Goal: Task Accomplishment & Management: Manage account settings

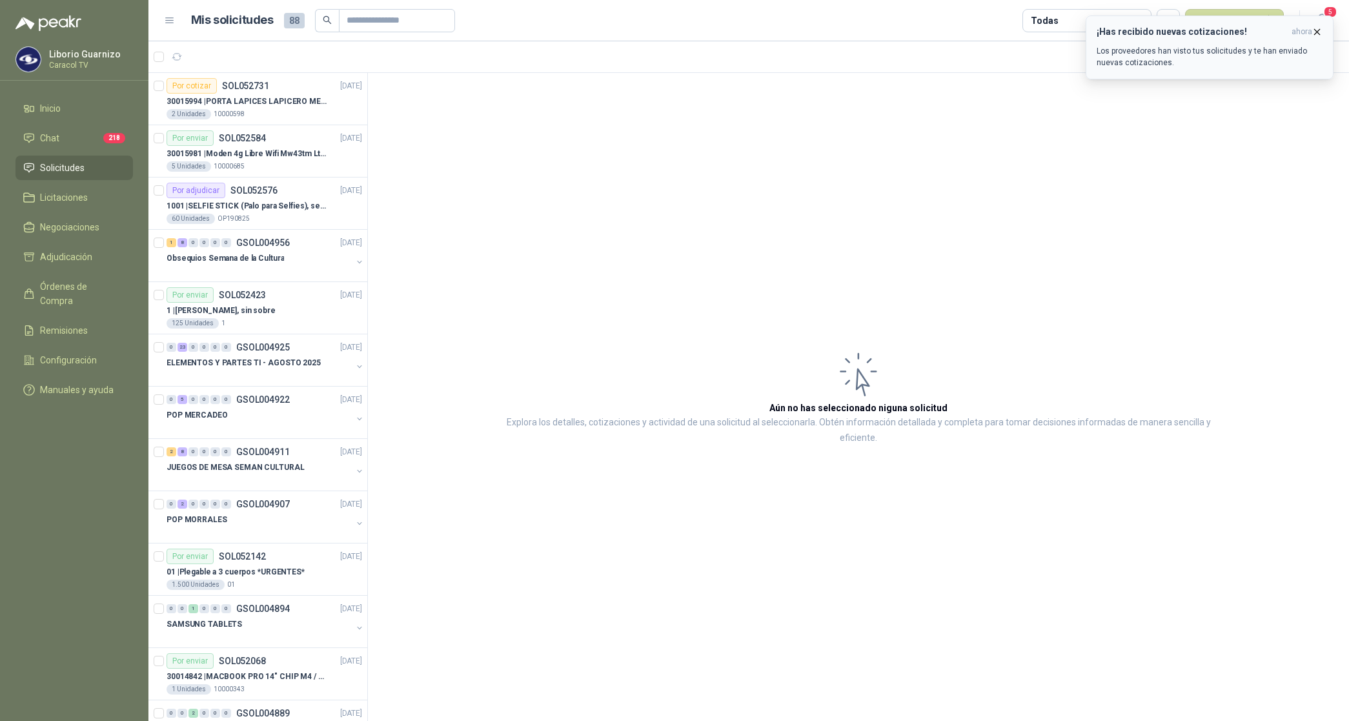
click at [1320, 30] on icon "button" at bounding box center [1317, 31] width 11 height 11
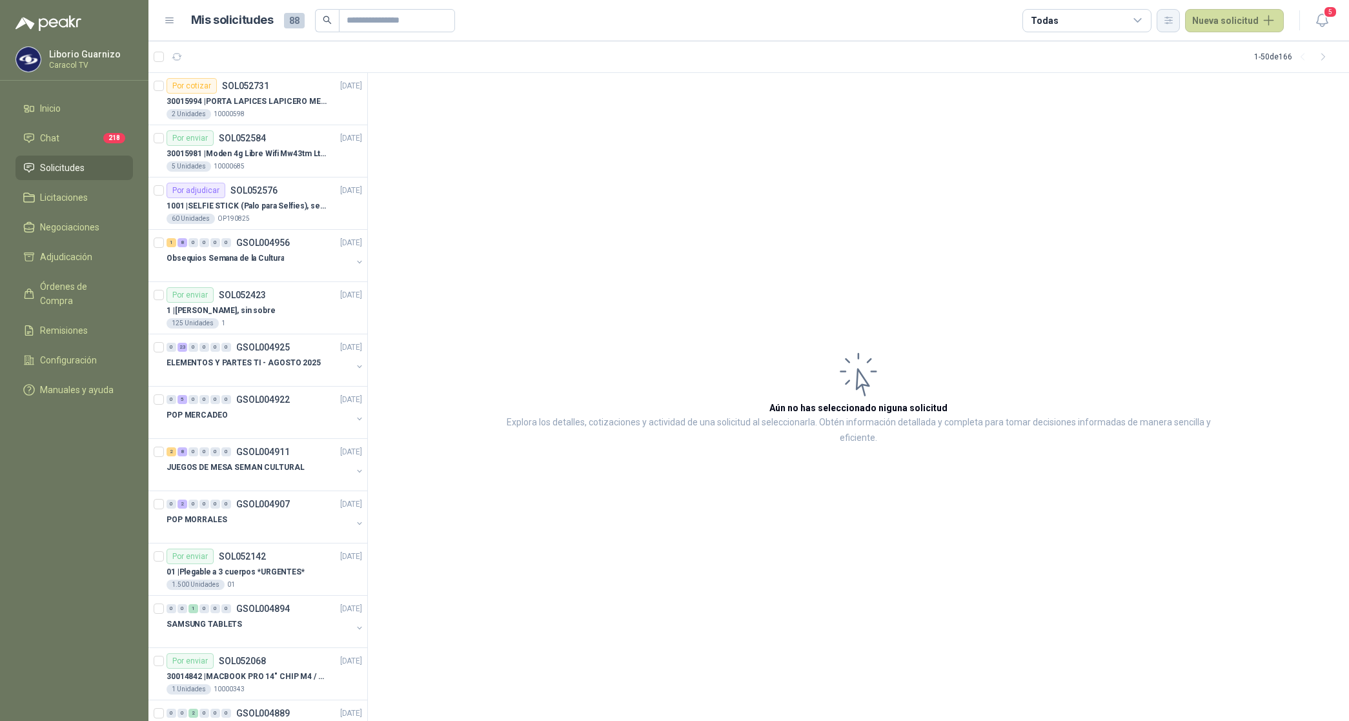
click at [1179, 19] on button "button" at bounding box center [1168, 20] width 23 height 23
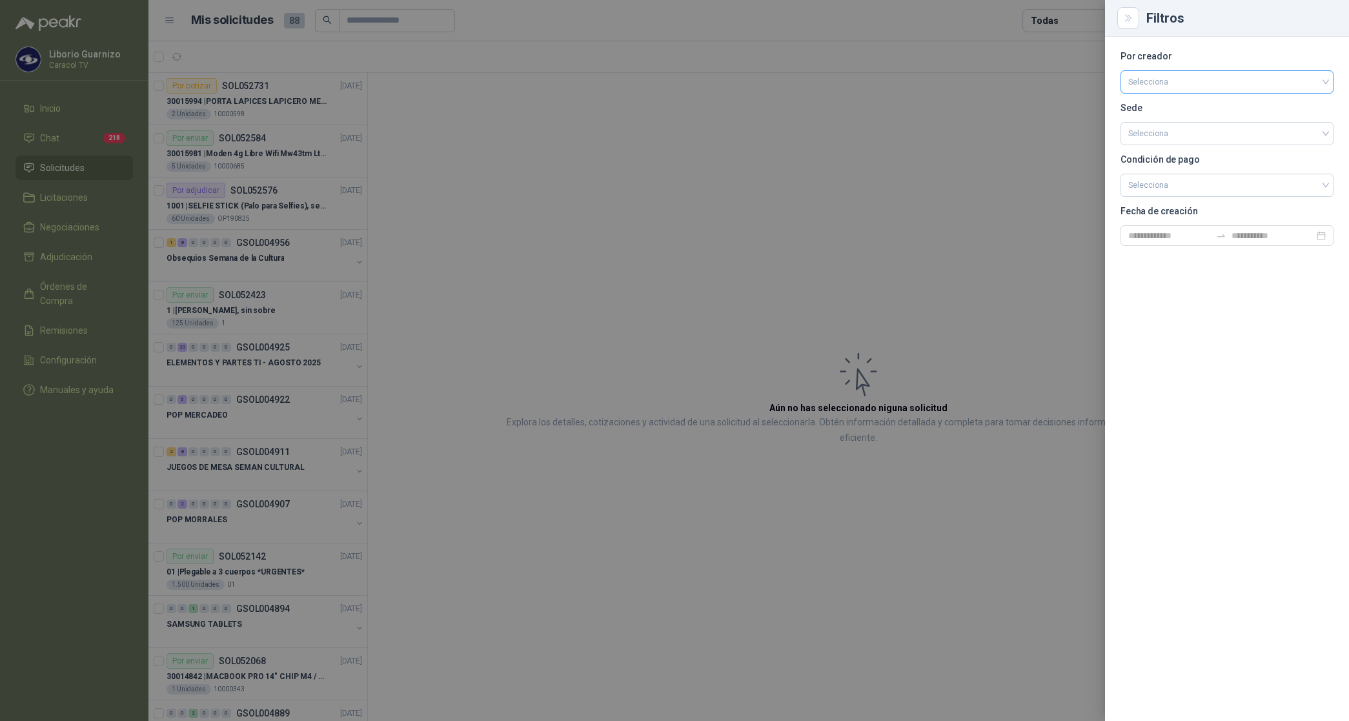
click at [1154, 79] on input "search" at bounding box center [1227, 80] width 198 height 19
click at [1188, 147] on div "[PERSON_NAME]" at bounding box center [1227, 150] width 192 height 14
click at [1066, 23] on div at bounding box center [674, 360] width 1349 height 721
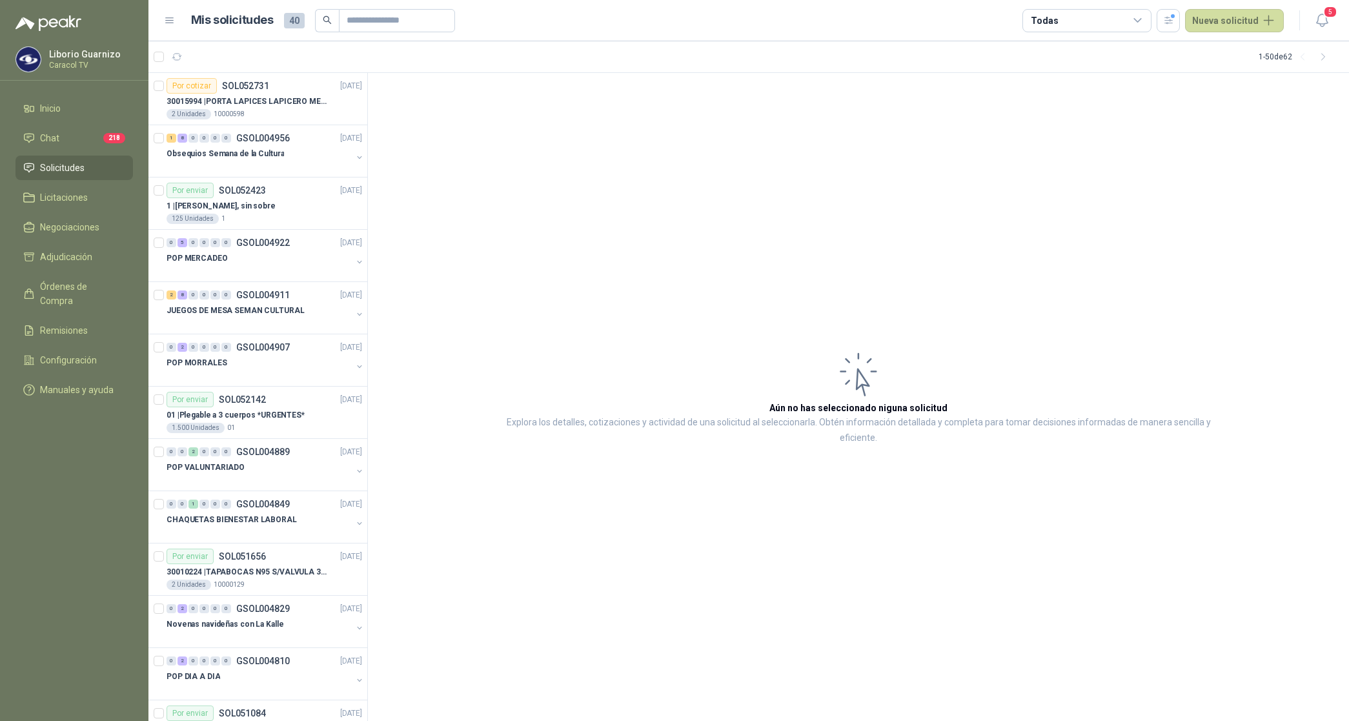
click at [1066, 23] on div "Todas" at bounding box center [1087, 20] width 129 height 23
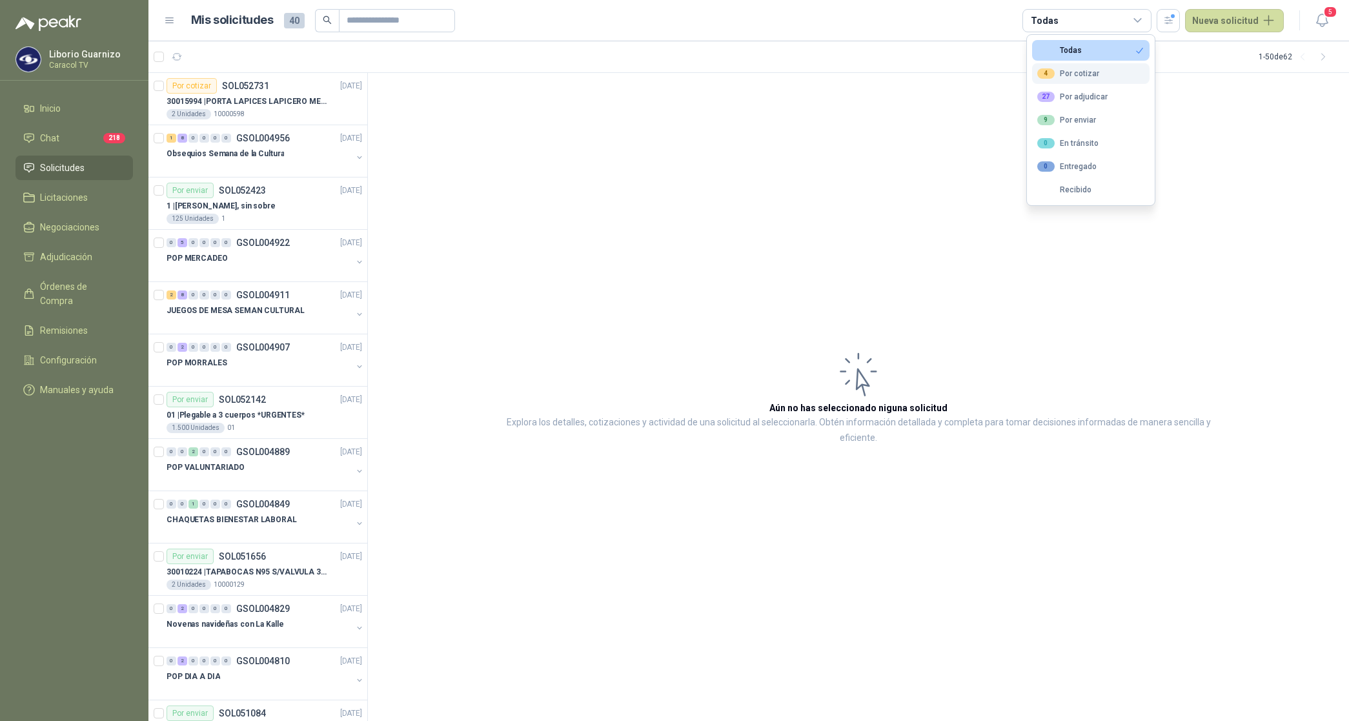
click at [1067, 65] on button "4 Por cotizar" at bounding box center [1090, 73] width 117 height 21
click at [1077, 91] on button "27 Por adjudicar" at bounding box center [1090, 97] width 117 height 21
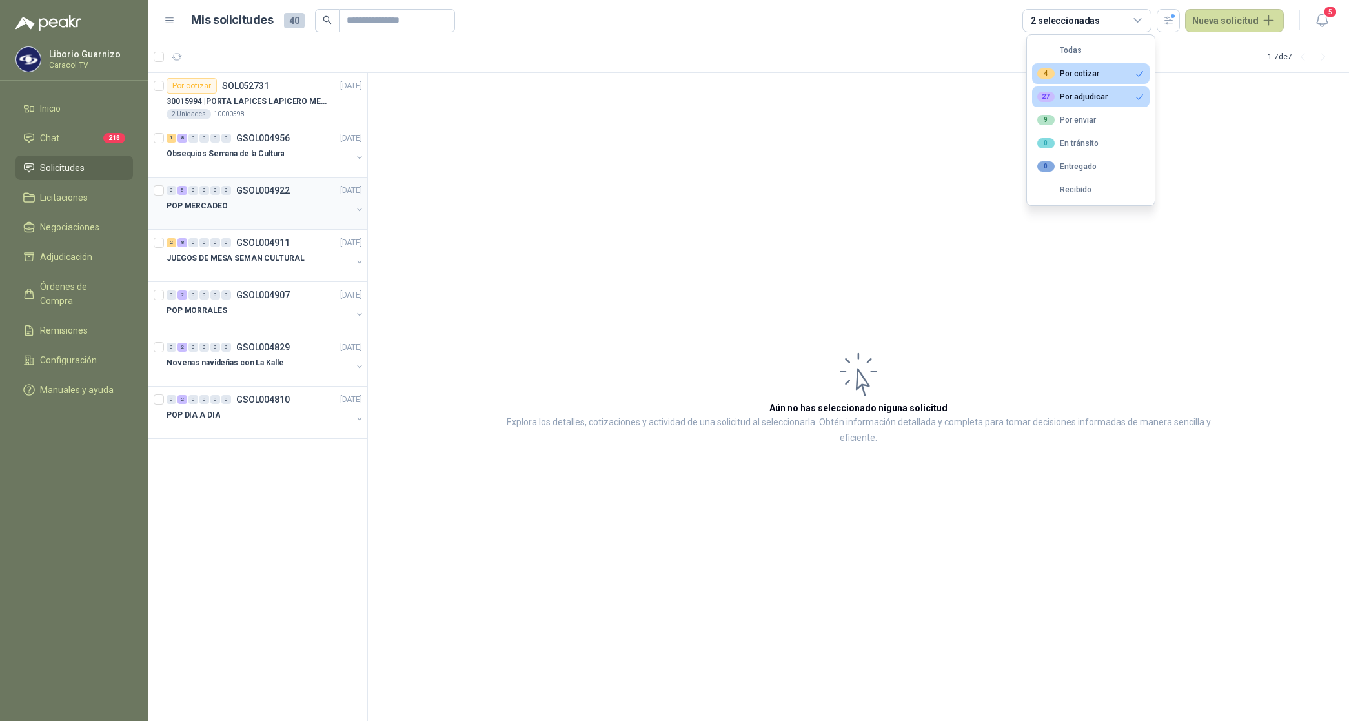
click at [198, 204] on p "POP MERCADEO" at bounding box center [197, 206] width 61 height 12
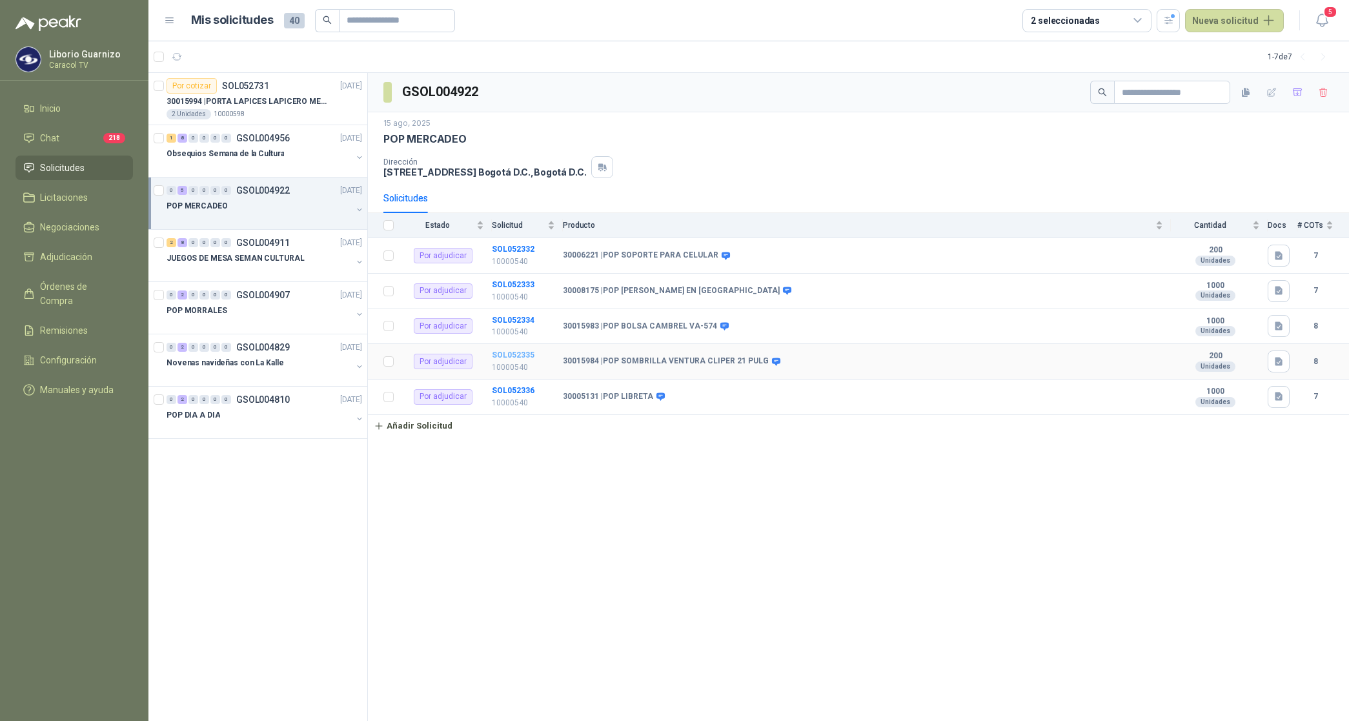
click at [514, 360] on b "SOL052335" at bounding box center [513, 355] width 43 height 9
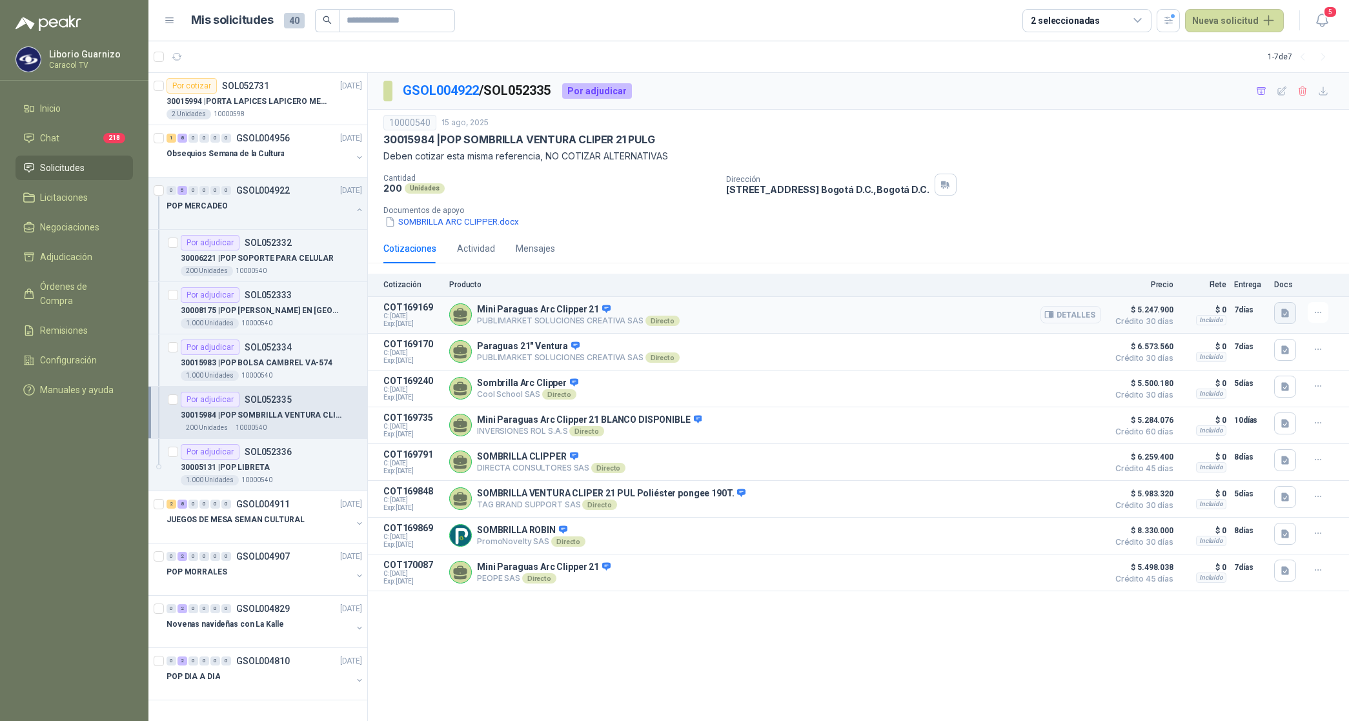
click at [1285, 314] on icon "button" at bounding box center [1285, 313] width 8 height 8
click at [1203, 279] on button "PUBLIMARKET COTIZACION OMG 2755-25 CARACOL-POP.pdf" at bounding box center [1162, 285] width 251 height 14
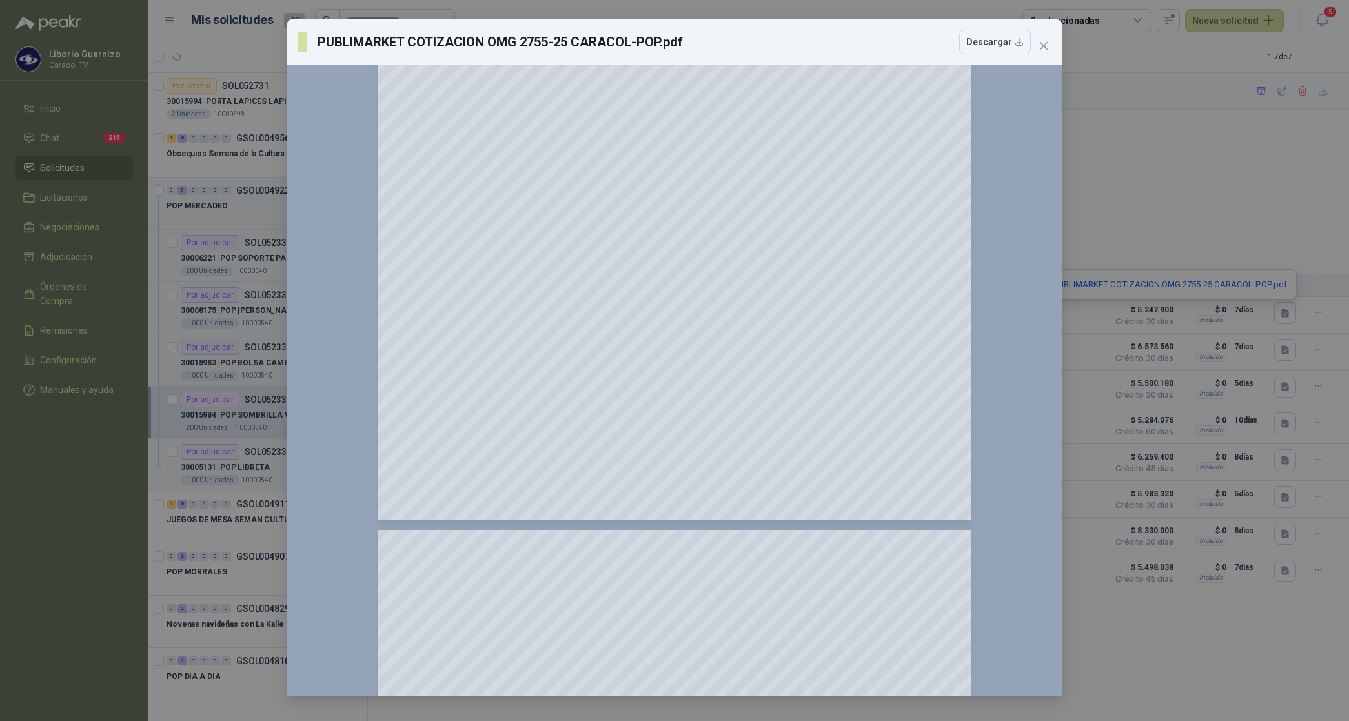
scroll to position [403, 0]
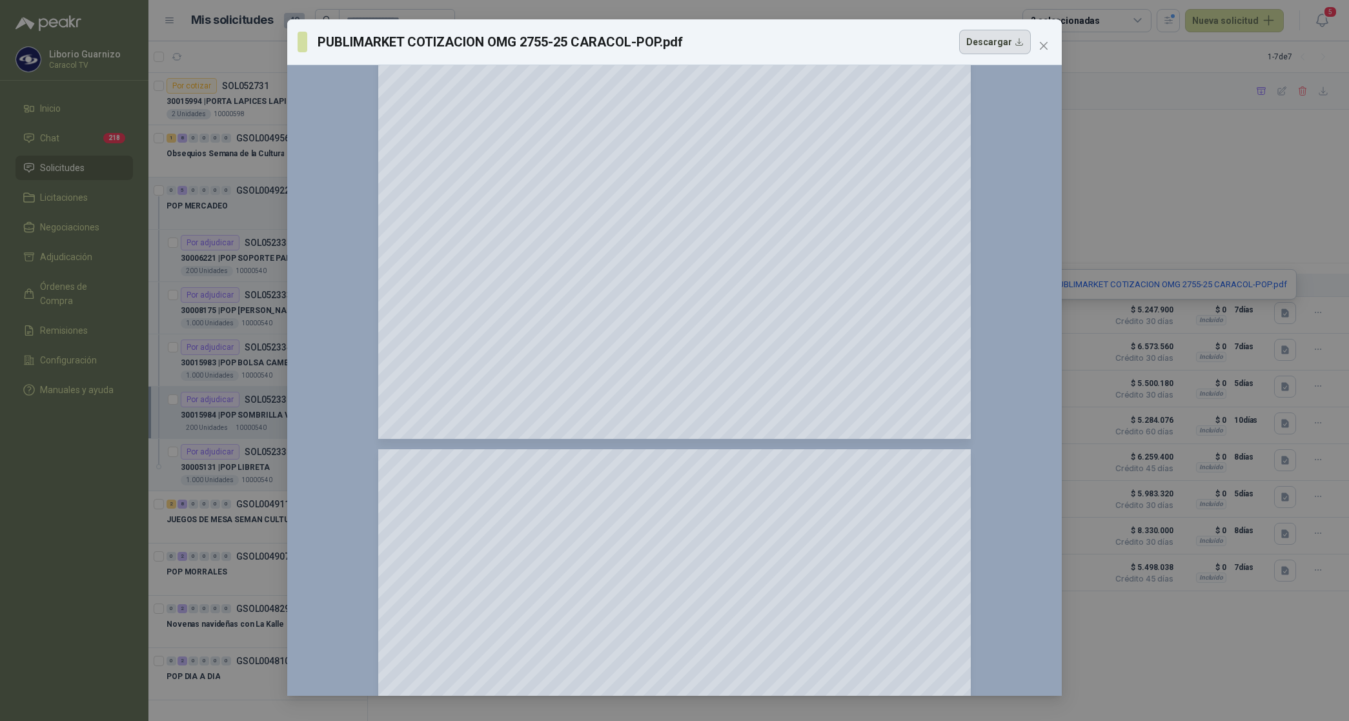
click at [1003, 45] on button "Descargar" at bounding box center [995, 42] width 72 height 25
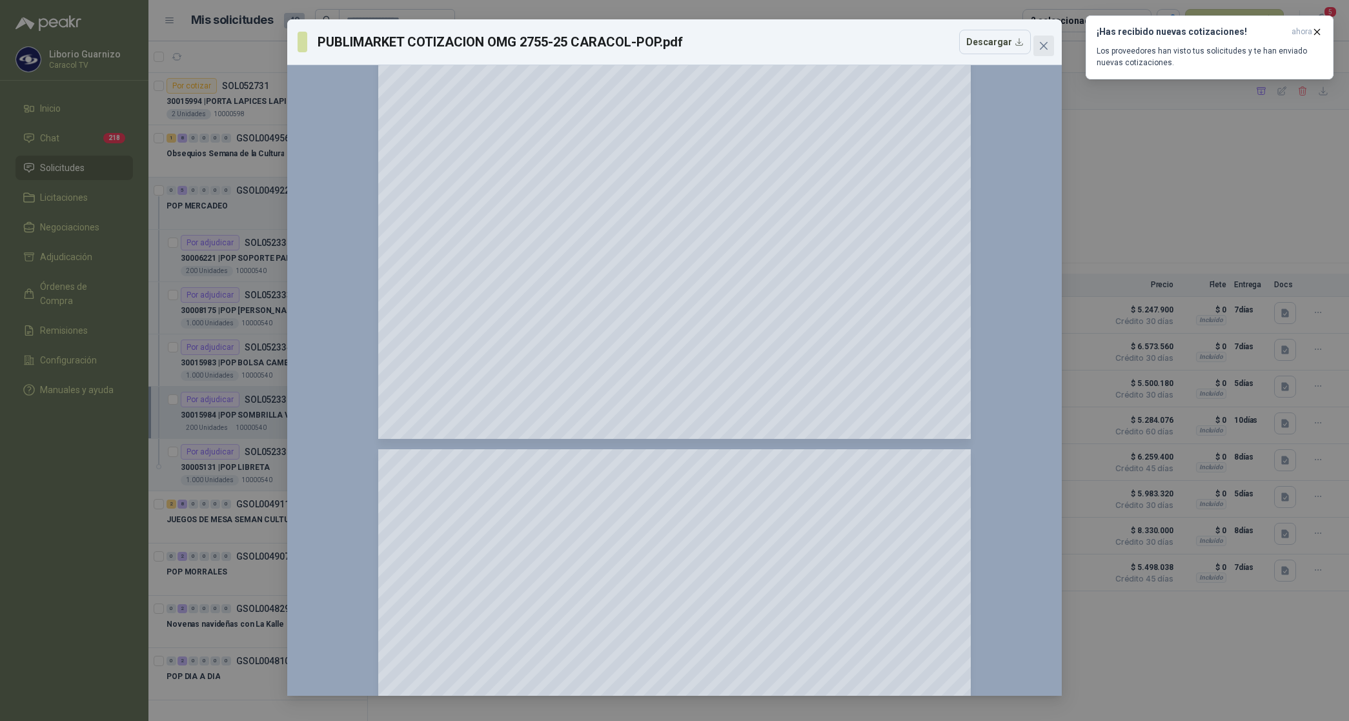
click at [1039, 45] on icon "close" at bounding box center [1044, 46] width 10 height 10
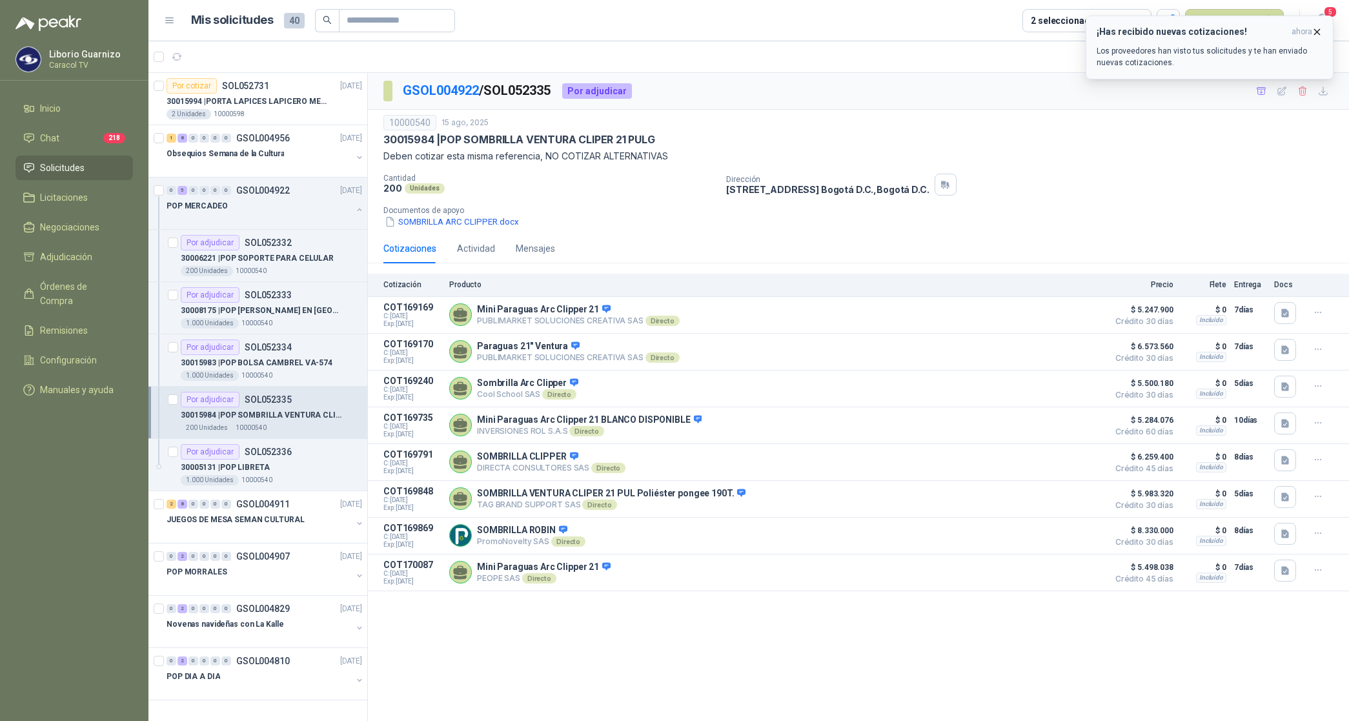
click at [1319, 31] on icon "button" at bounding box center [1317, 31] width 11 height 11
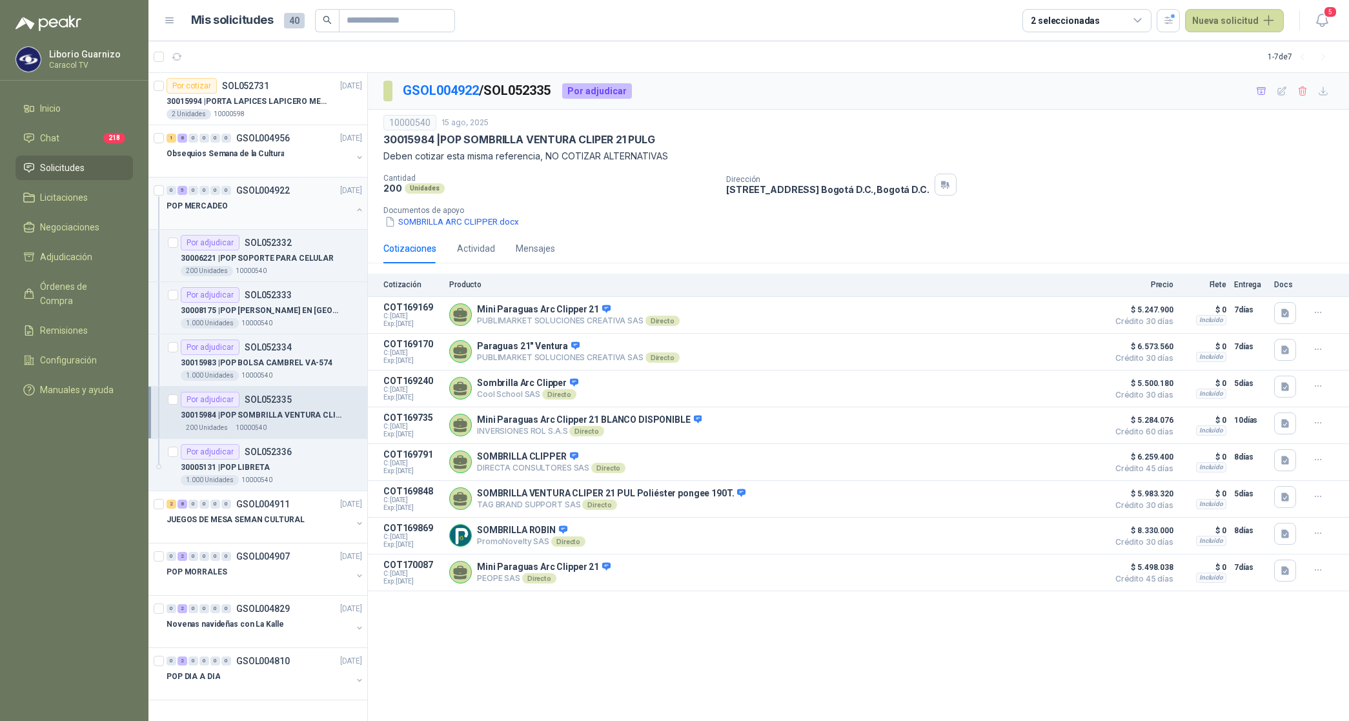
click at [210, 204] on p "POP MERCADEO" at bounding box center [197, 206] width 61 height 12
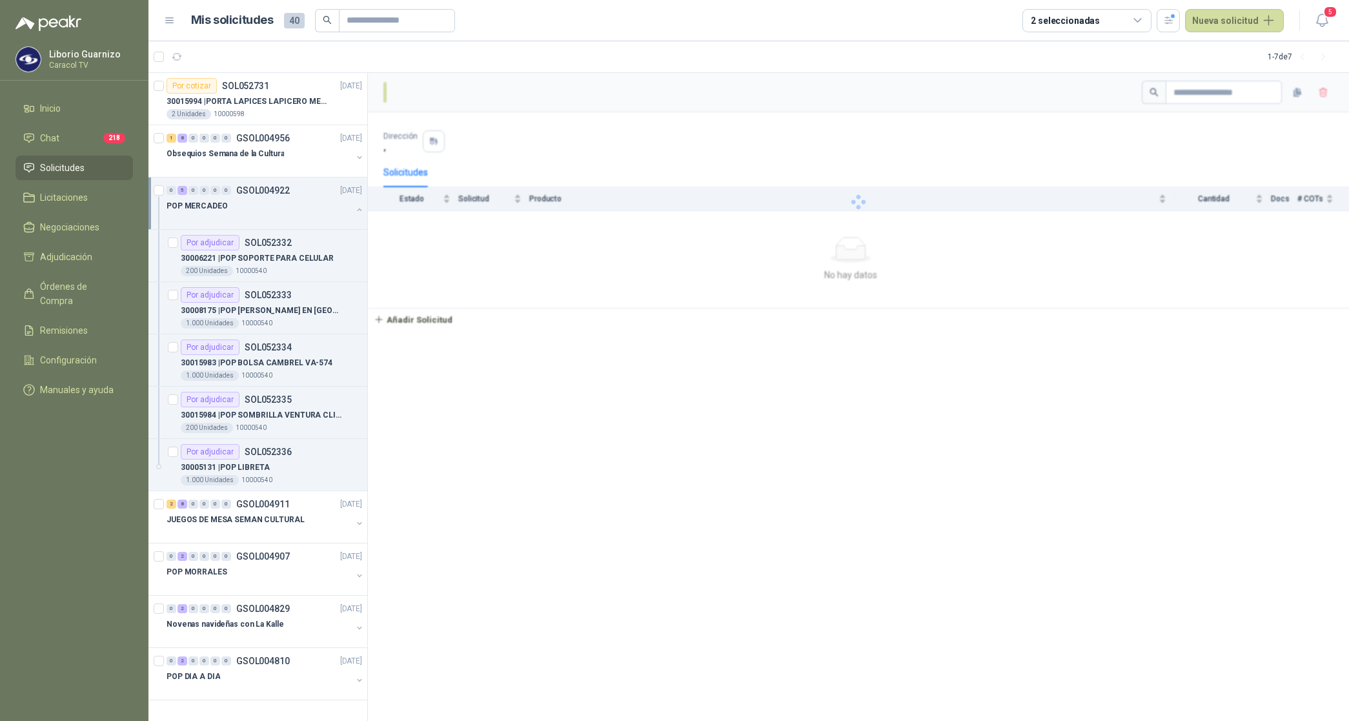
click at [210, 204] on p "POP MERCADEO" at bounding box center [197, 206] width 61 height 12
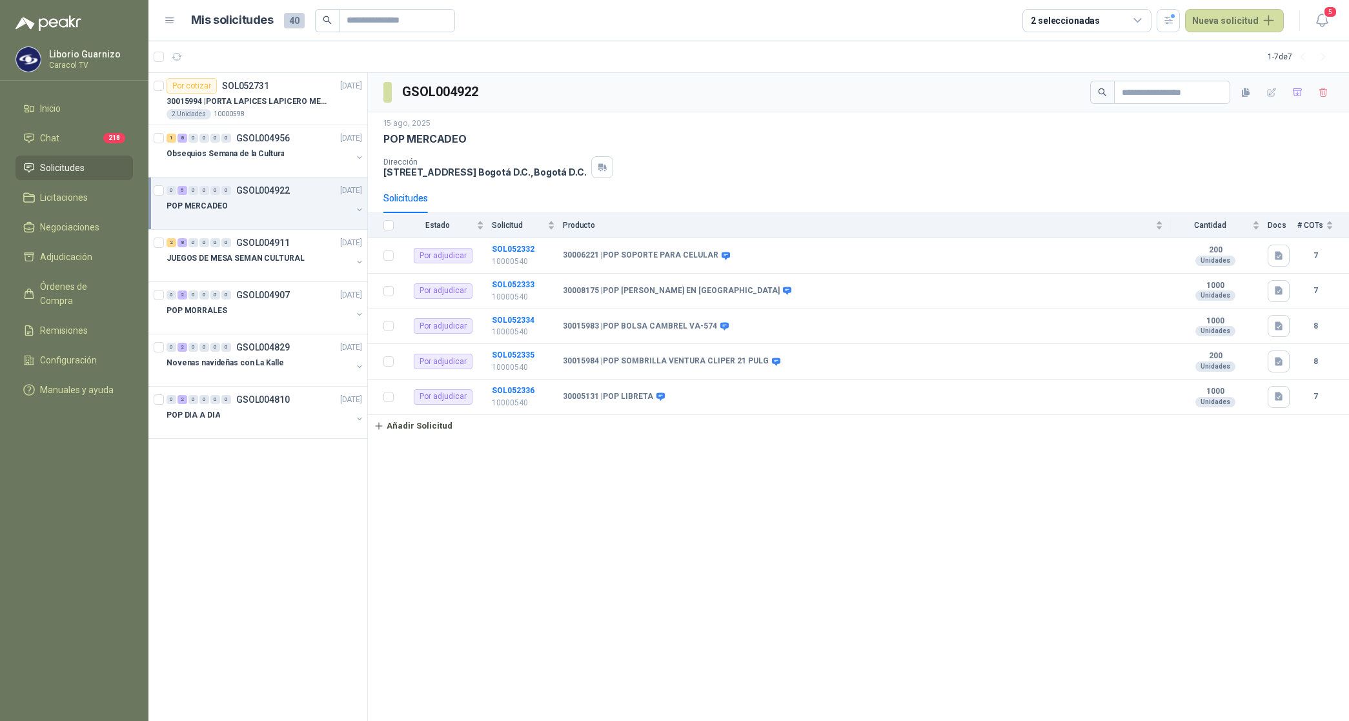
click at [210, 204] on p "POP MERCADEO" at bounding box center [197, 206] width 61 height 12
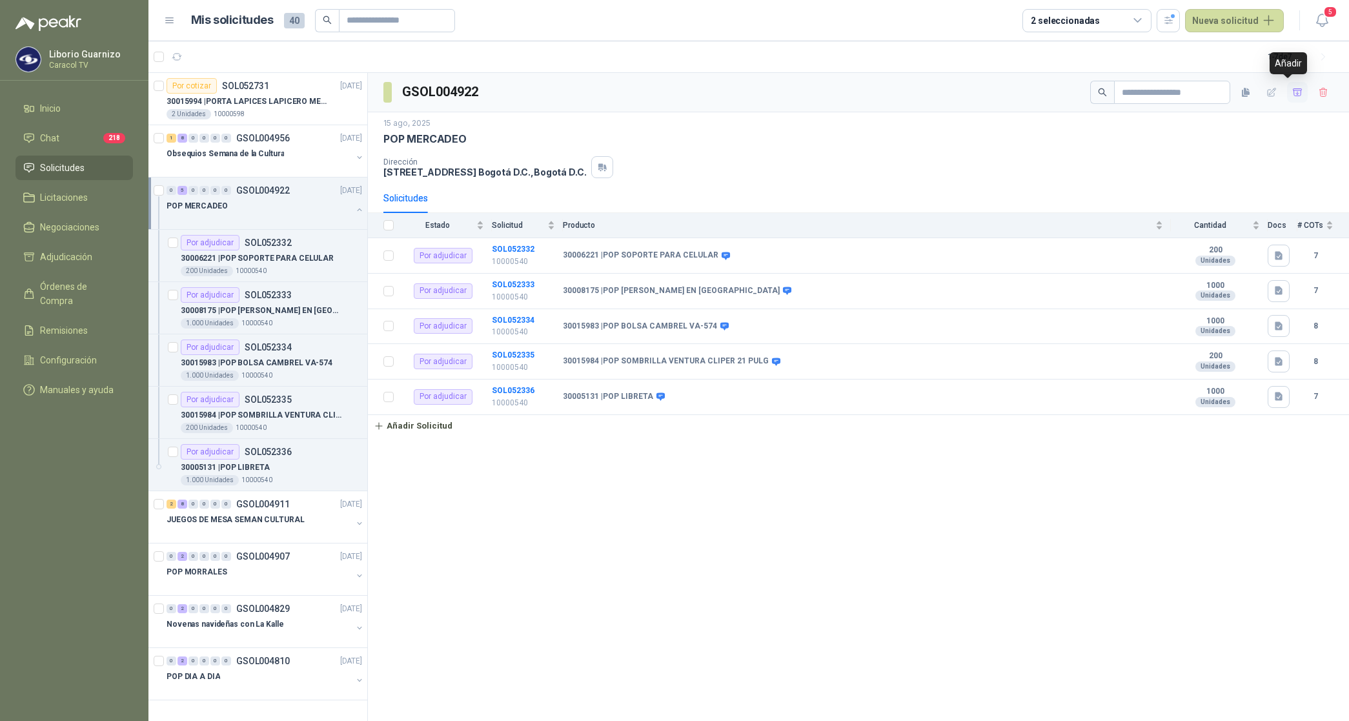
click at [1292, 91] on icon "button" at bounding box center [1297, 92] width 11 height 11
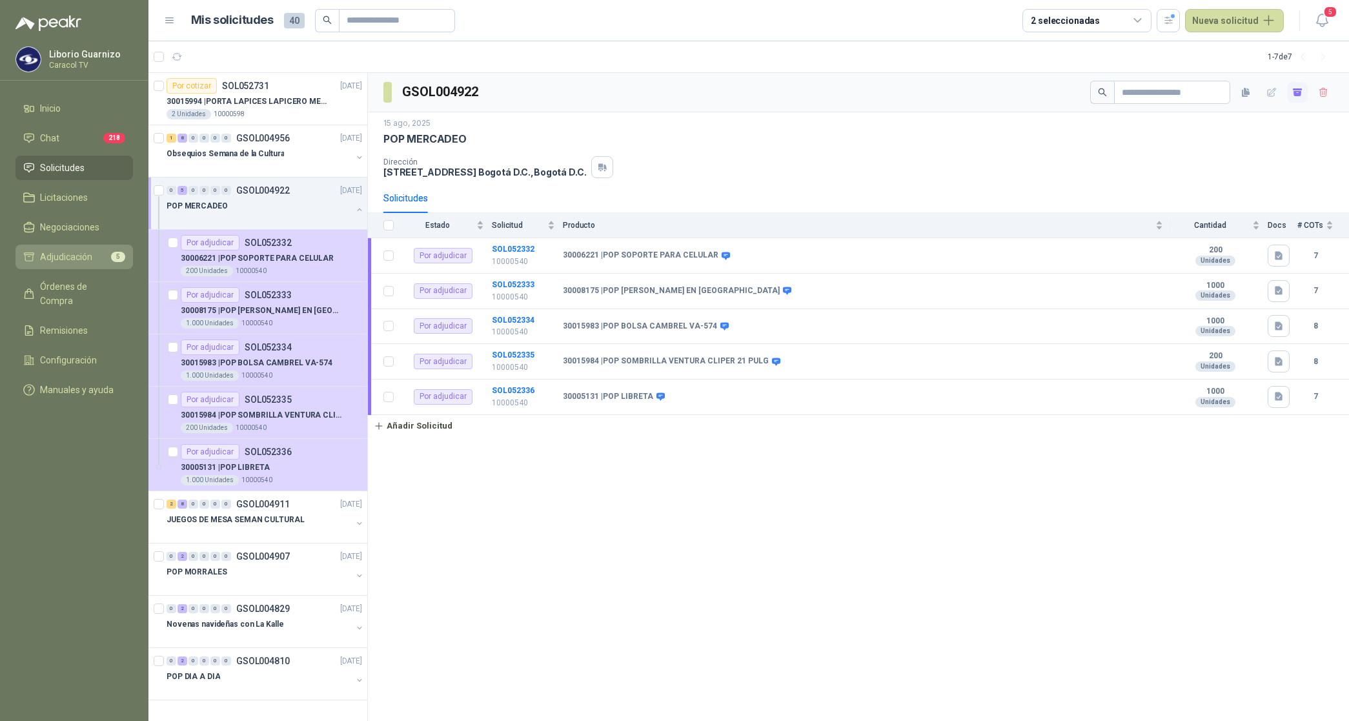
click at [83, 255] on span "Adjudicación" at bounding box center [66, 257] width 52 height 14
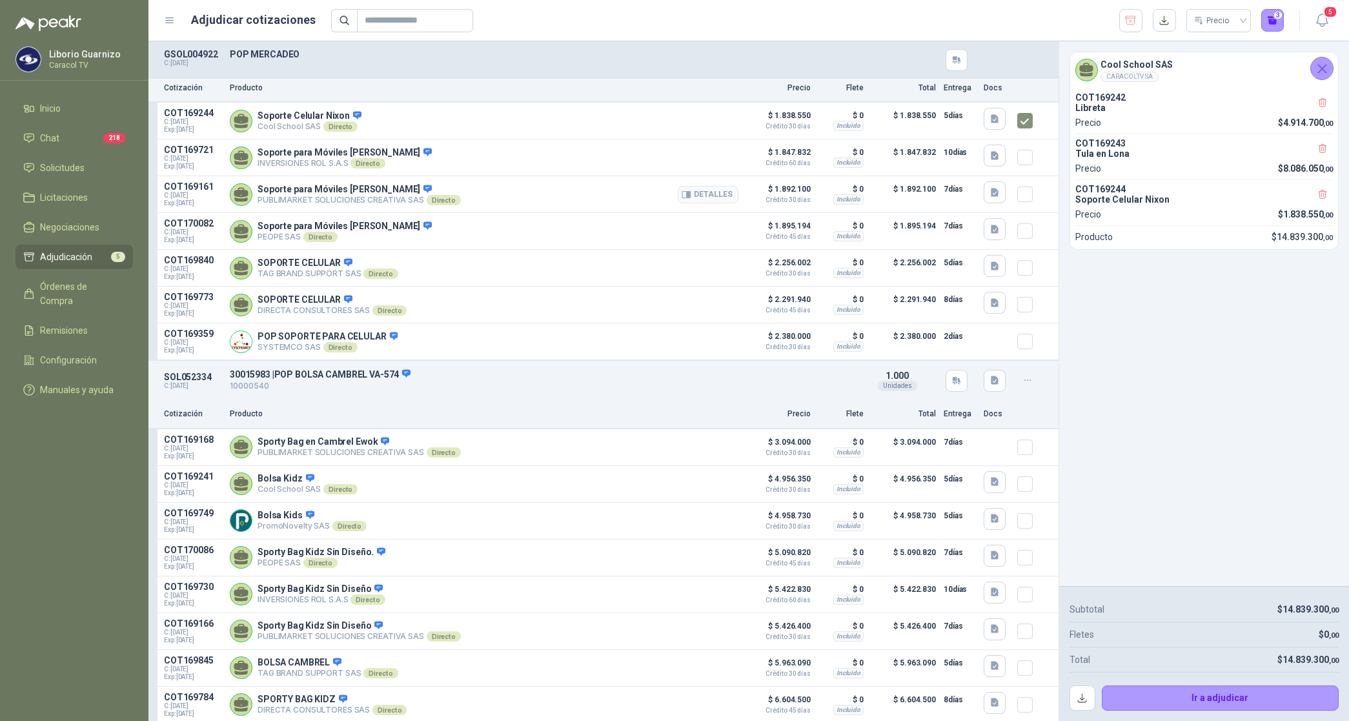
scroll to position [1125, 0]
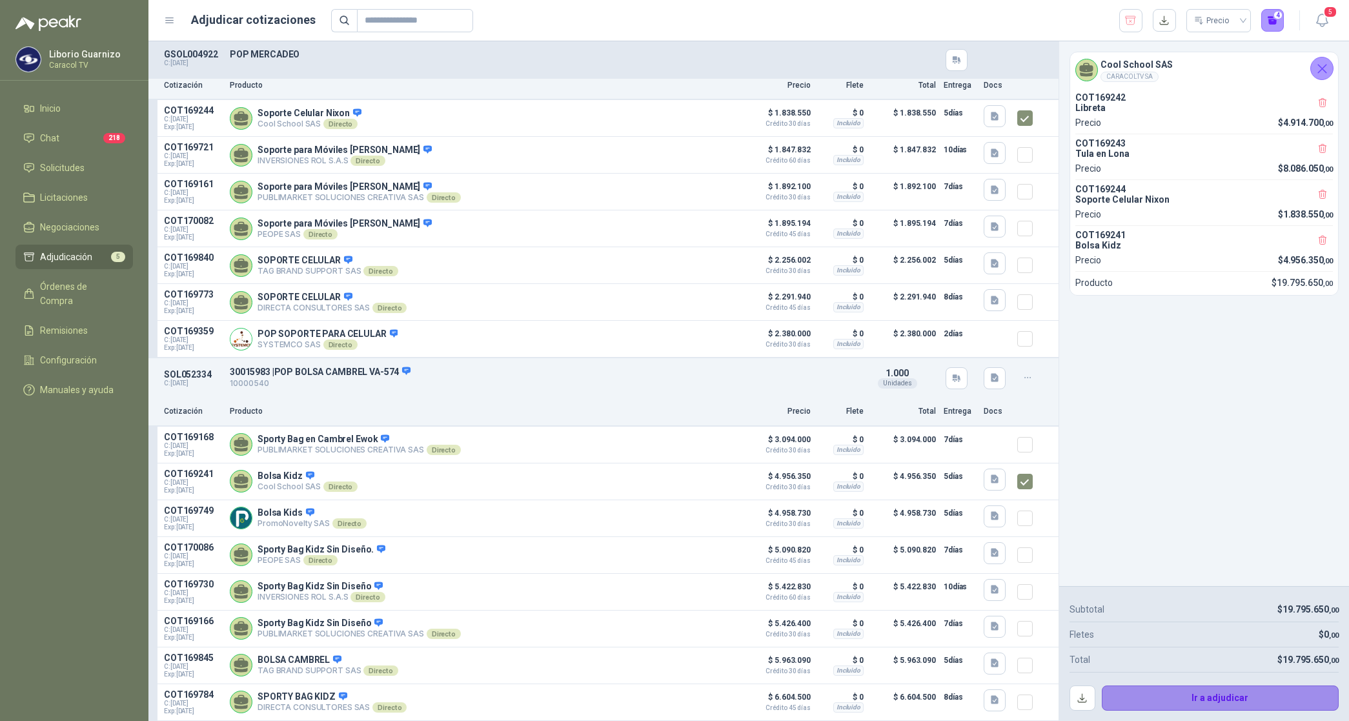
click at [1228, 698] on button "Ir a adjudicar" at bounding box center [1221, 699] width 238 height 26
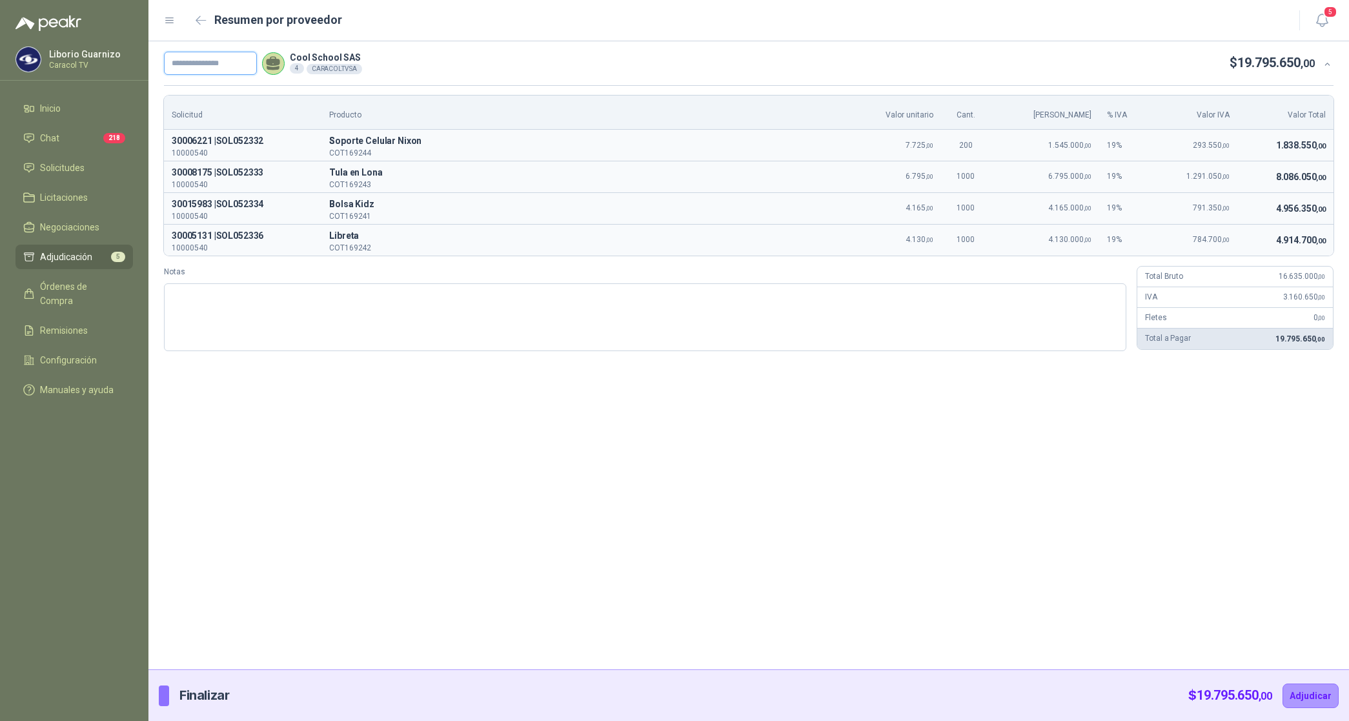
click at [218, 65] on input "text" at bounding box center [210, 63] width 93 height 23
paste input "**********"
type input "**********"
click at [1314, 691] on button "Adjudicar" at bounding box center [1311, 696] width 56 height 25
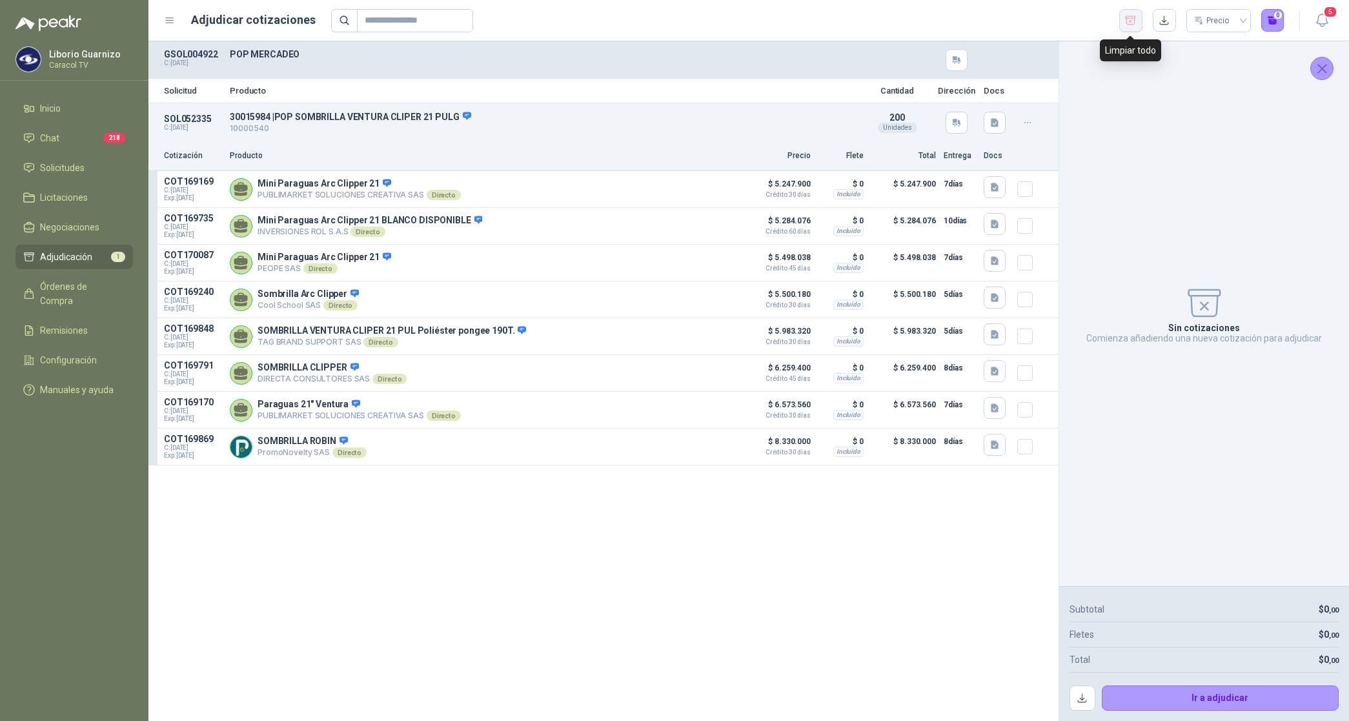
click at [1133, 25] on icon "button" at bounding box center [1131, 20] width 12 height 13
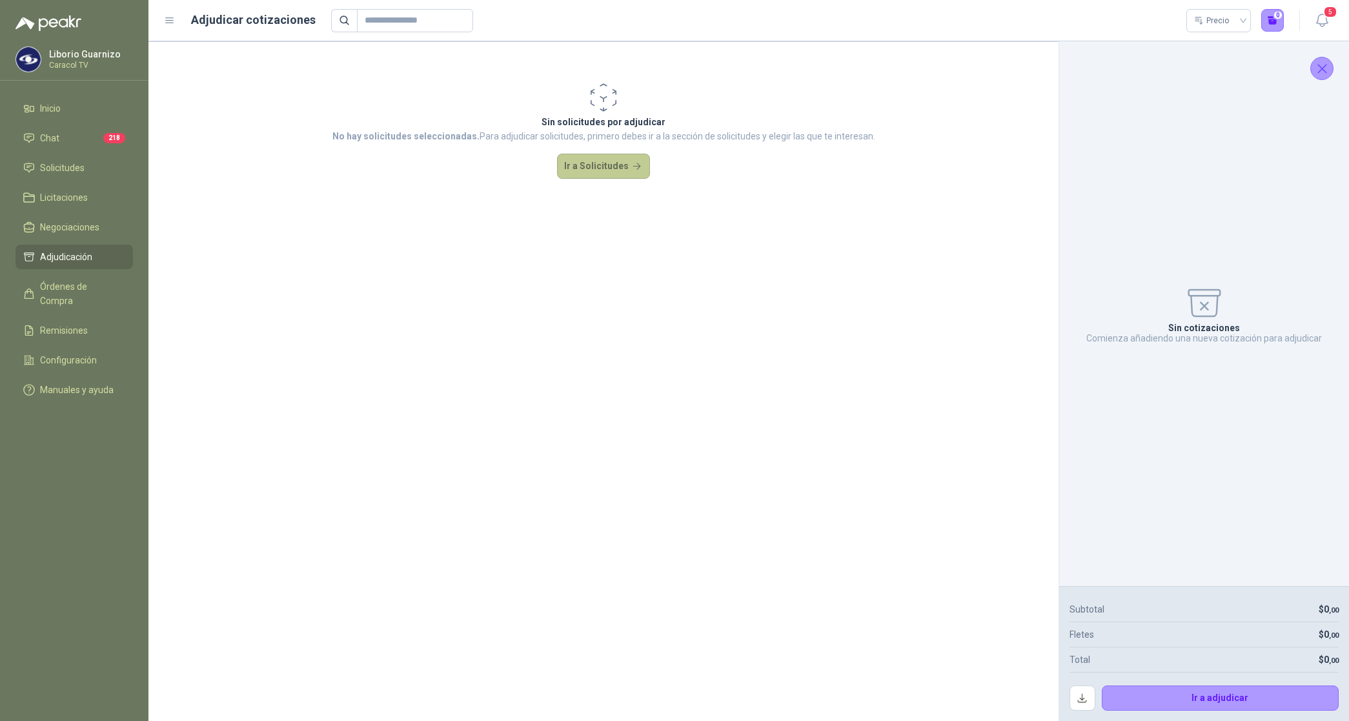
click at [627, 171] on button "Ir a Solicitudes" at bounding box center [603, 167] width 93 height 26
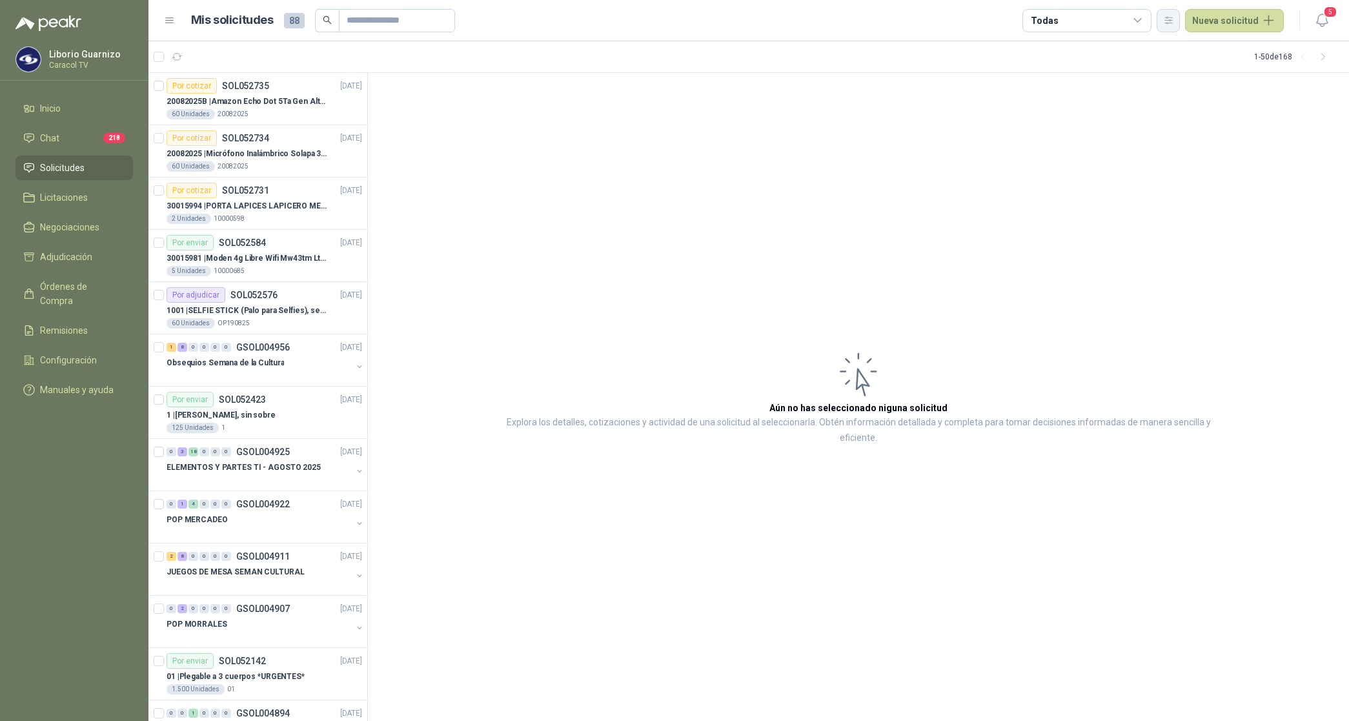
click at [1174, 21] on icon "button" at bounding box center [1168, 20] width 11 height 11
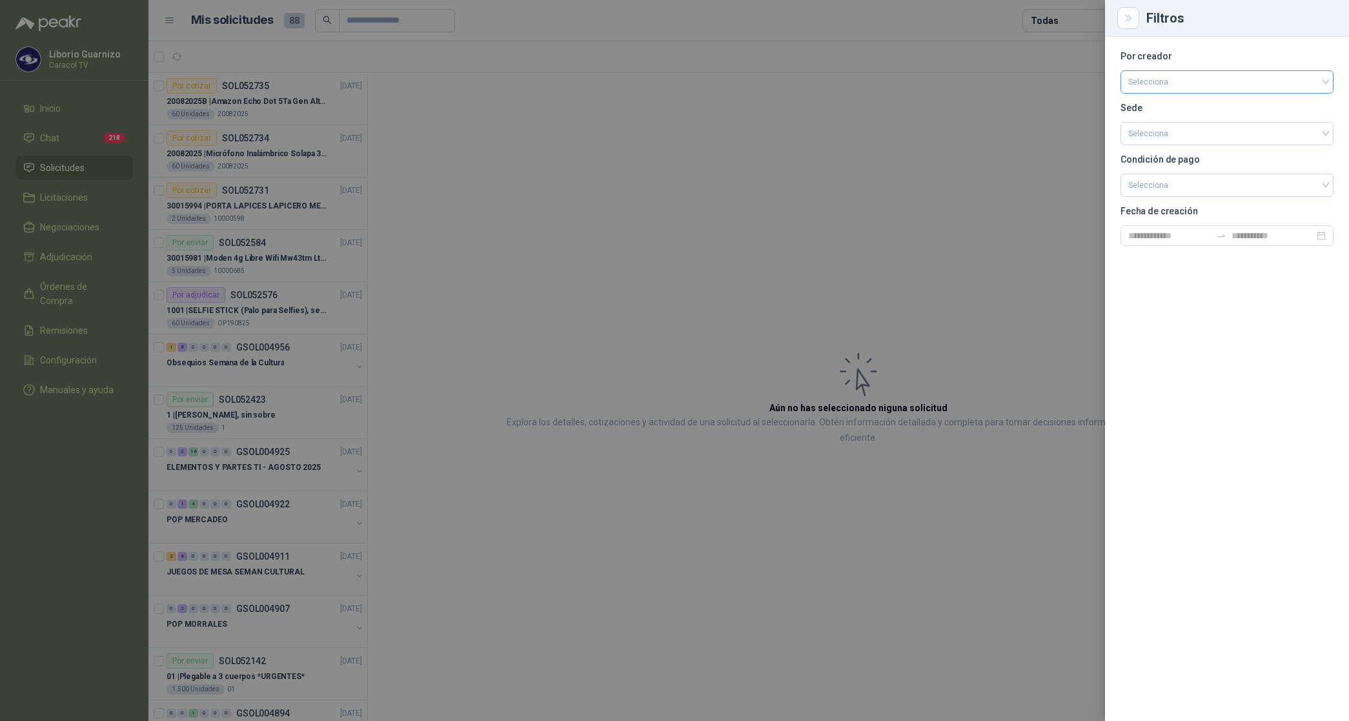
click at [1141, 77] on input "search" at bounding box center [1227, 80] width 198 height 19
click at [1180, 147] on div "[PERSON_NAME]" at bounding box center [1227, 150] width 192 height 14
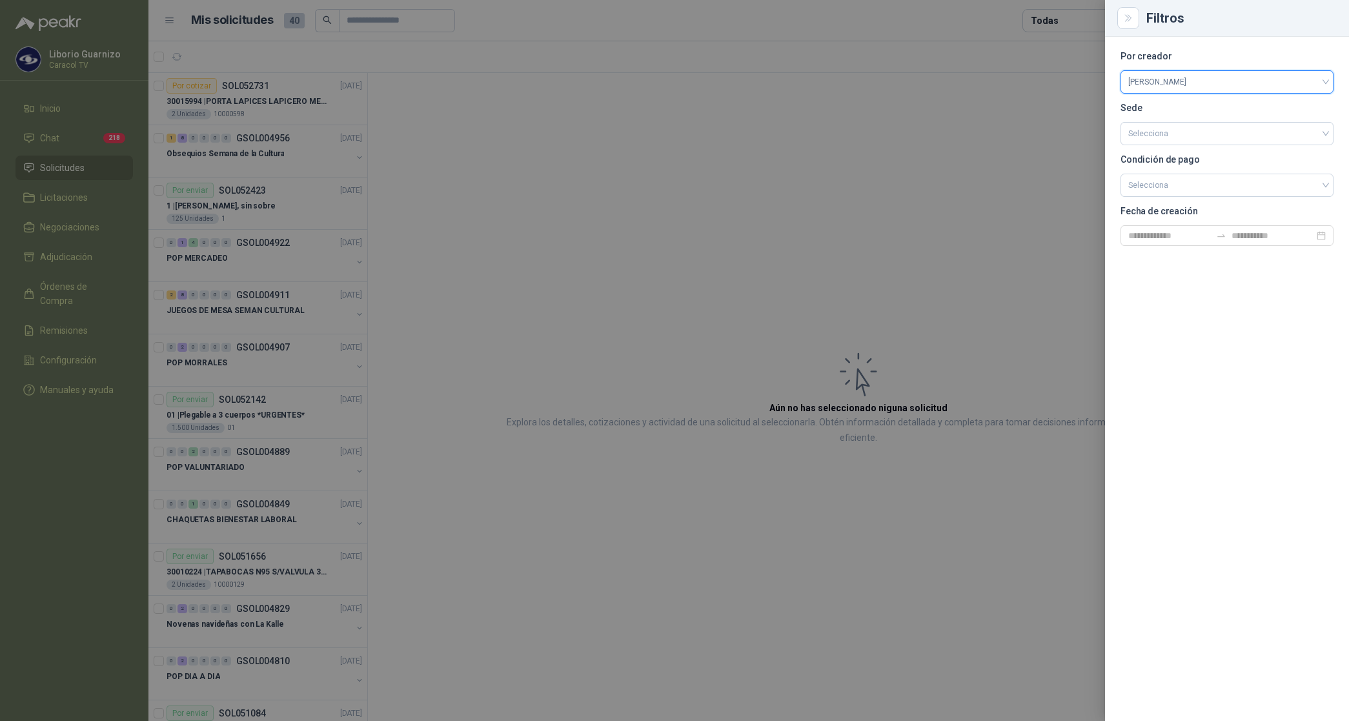
click at [1072, 21] on div at bounding box center [674, 360] width 1349 height 721
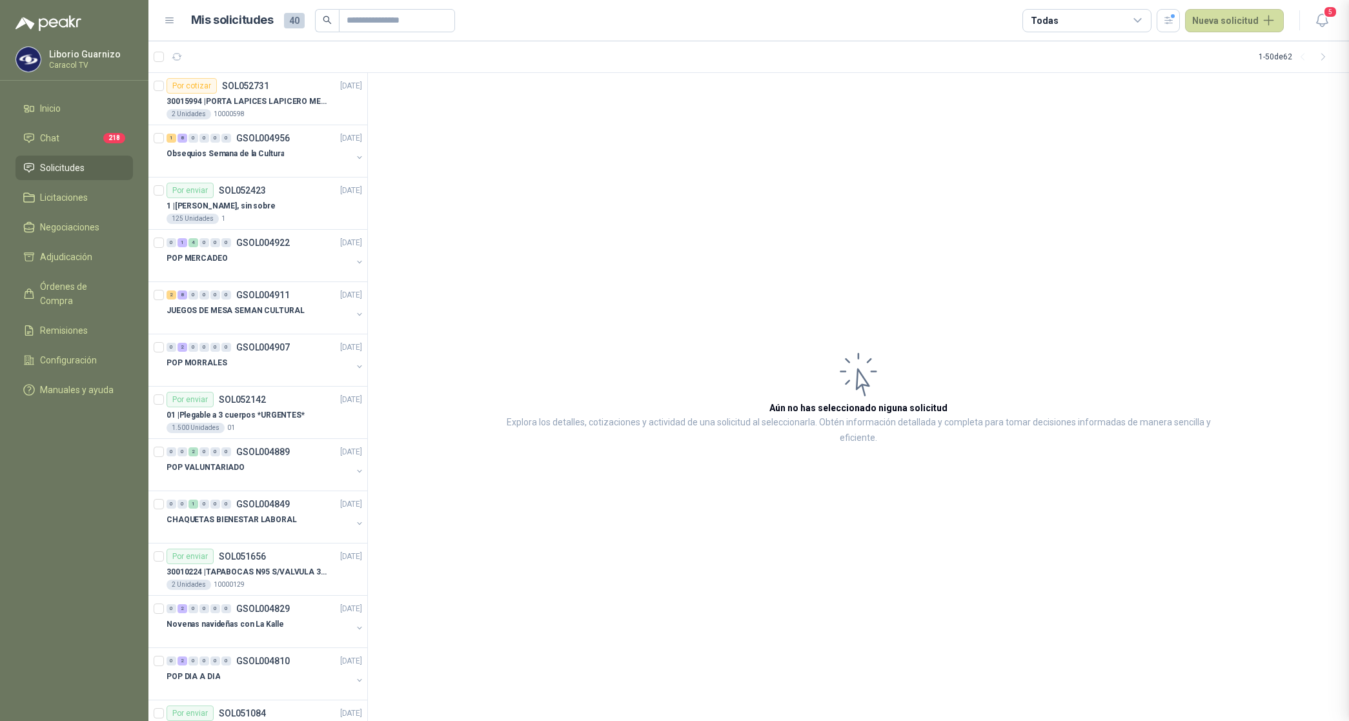
click at [1072, 21] on div "Todas" at bounding box center [1087, 20] width 129 height 23
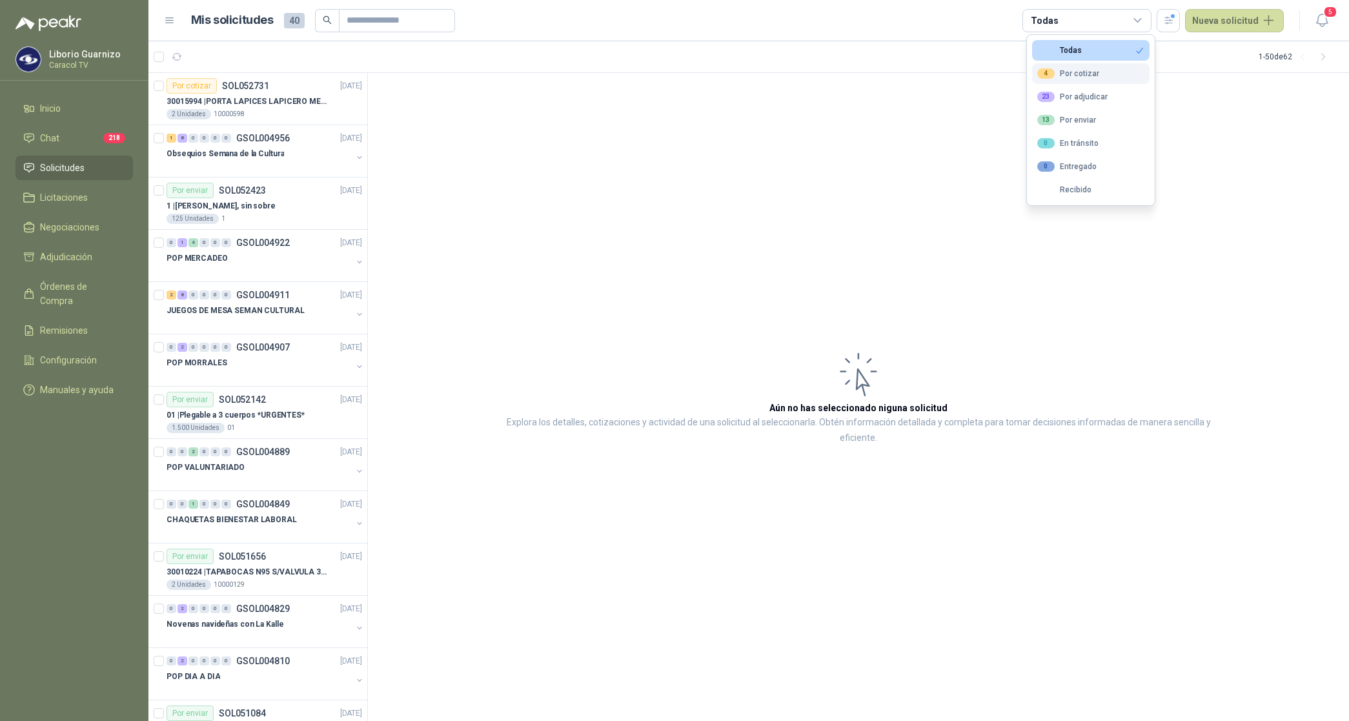
click at [1085, 66] on button "4 Por cotizar" at bounding box center [1090, 73] width 117 height 21
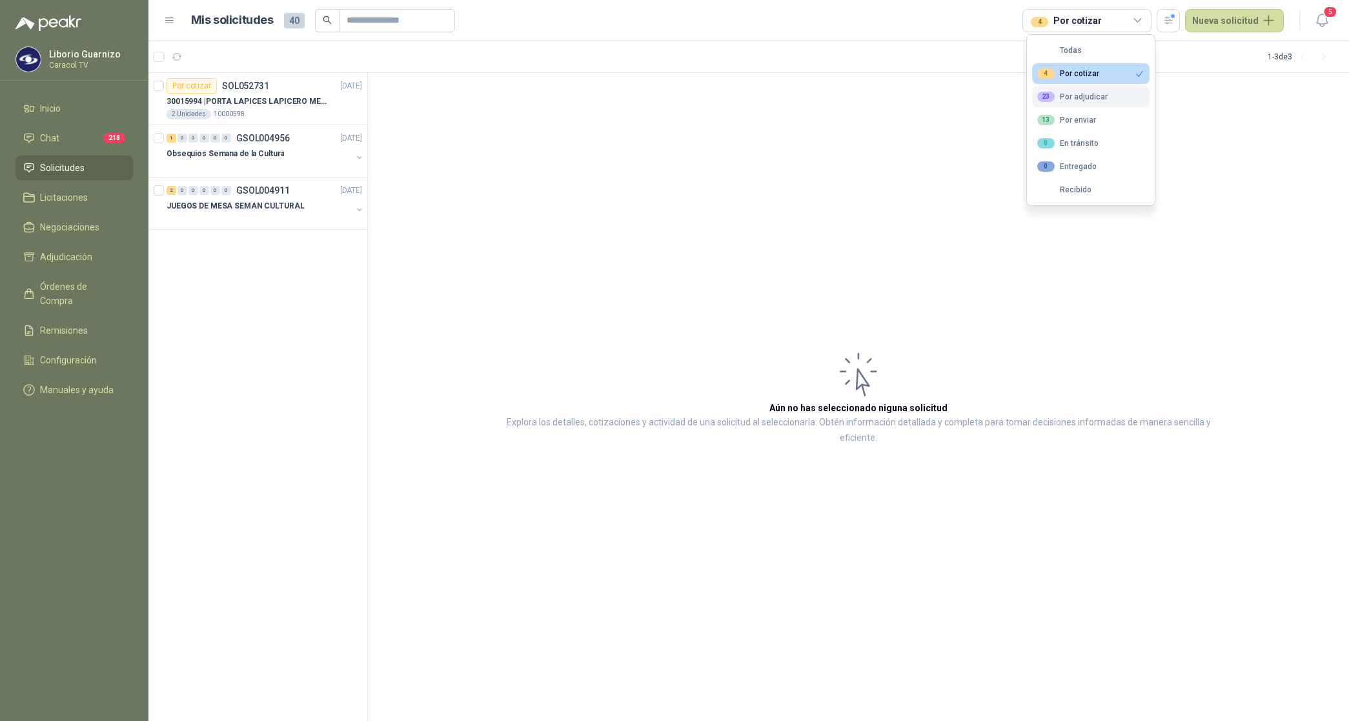
click at [1086, 97] on div "23 Por adjudicar" at bounding box center [1072, 97] width 70 height 10
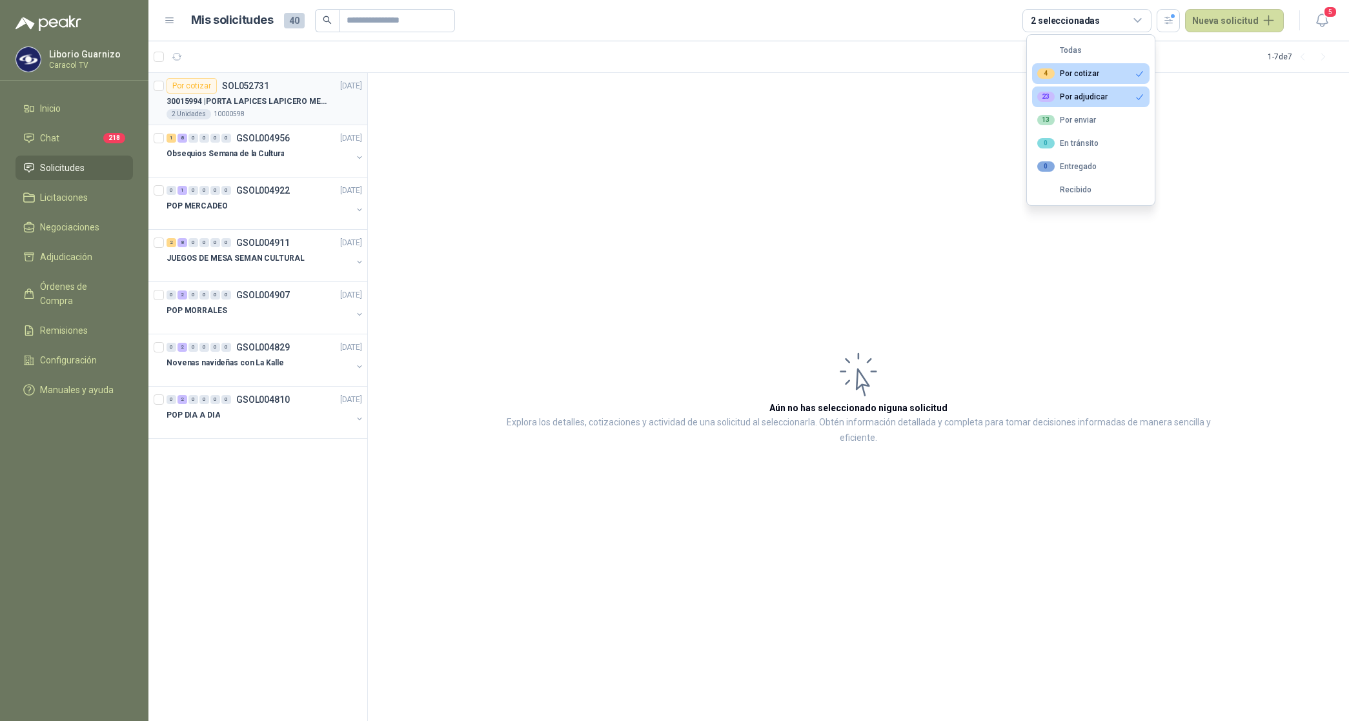
click at [272, 97] on p "30015994 | PORTA LAPICES LAPICERO METALICO MALLA. IGUALES A LOS DEL LIK ADJUNTO" at bounding box center [247, 102] width 161 height 12
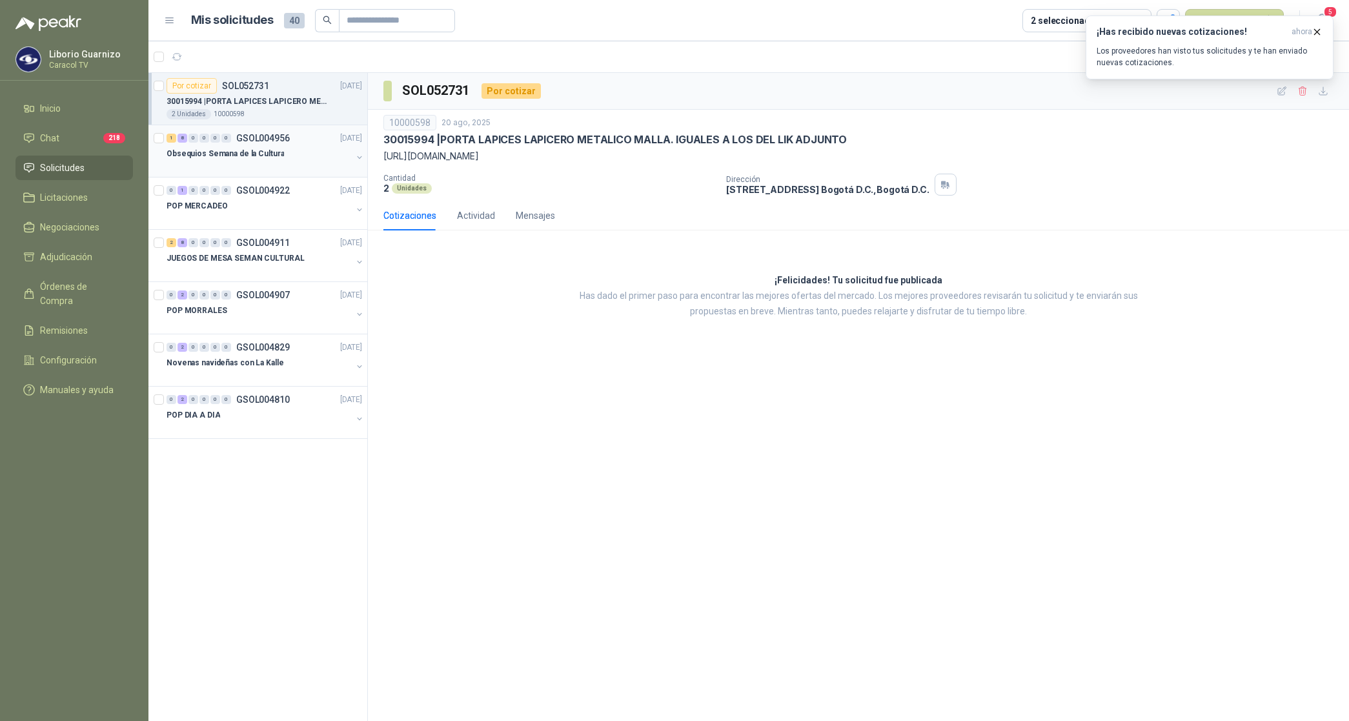
click at [190, 157] on p "Obsequios Semana de la Cultura" at bounding box center [225, 154] width 117 height 12
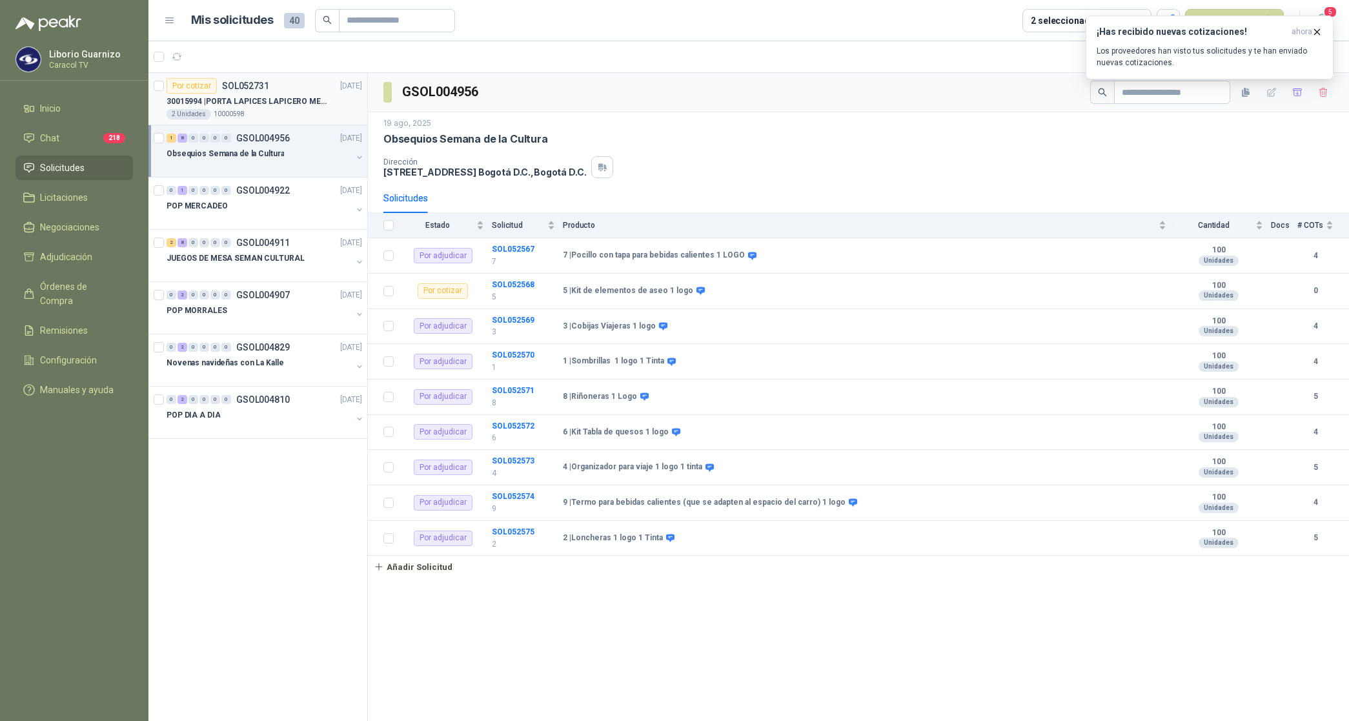
click at [243, 103] on p "30015994 | PORTA LAPICES LAPICERO METALICO MALLA. IGUALES A LOS DEL LIK ADJUNTO" at bounding box center [247, 102] width 161 height 12
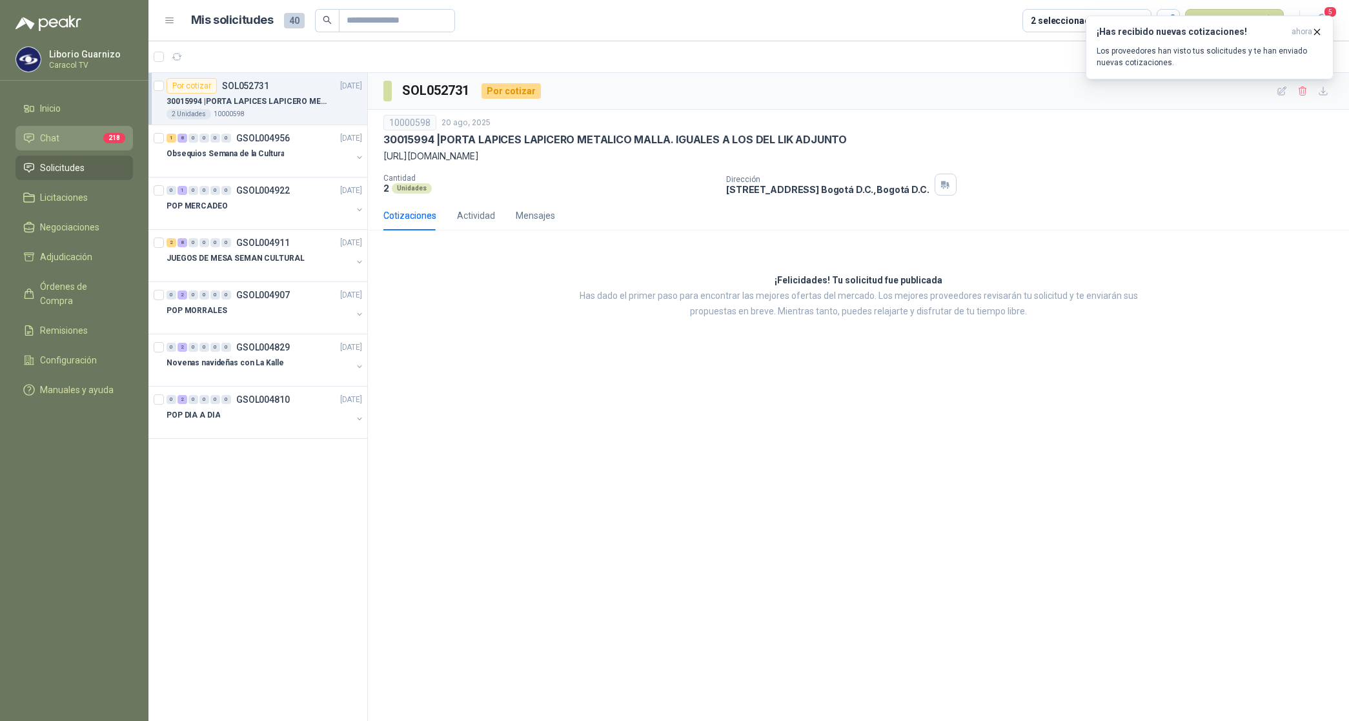
click at [56, 139] on span "Chat" at bounding box center [49, 138] width 19 height 14
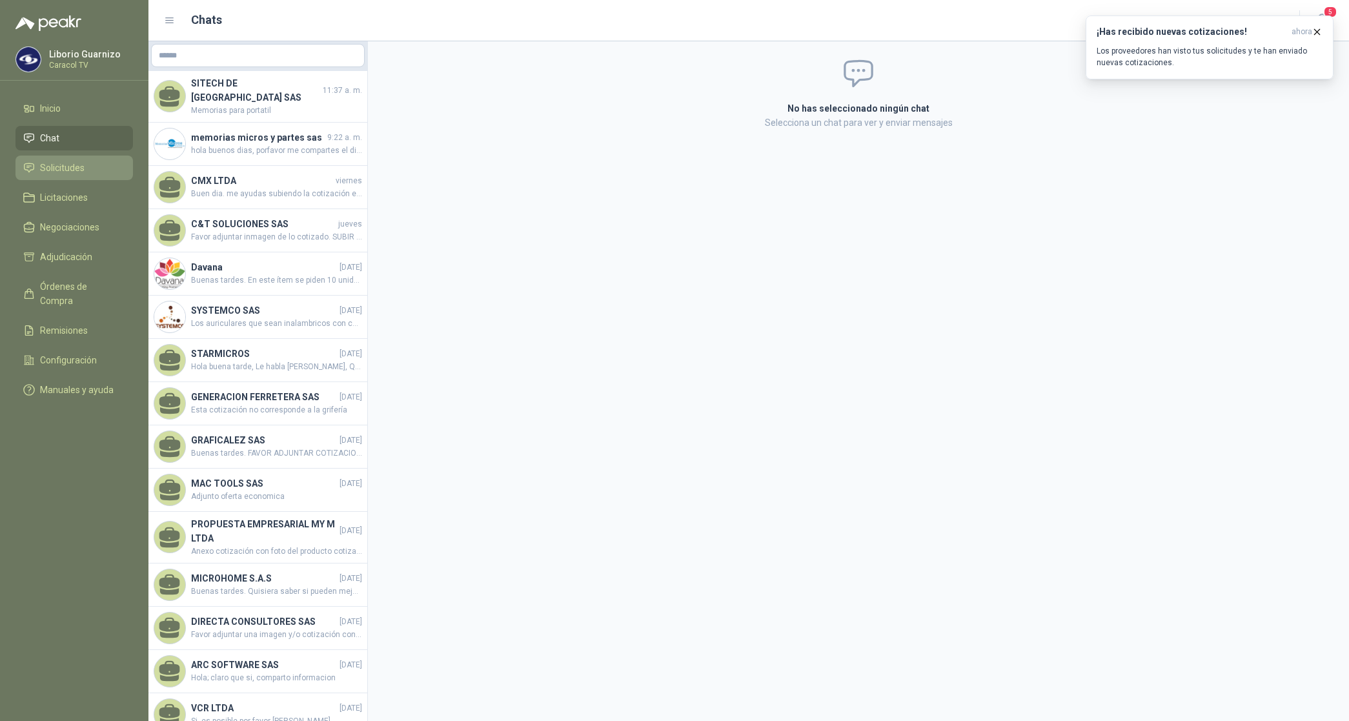
click at [61, 167] on span "Solicitudes" at bounding box center [62, 168] width 45 height 14
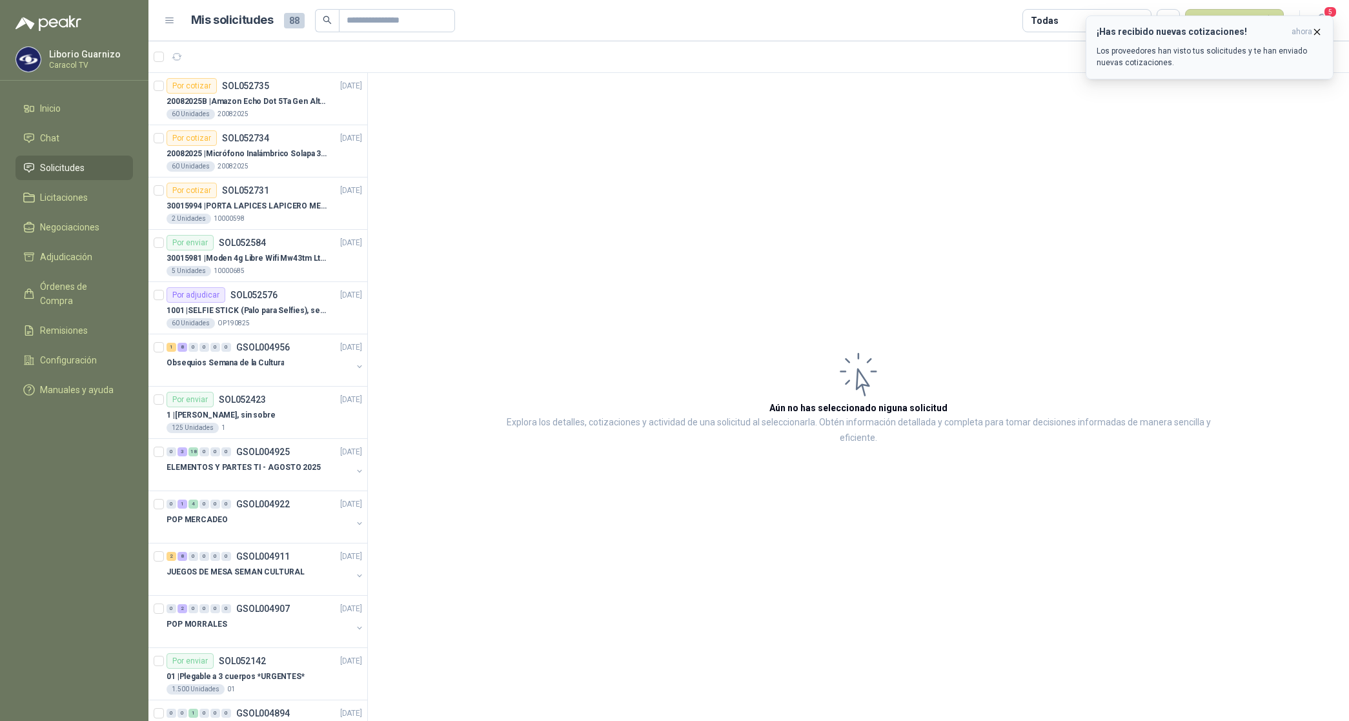
click at [1314, 33] on icon "button" at bounding box center [1317, 31] width 11 height 11
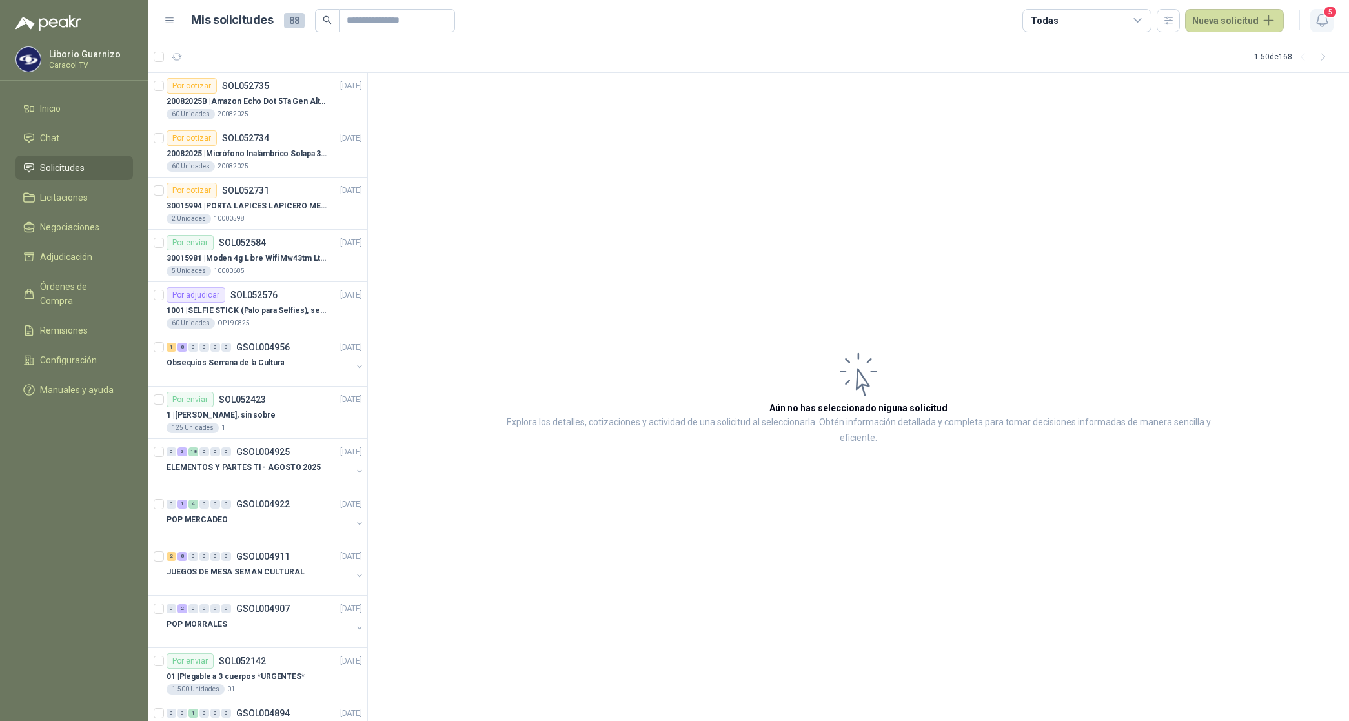
click at [1324, 23] on icon "button" at bounding box center [1321, 20] width 11 height 12
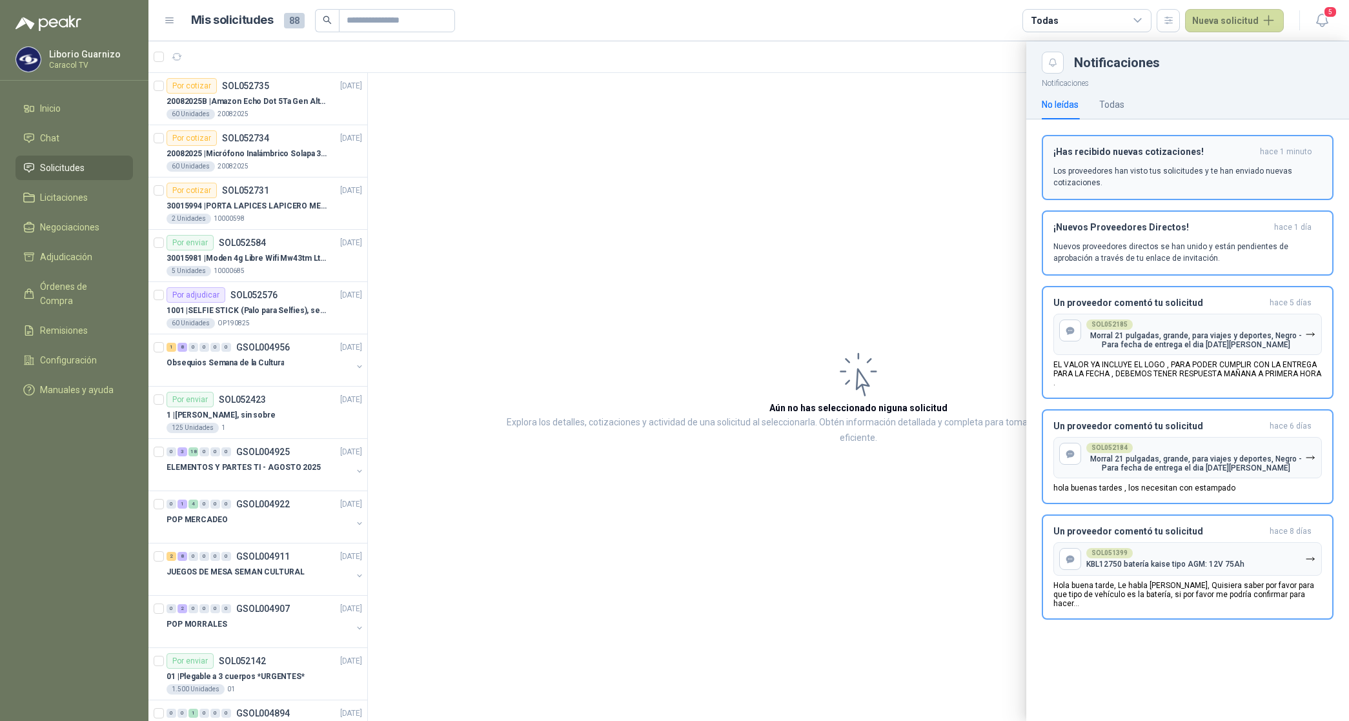
click at [1176, 176] on p "Los proveedores han visto tus solicitudes y te han enviado nuevas cotizaciones." at bounding box center [1188, 176] width 269 height 23
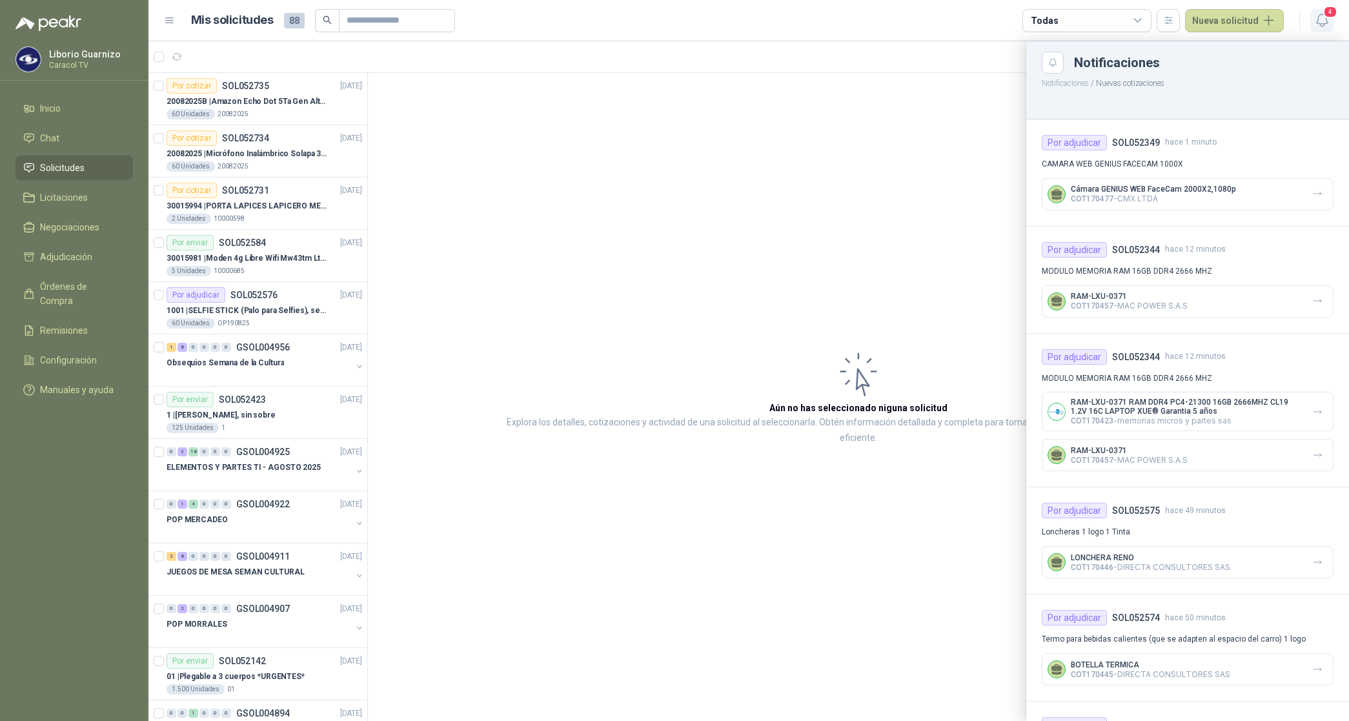
click at [1320, 16] on icon "button" at bounding box center [1322, 20] width 16 height 16
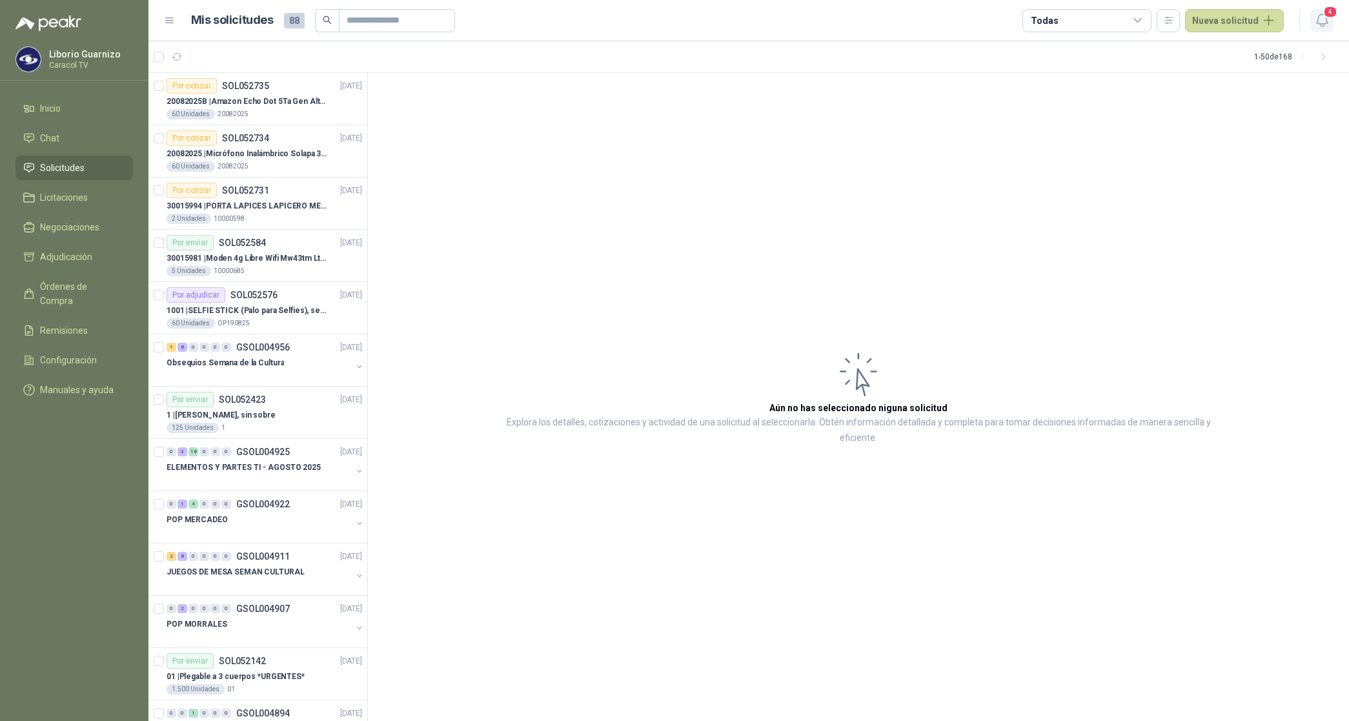
click at [1324, 14] on span "4" at bounding box center [1330, 12] width 14 height 12
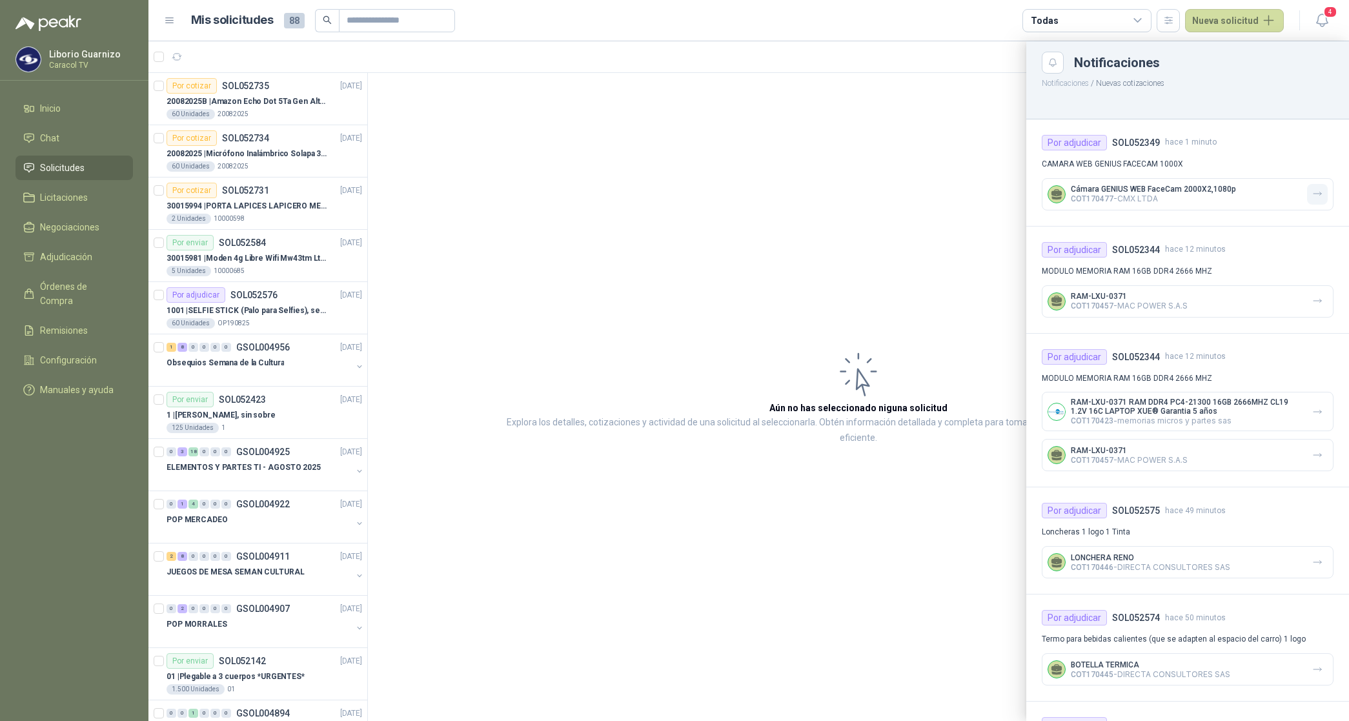
click at [1312, 192] on icon "button" at bounding box center [1317, 194] width 11 height 11
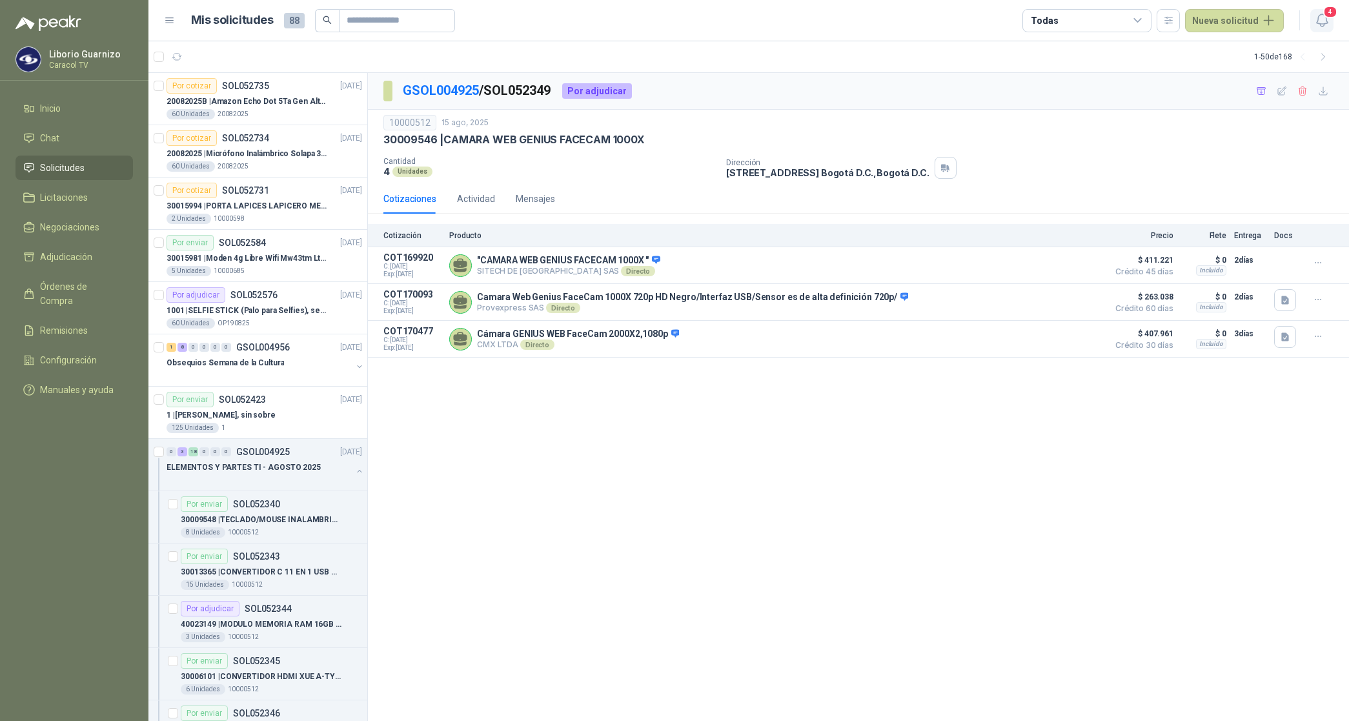
click at [1328, 21] on icon "button" at bounding box center [1322, 20] width 16 height 16
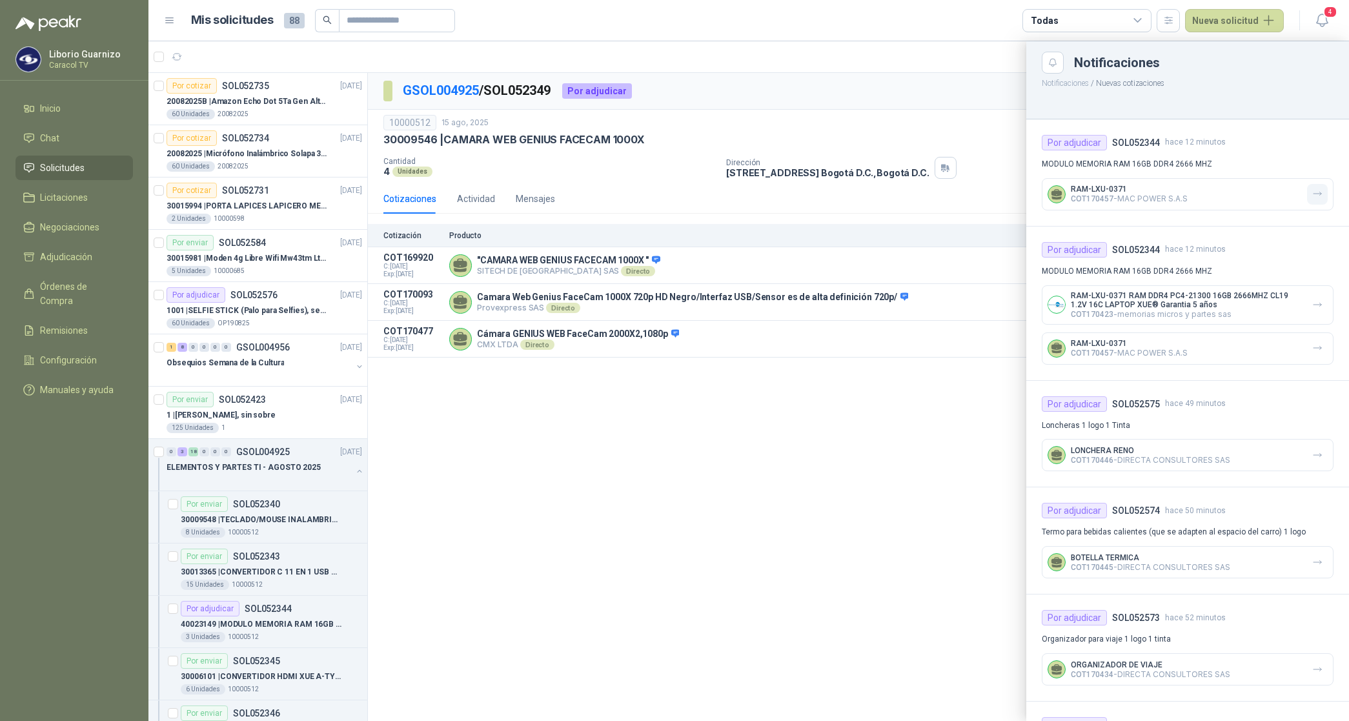
click at [1314, 192] on icon "button" at bounding box center [1318, 193] width 8 height 3
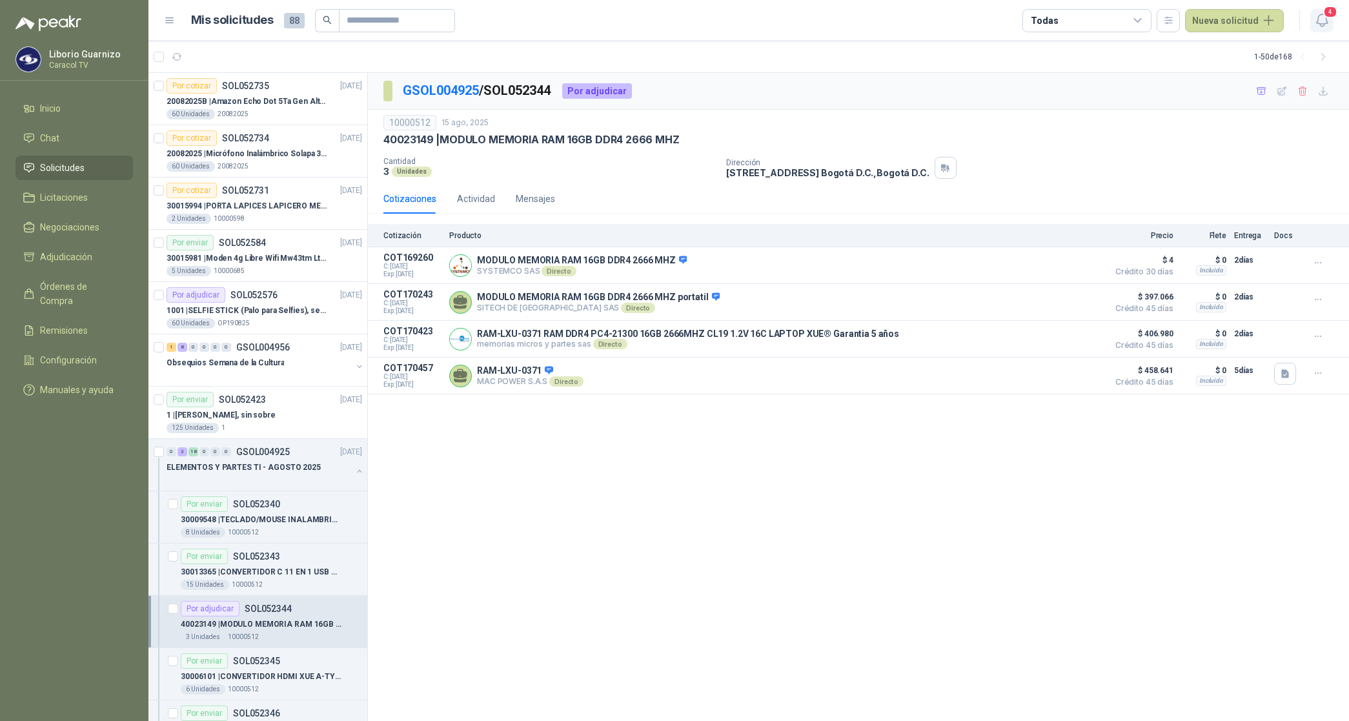
click at [1325, 20] on icon "button" at bounding box center [1322, 20] width 16 height 16
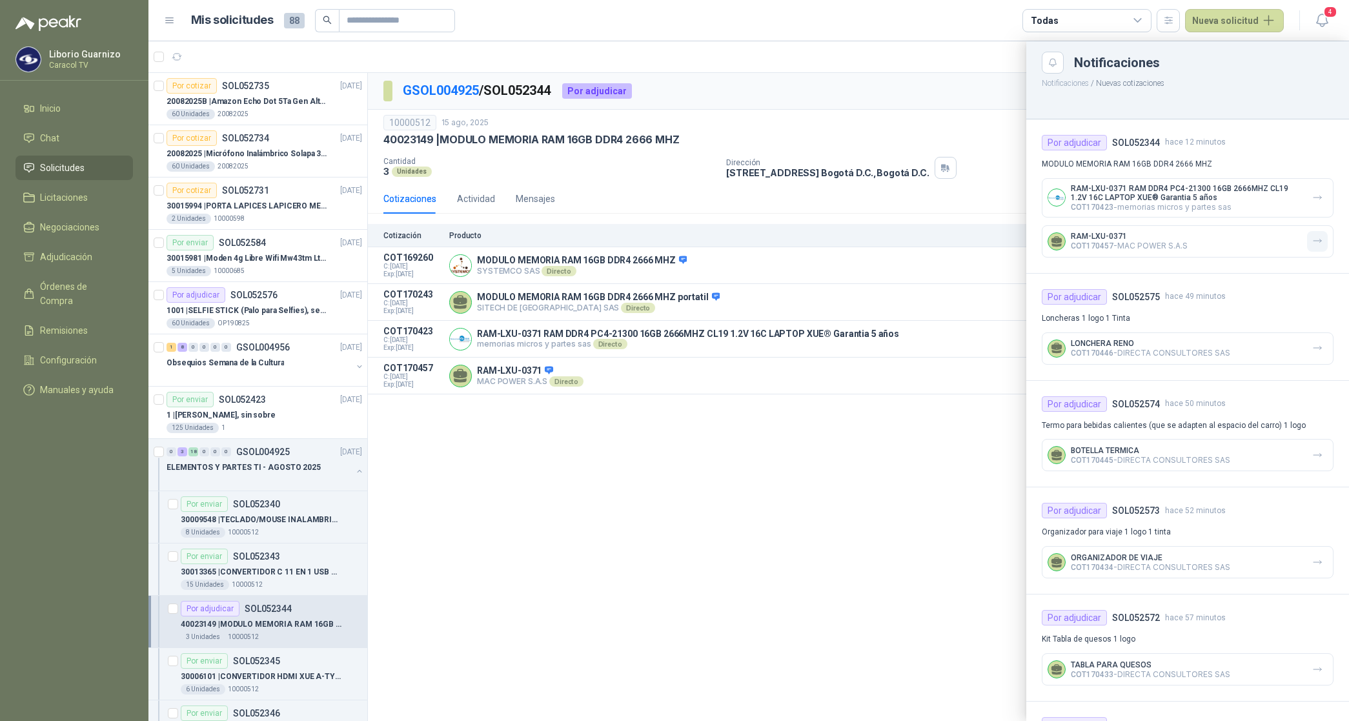
click at [1312, 236] on icon "button" at bounding box center [1317, 241] width 11 height 11
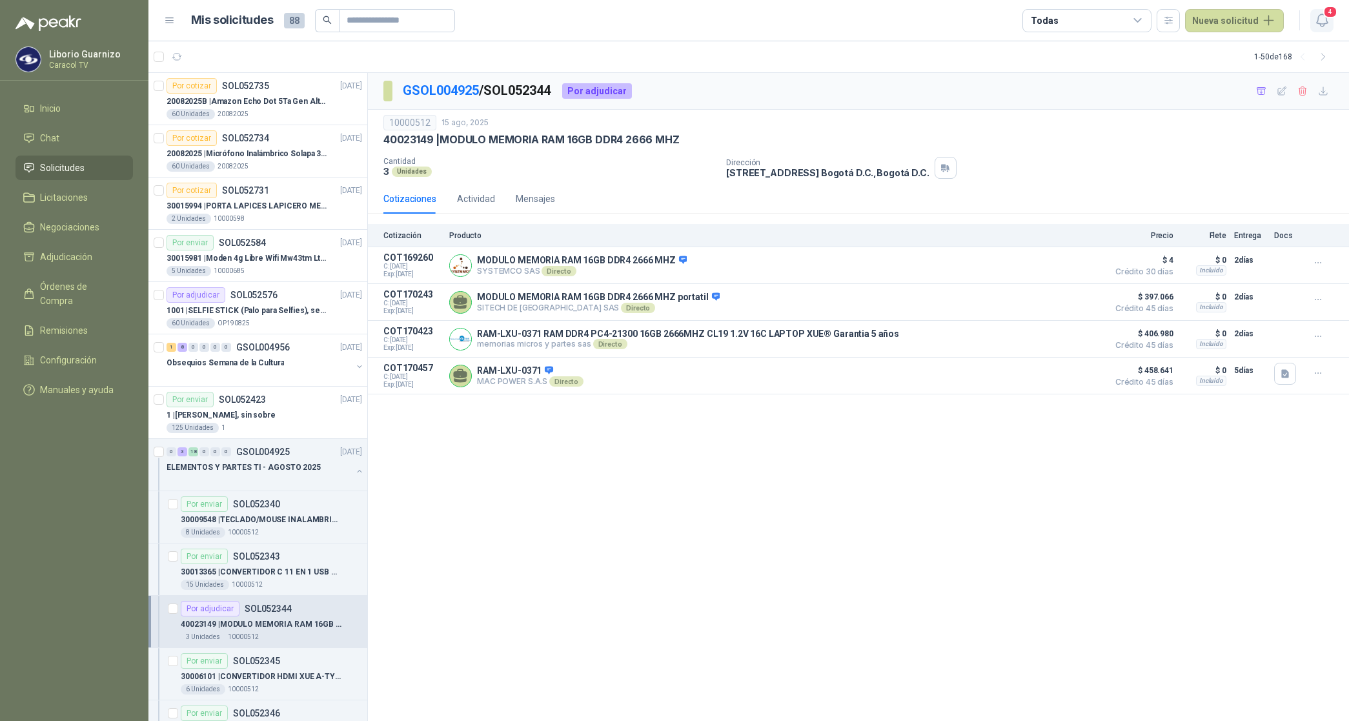
click at [1324, 25] on icon "button" at bounding box center [1322, 20] width 16 height 16
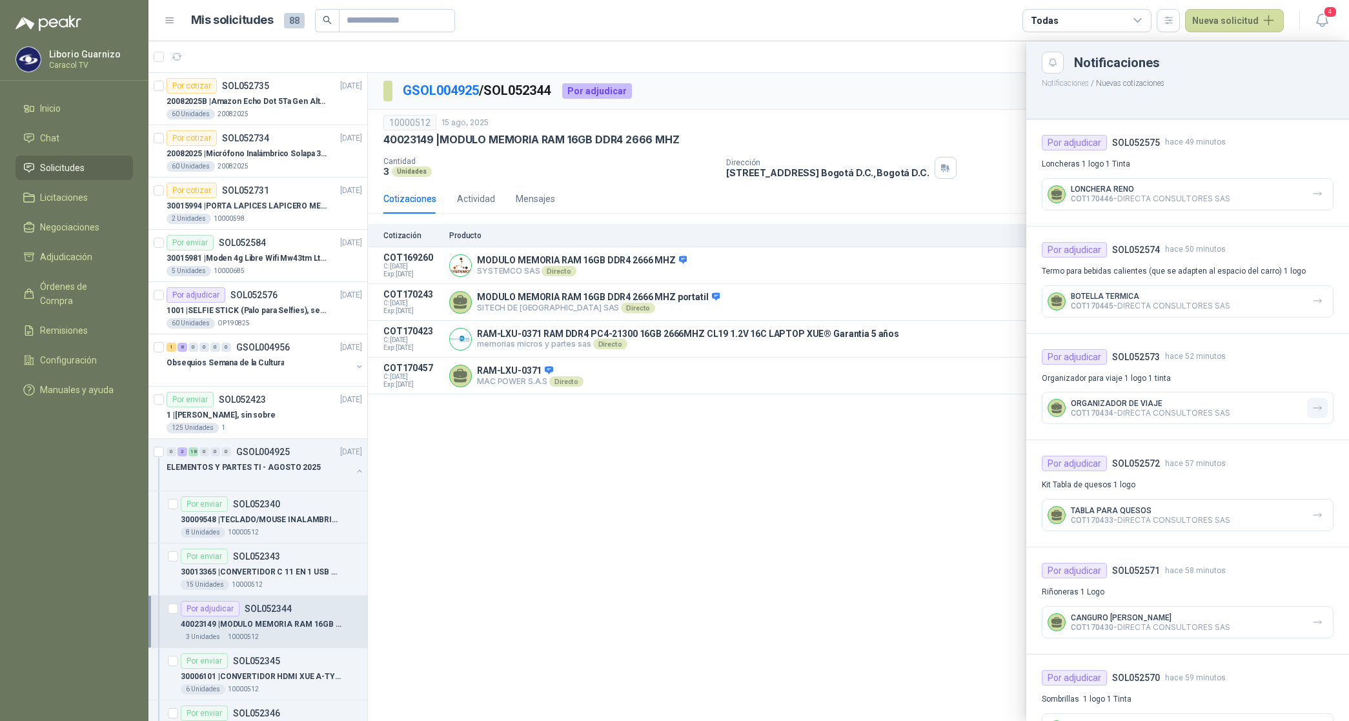
click at [1314, 407] on button "button" at bounding box center [1317, 408] width 21 height 21
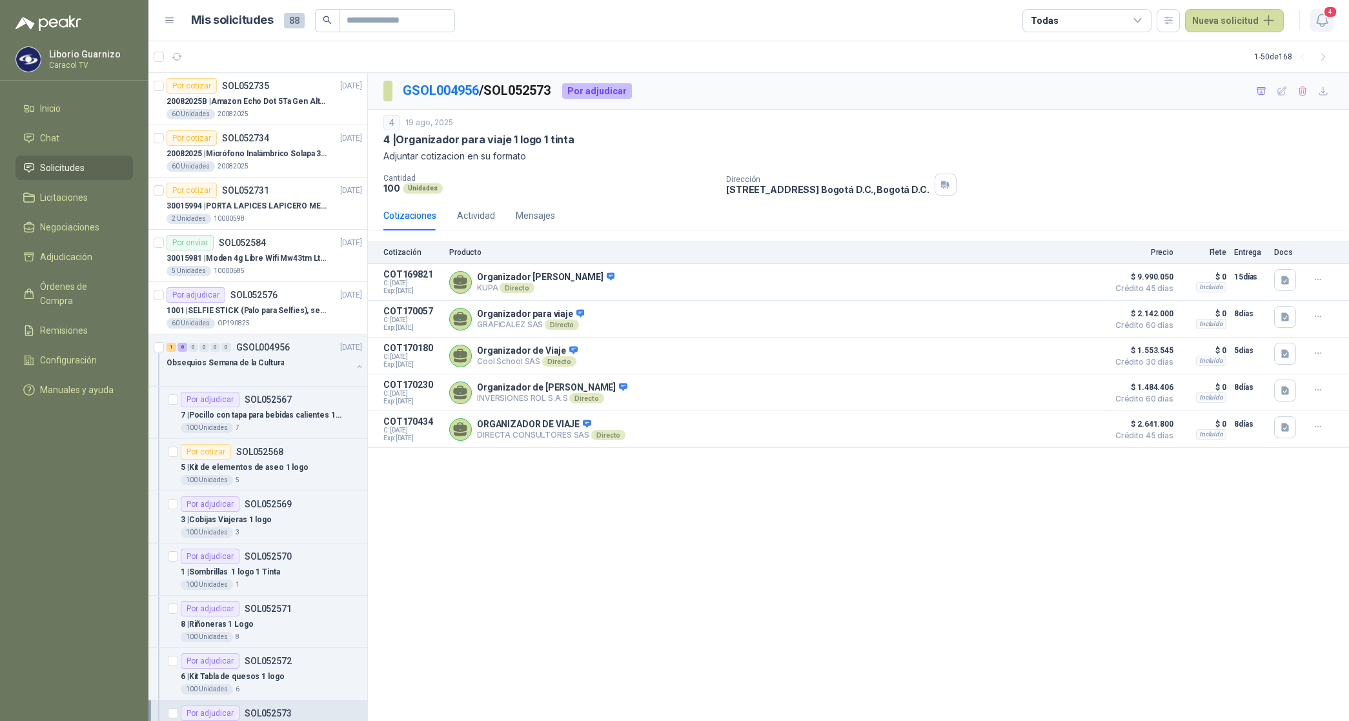
click at [1319, 18] on icon "button" at bounding box center [1322, 20] width 16 height 16
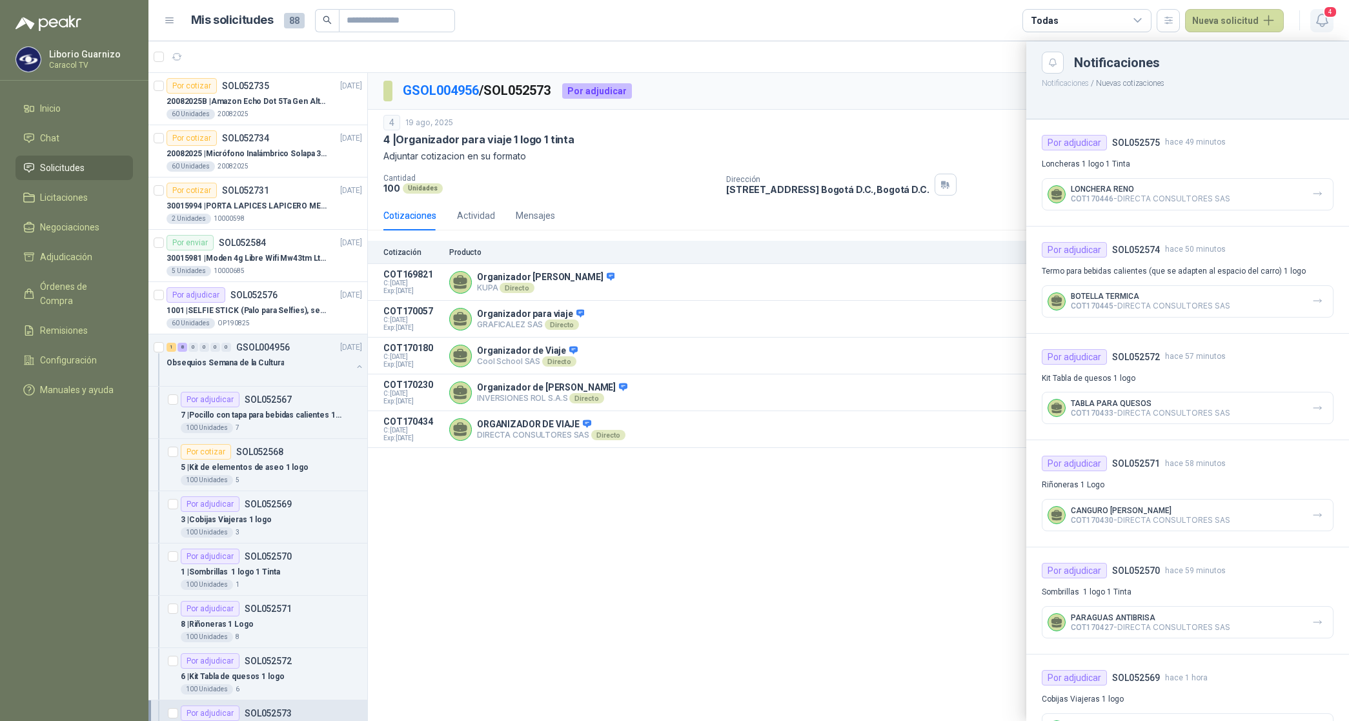
click at [1328, 21] on icon "button" at bounding box center [1322, 20] width 16 height 16
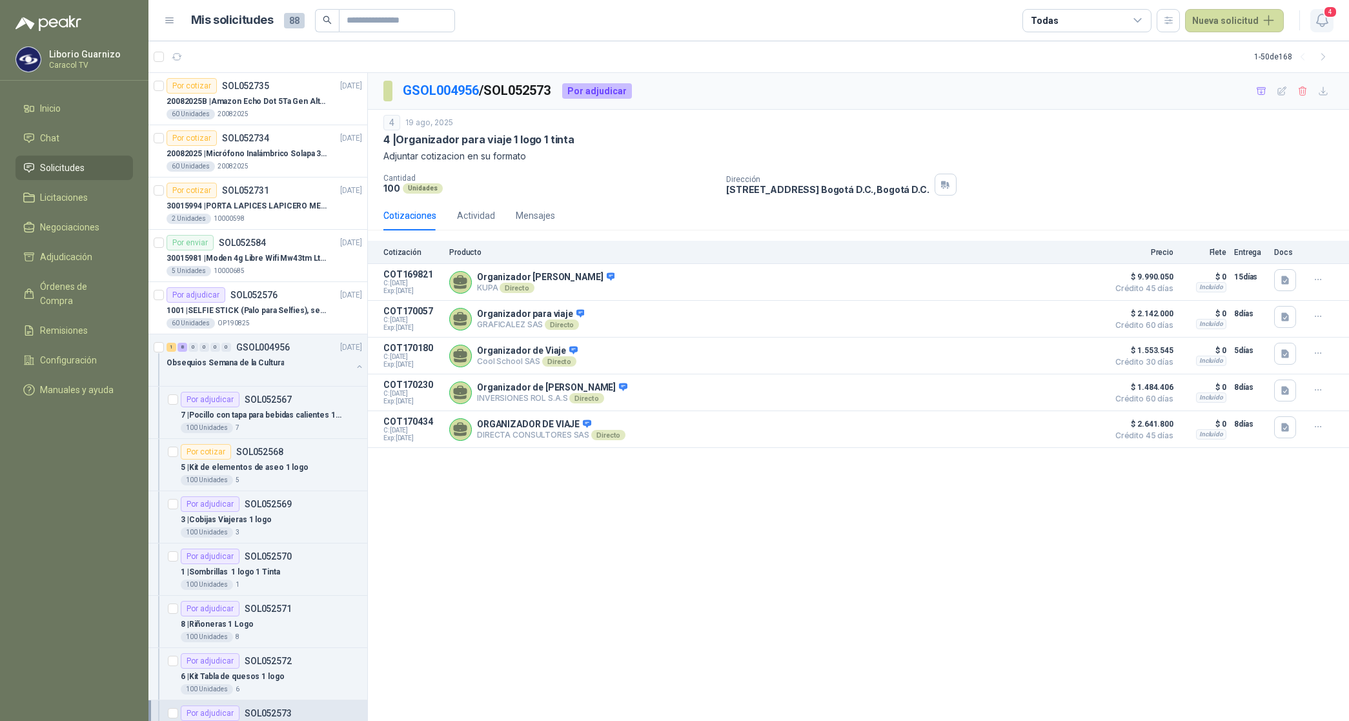
click at [1327, 21] on icon "button" at bounding box center [1321, 20] width 11 height 12
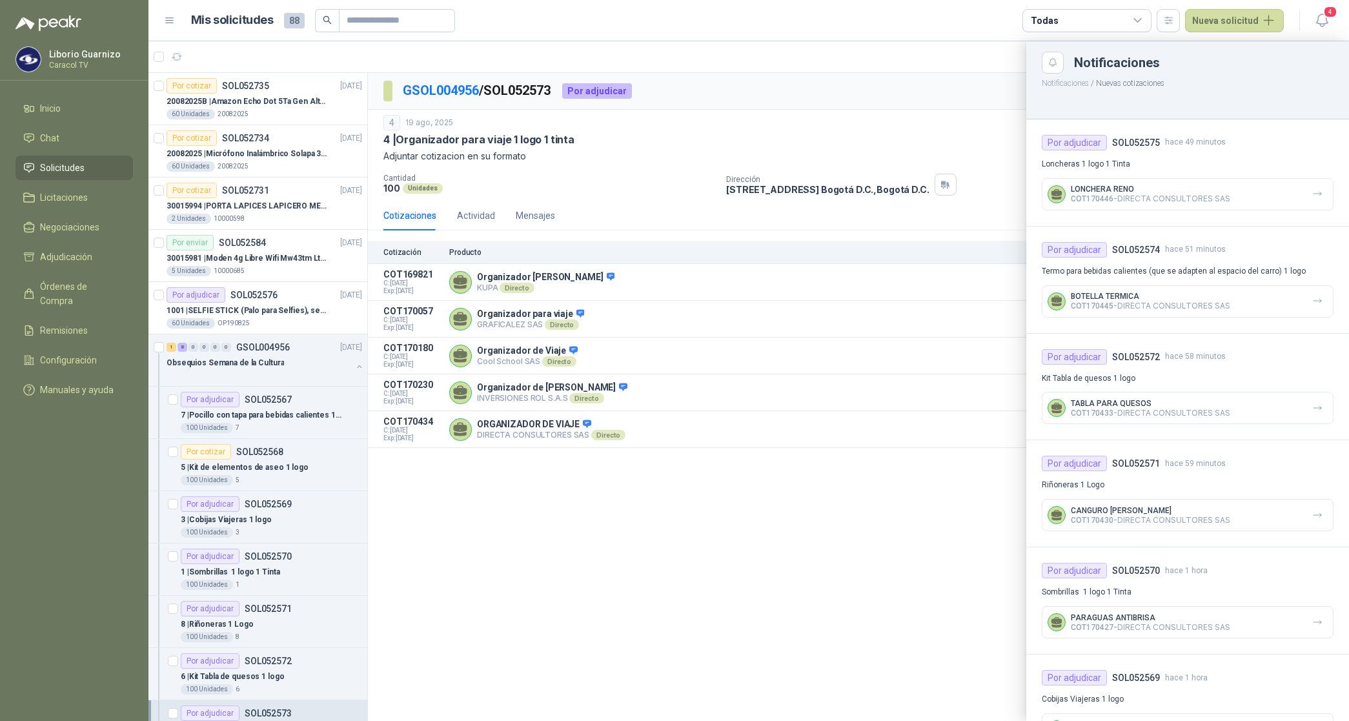
click at [1101, 192] on p "LONCHERA RENO" at bounding box center [1150, 189] width 159 height 9
click at [1312, 198] on icon "button" at bounding box center [1317, 194] width 11 height 11
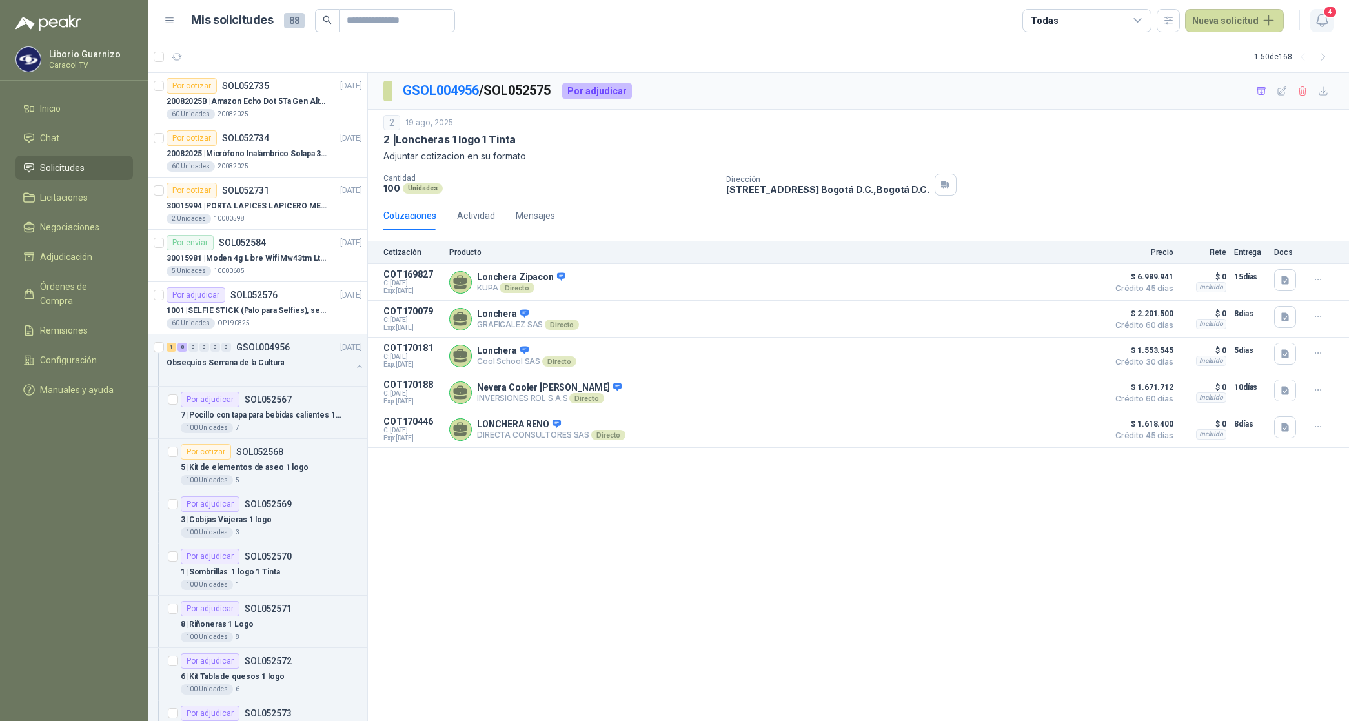
click at [1325, 25] on icon "button" at bounding box center [1322, 20] width 16 height 16
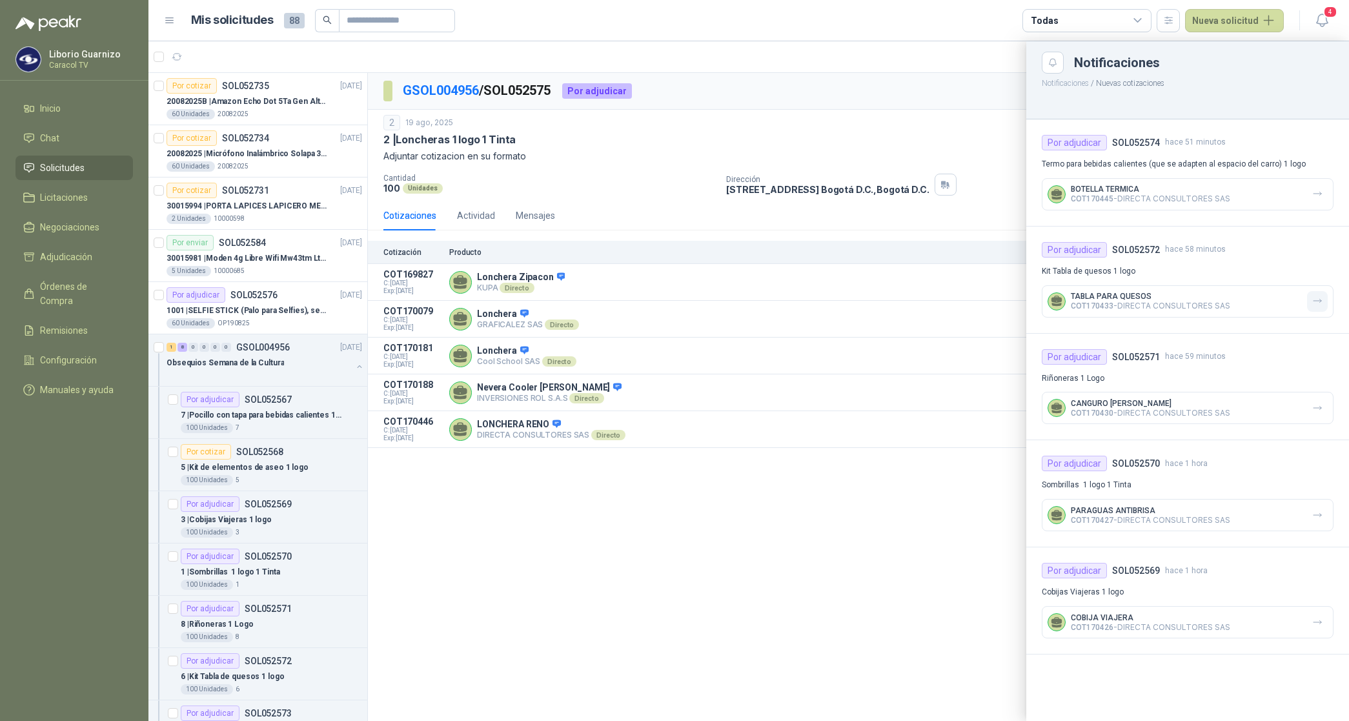
click at [1316, 303] on icon "button" at bounding box center [1317, 301] width 11 height 11
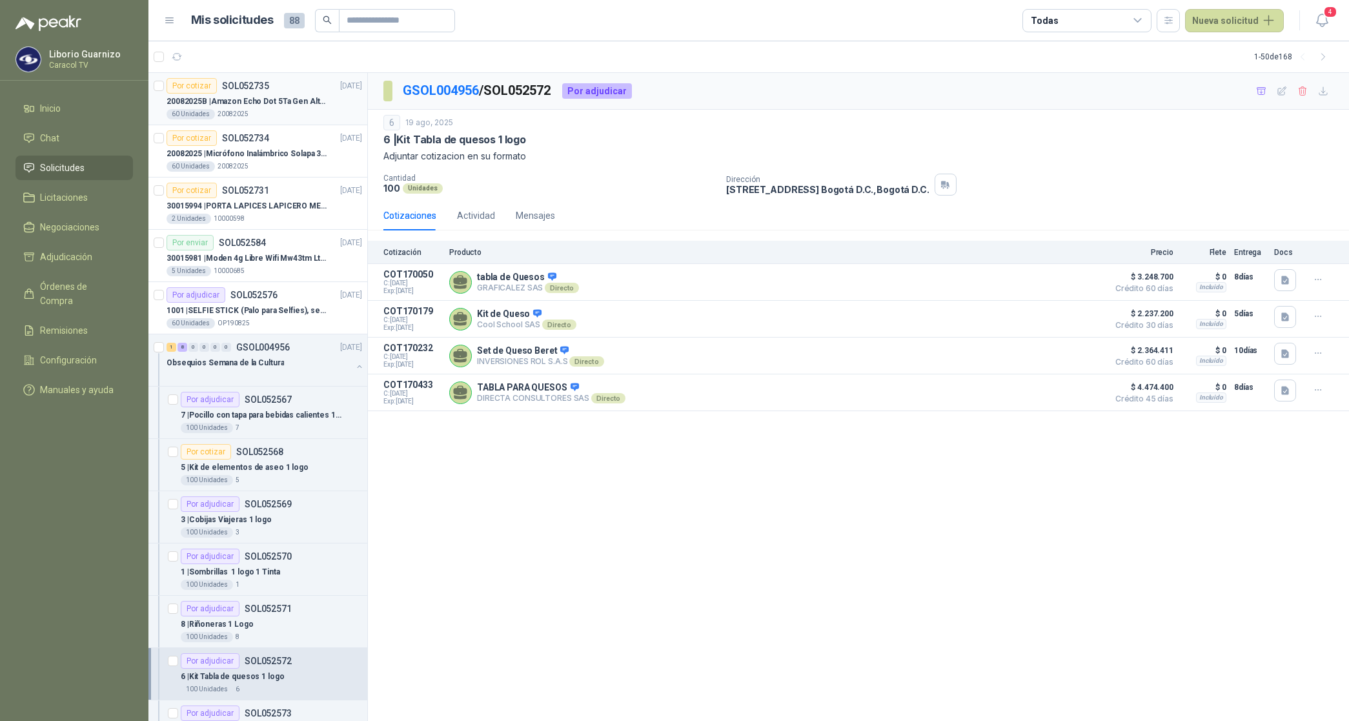
click at [240, 99] on p "20082025B | Amazon Echo Dot 5Ta Gen Altavoz Inteligente Alexa Azul" at bounding box center [247, 102] width 161 height 12
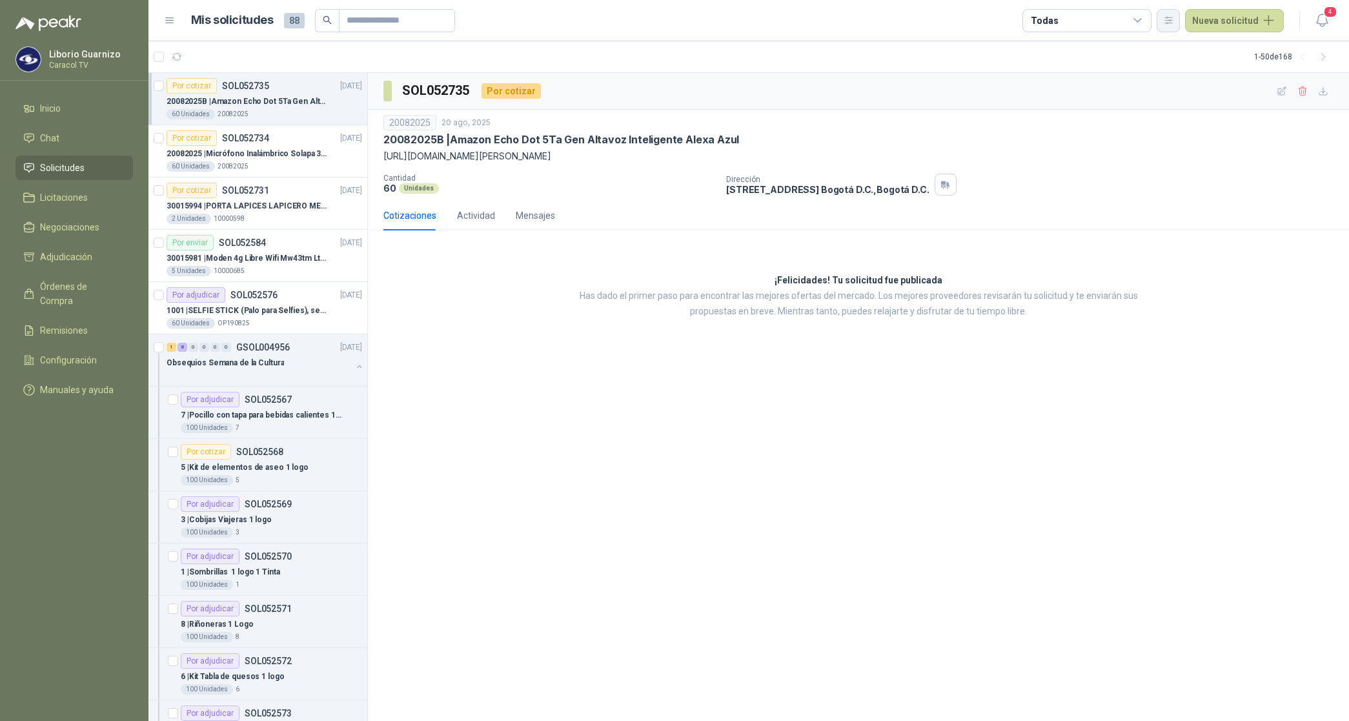
click at [1172, 26] on button "button" at bounding box center [1168, 20] width 23 height 23
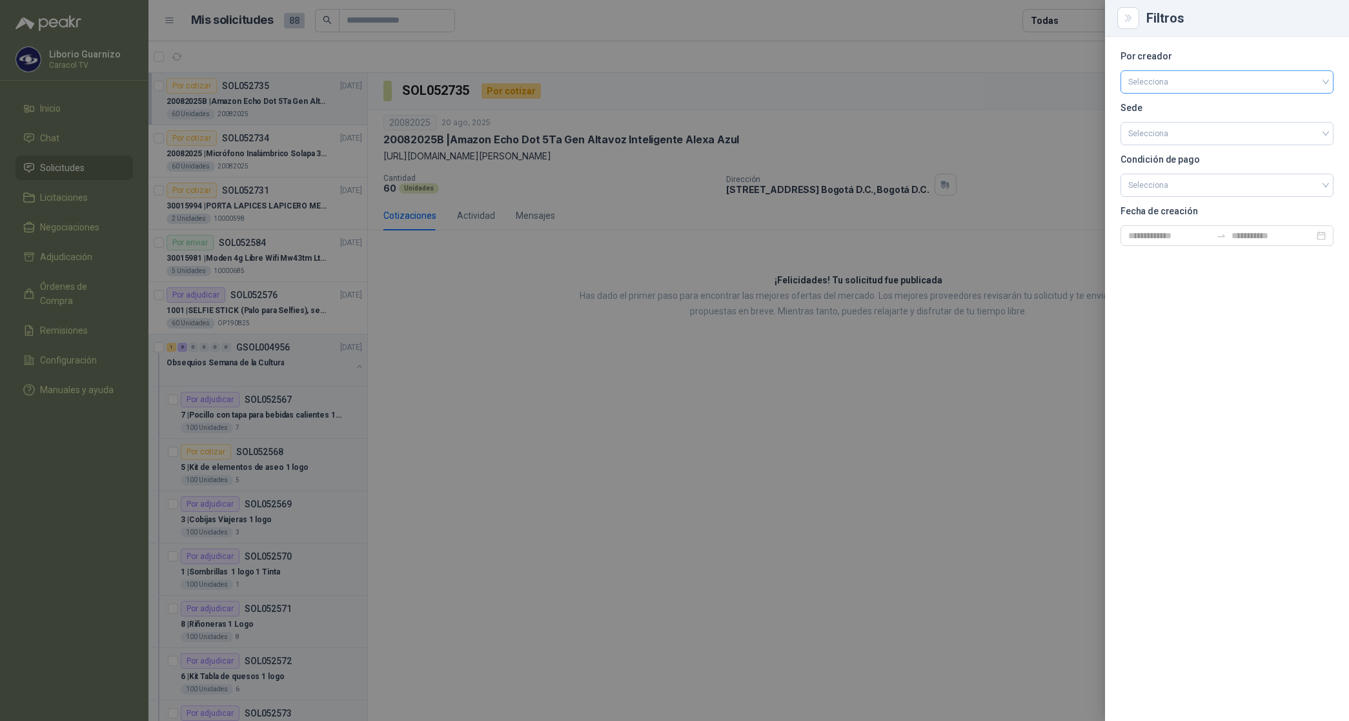
click at [1175, 81] on input "search" at bounding box center [1227, 80] width 198 height 19
click at [1172, 149] on div "[PERSON_NAME]" at bounding box center [1227, 150] width 192 height 14
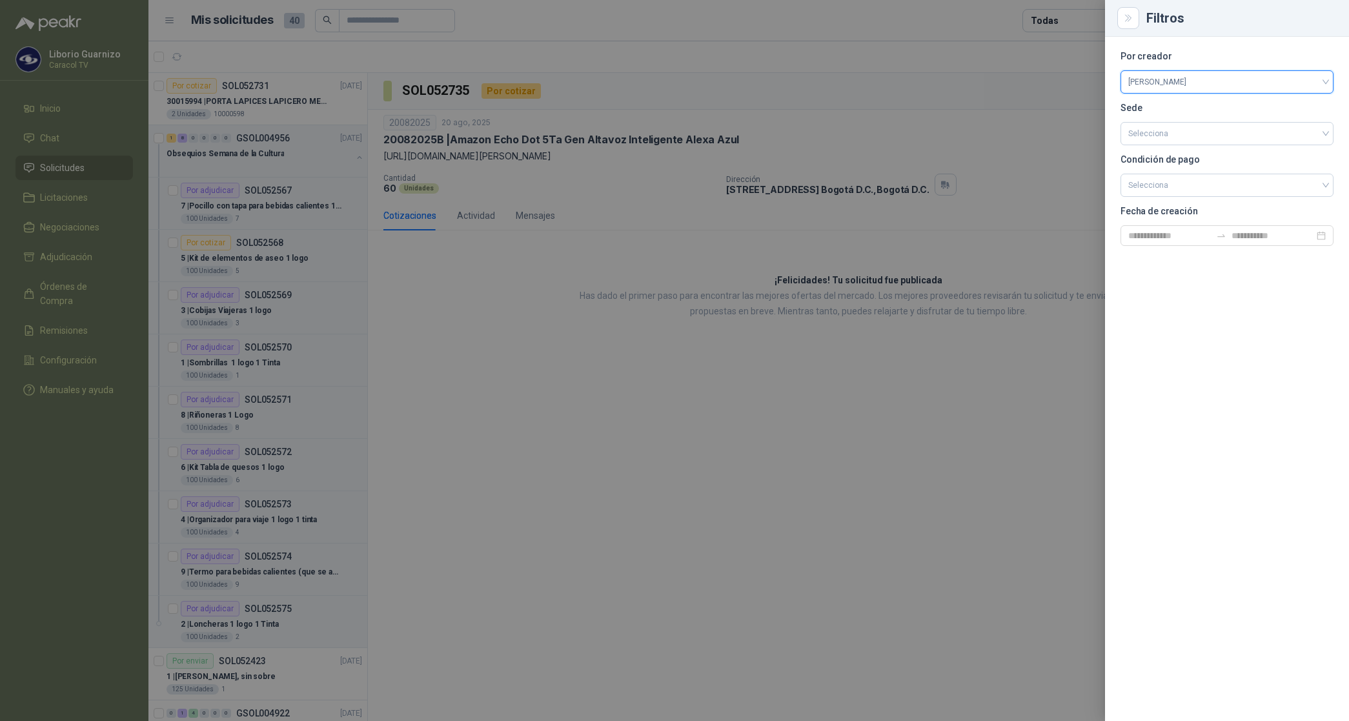
click at [1070, 17] on div at bounding box center [674, 360] width 1349 height 721
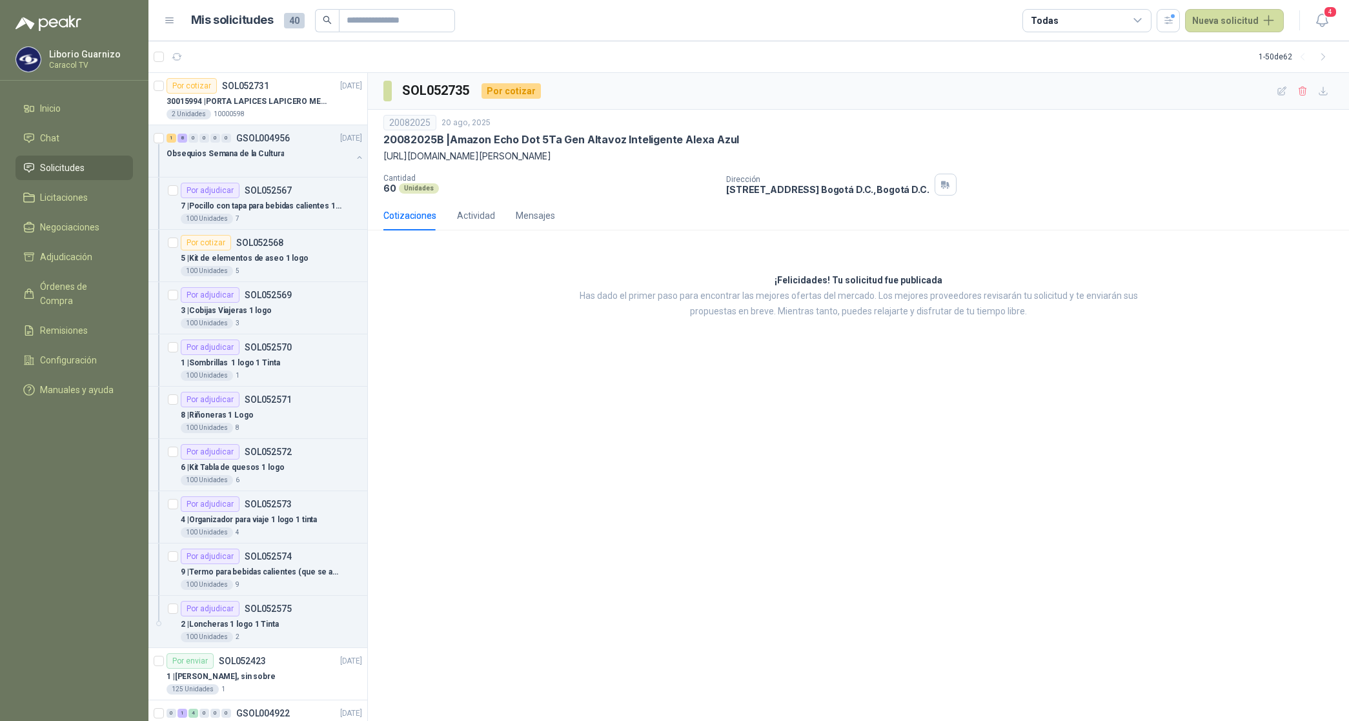
click at [1070, 17] on div "Todas" at bounding box center [1087, 20] width 129 height 23
click at [1067, 69] on div "4 Por cotizar" at bounding box center [1068, 73] width 62 height 10
click at [1096, 97] on div "23 Por adjudicar" at bounding box center [1072, 97] width 70 height 10
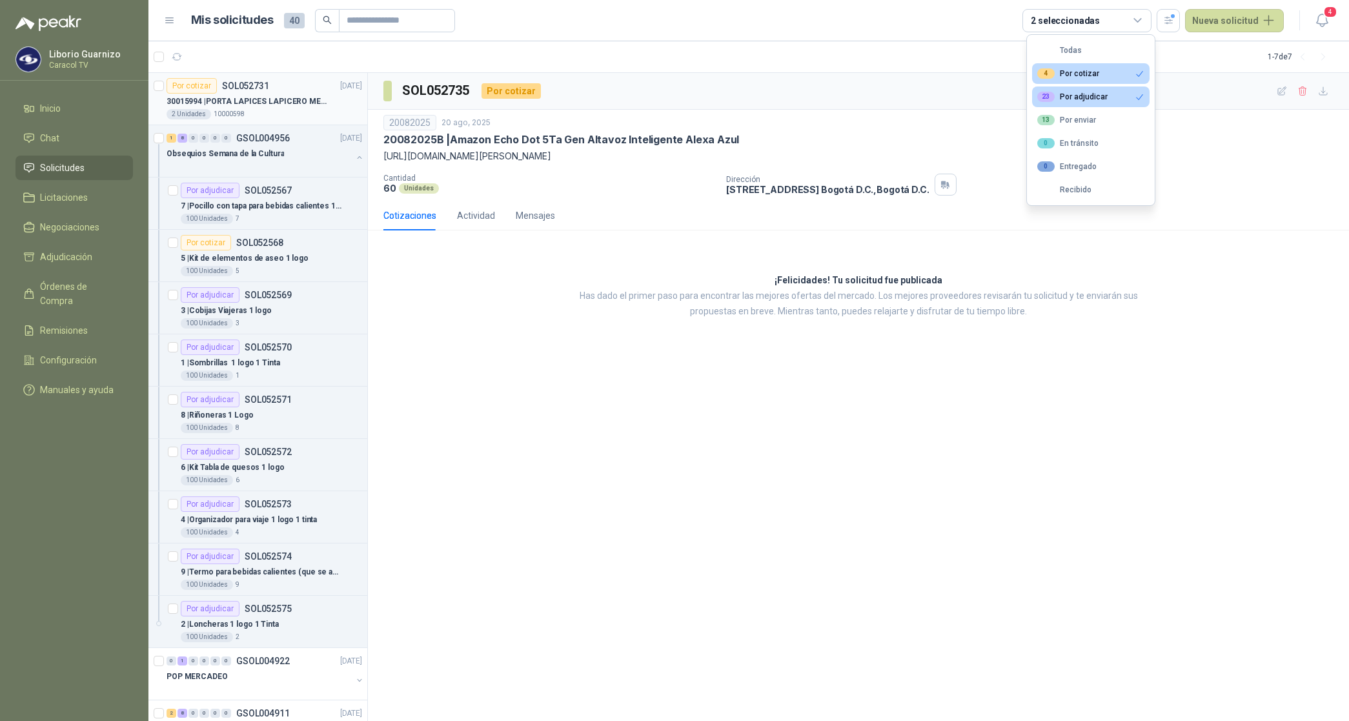
click at [250, 100] on p "30015994 | PORTA LAPICES LAPICERO METALICO MALLA. IGUALES A LOS DEL LIK ADJUNTO" at bounding box center [247, 102] width 161 height 12
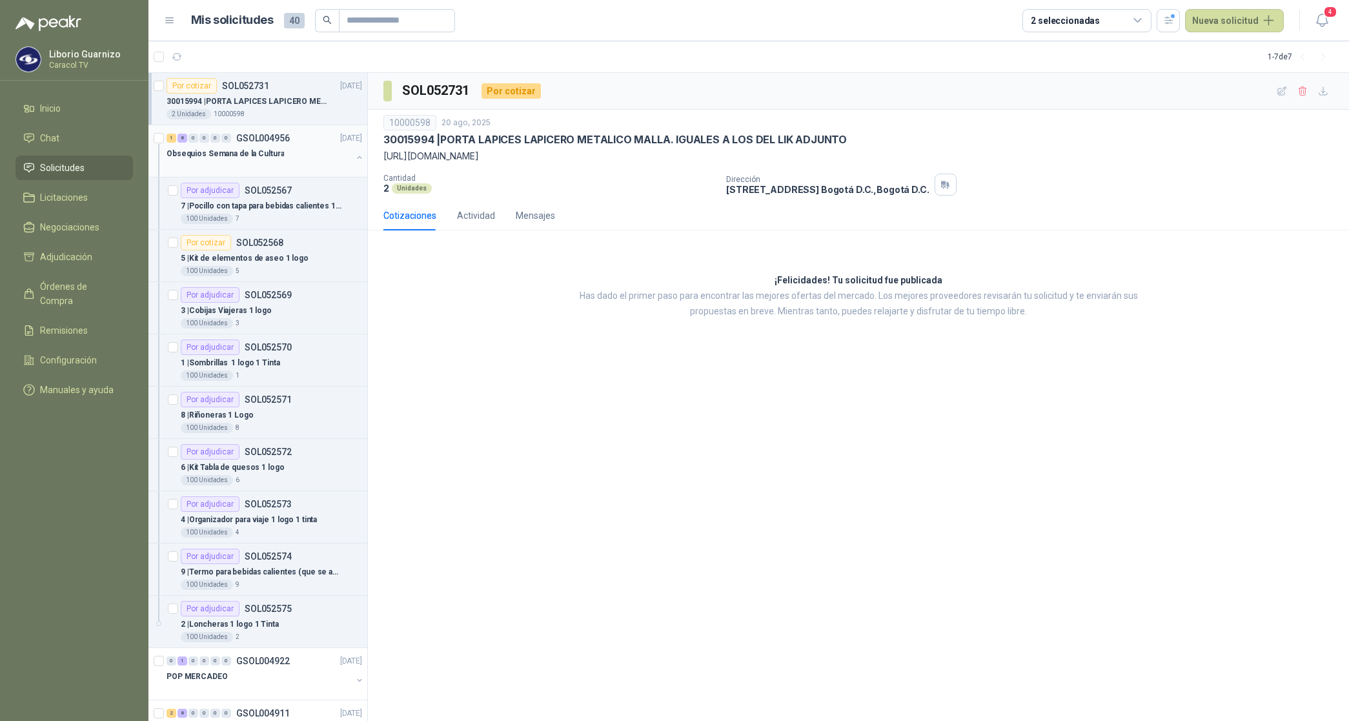
click at [242, 148] on p "Obsequios Semana de la Cultura" at bounding box center [225, 154] width 117 height 12
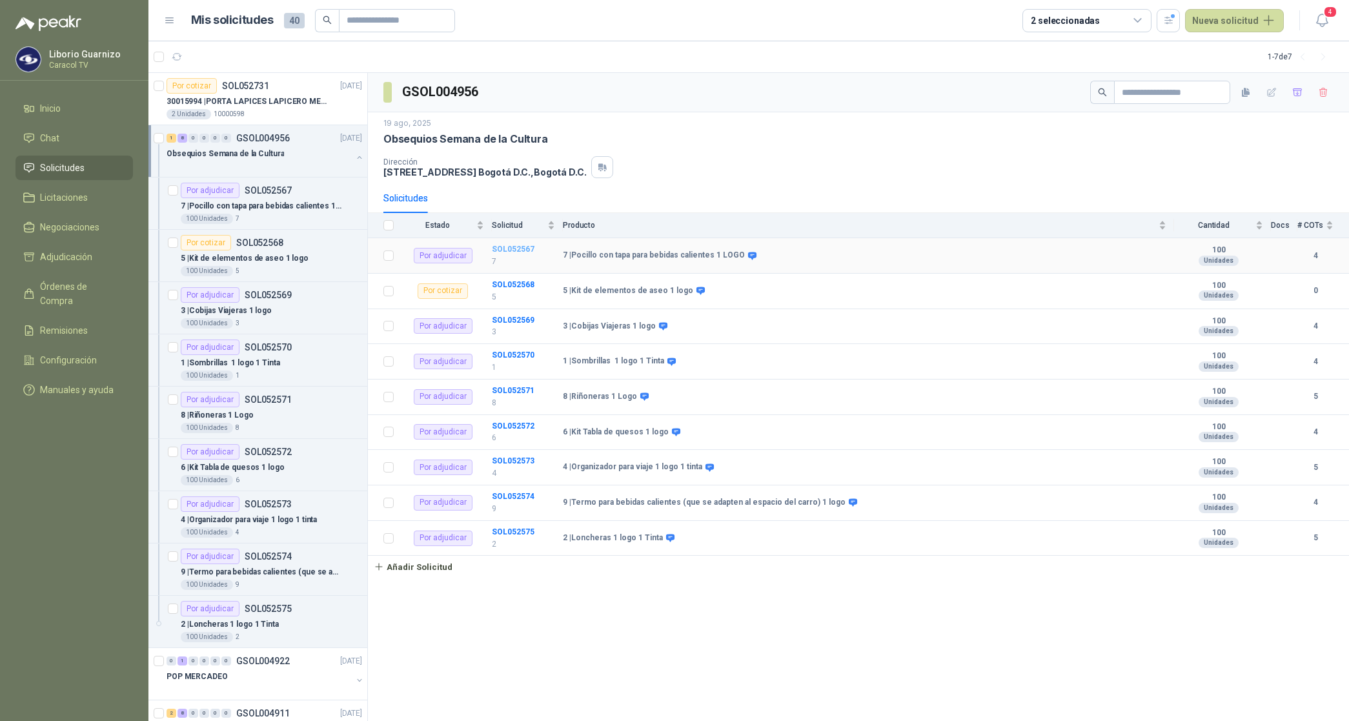
click at [512, 247] on b "SOL052567" at bounding box center [513, 249] width 43 height 9
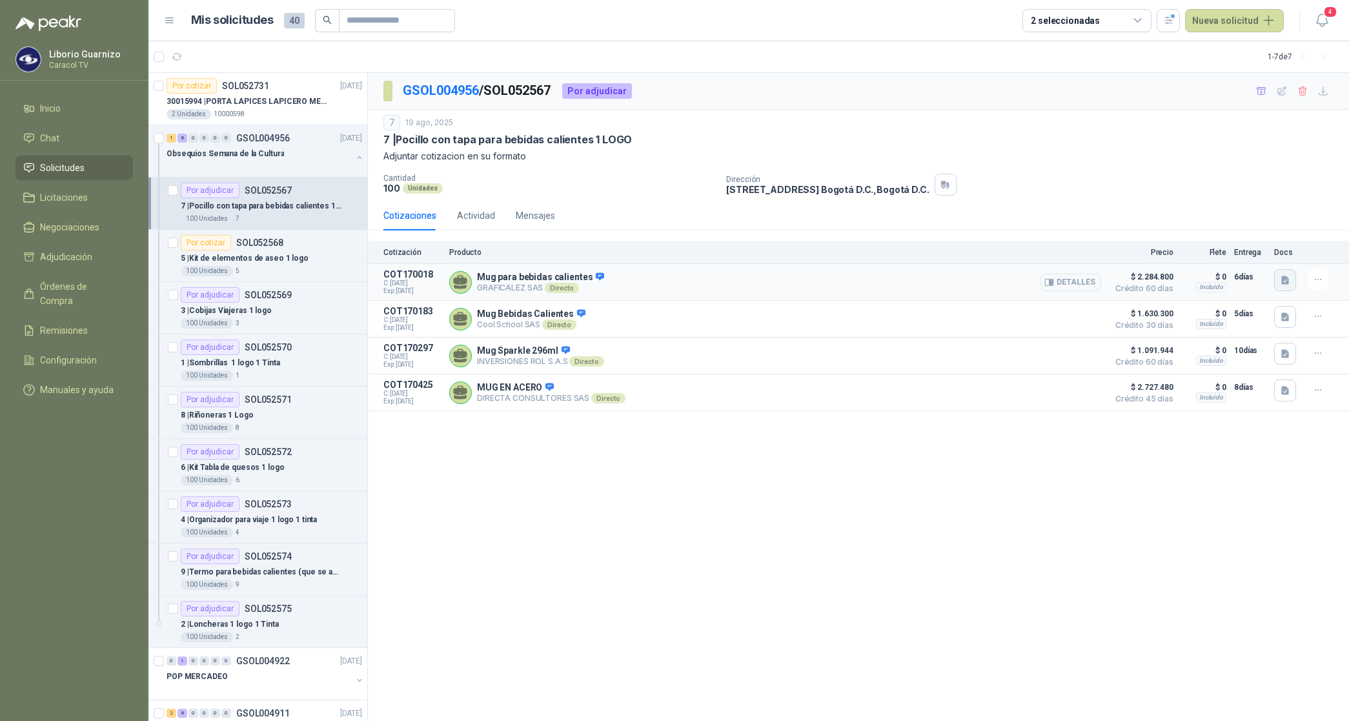
click at [1281, 282] on icon "button" at bounding box center [1285, 280] width 11 height 11
click at [1196, 250] on button "COTIZACIÓN-00-1389 -CARACOL TELEVISIÓN -MUG .pdf" at bounding box center [1174, 252] width 229 height 14
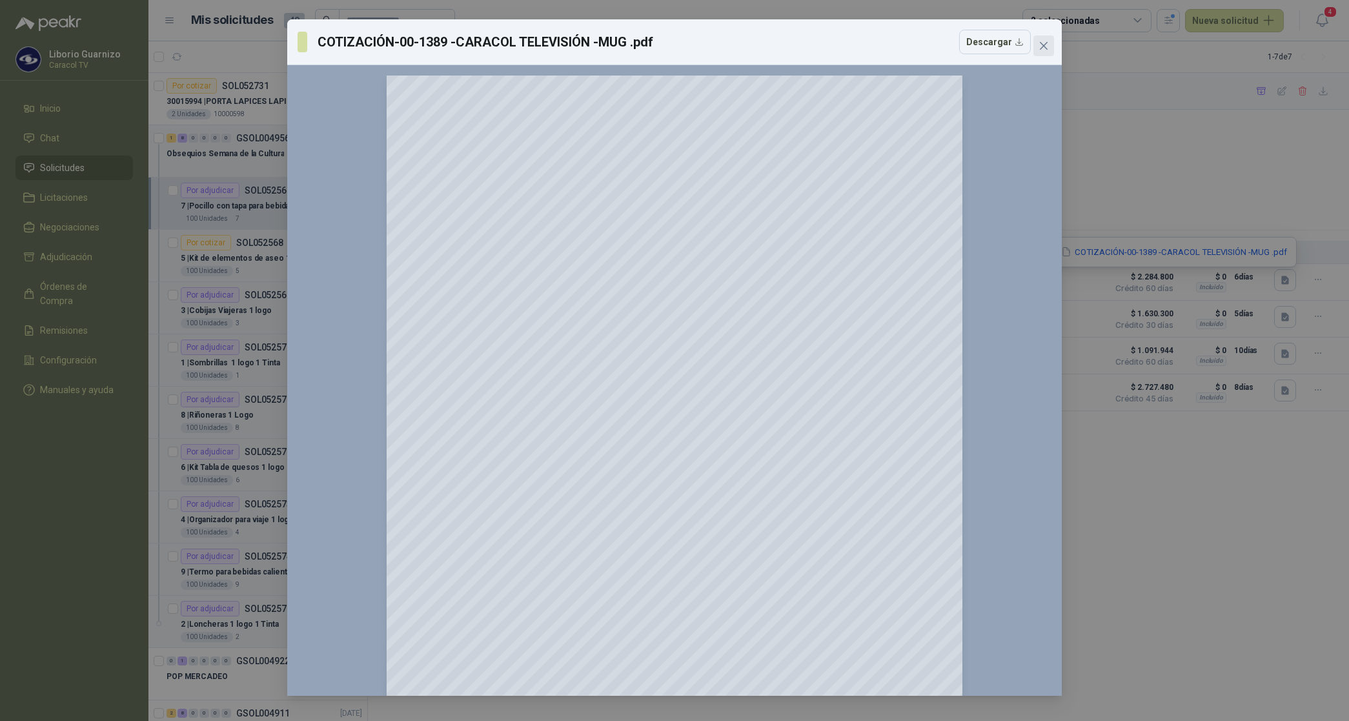
click at [1046, 41] on icon "close" at bounding box center [1044, 46] width 10 height 10
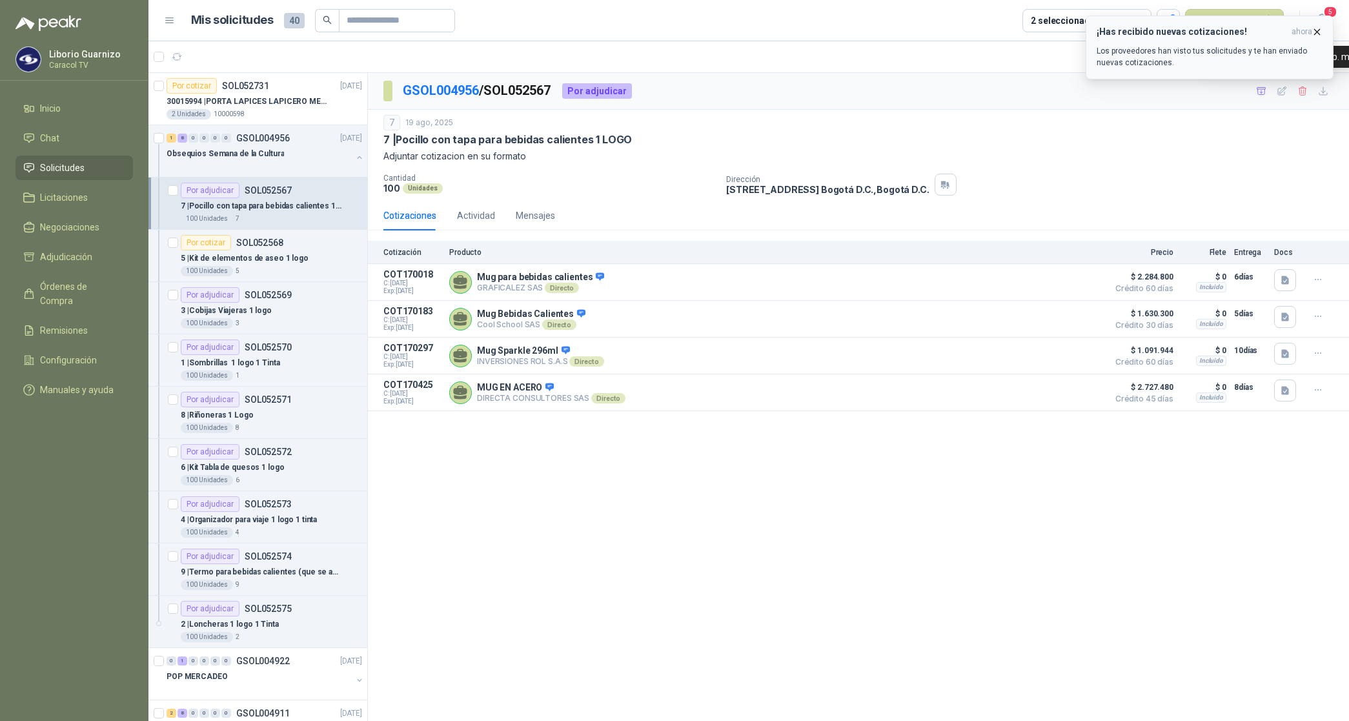
click at [1305, 31] on span "ahora" at bounding box center [1302, 31] width 21 height 11
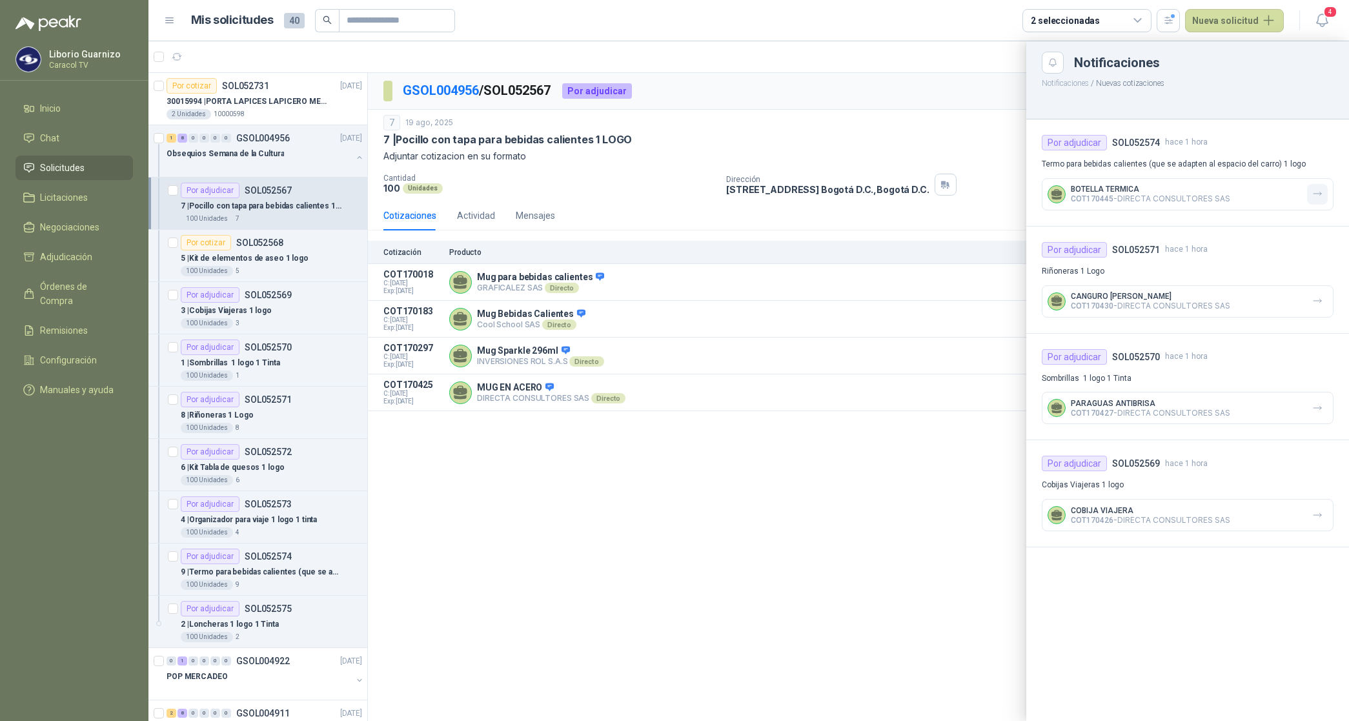
click at [1314, 194] on icon "button" at bounding box center [1317, 194] width 11 height 11
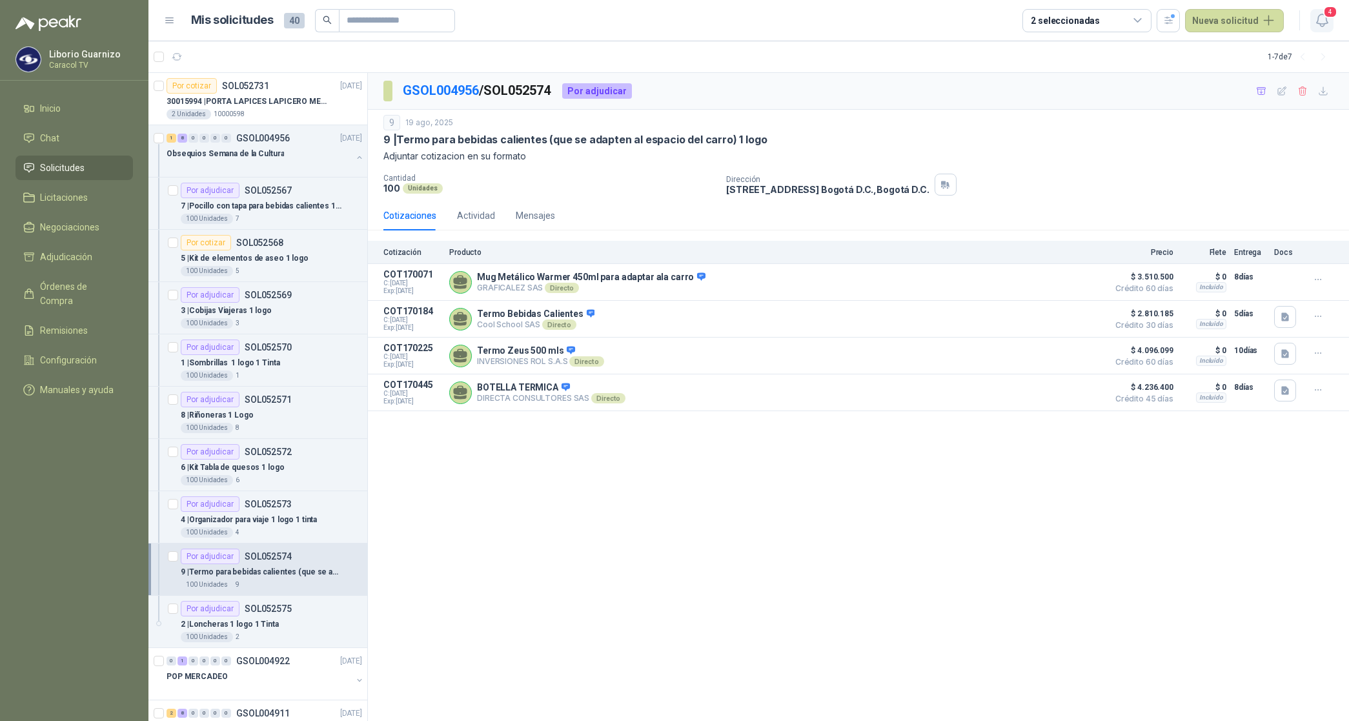
click at [1318, 20] on icon "button" at bounding box center [1321, 20] width 11 height 12
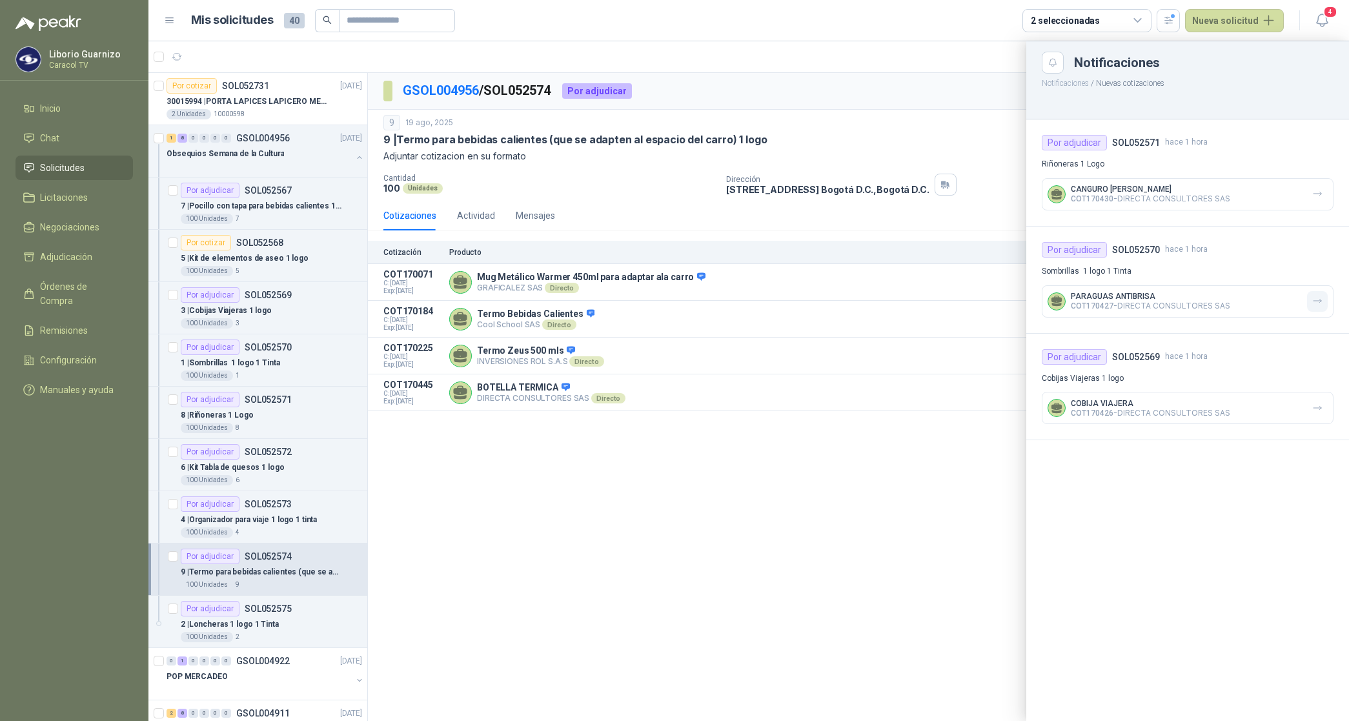
click at [1314, 299] on icon "button" at bounding box center [1317, 301] width 11 height 11
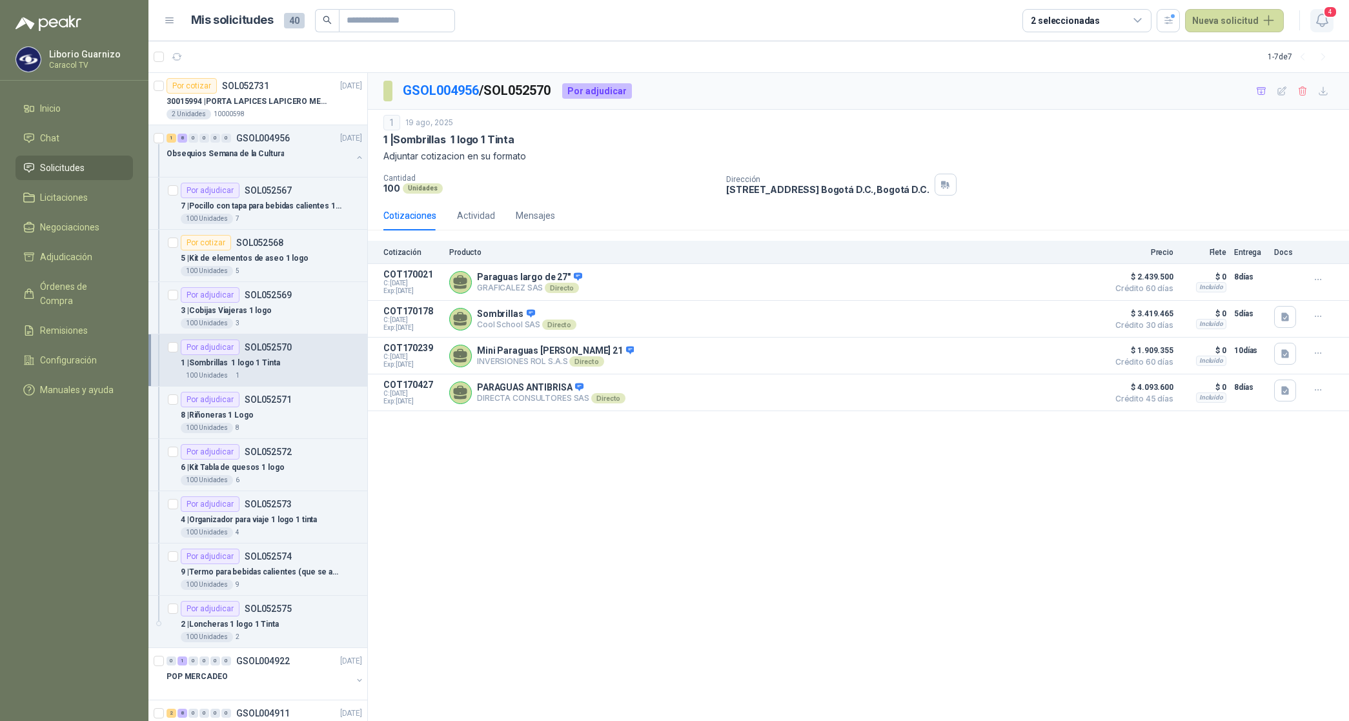
click at [1321, 14] on icon "button" at bounding box center [1321, 20] width 11 height 12
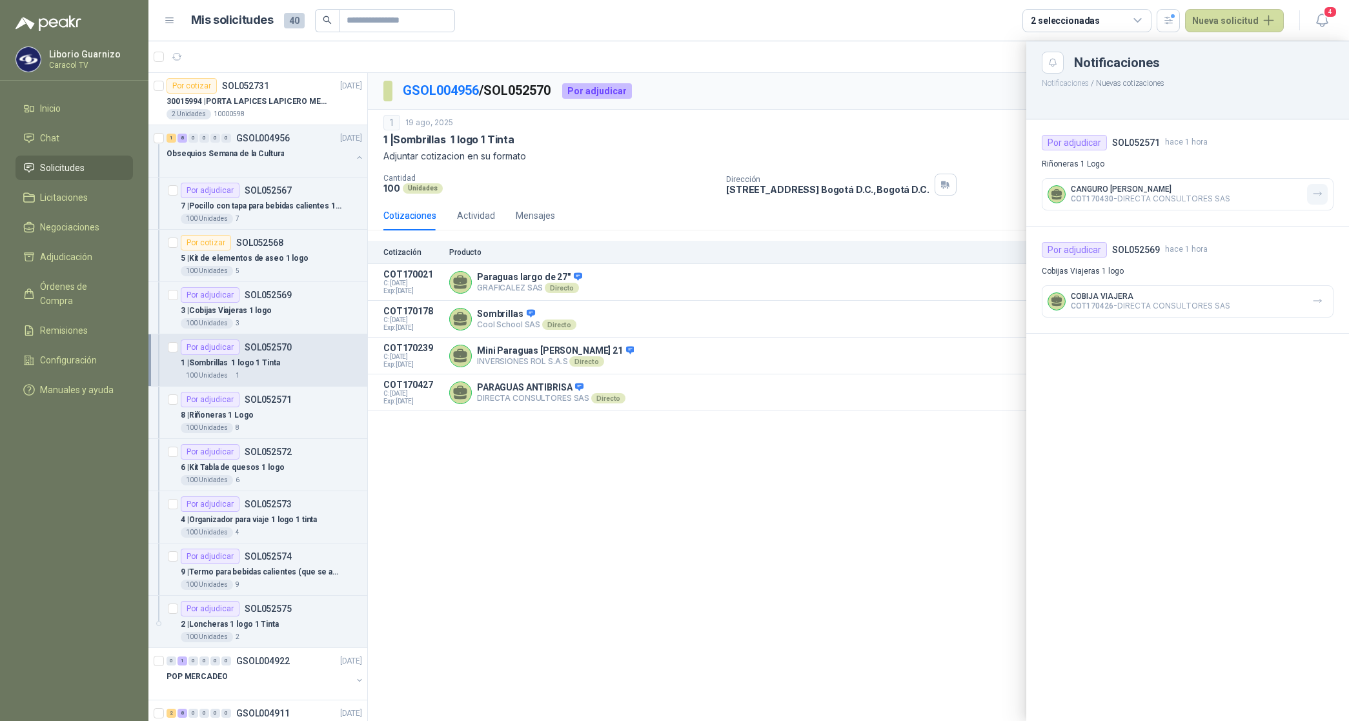
click at [1319, 194] on icon "button" at bounding box center [1318, 193] width 8 height 3
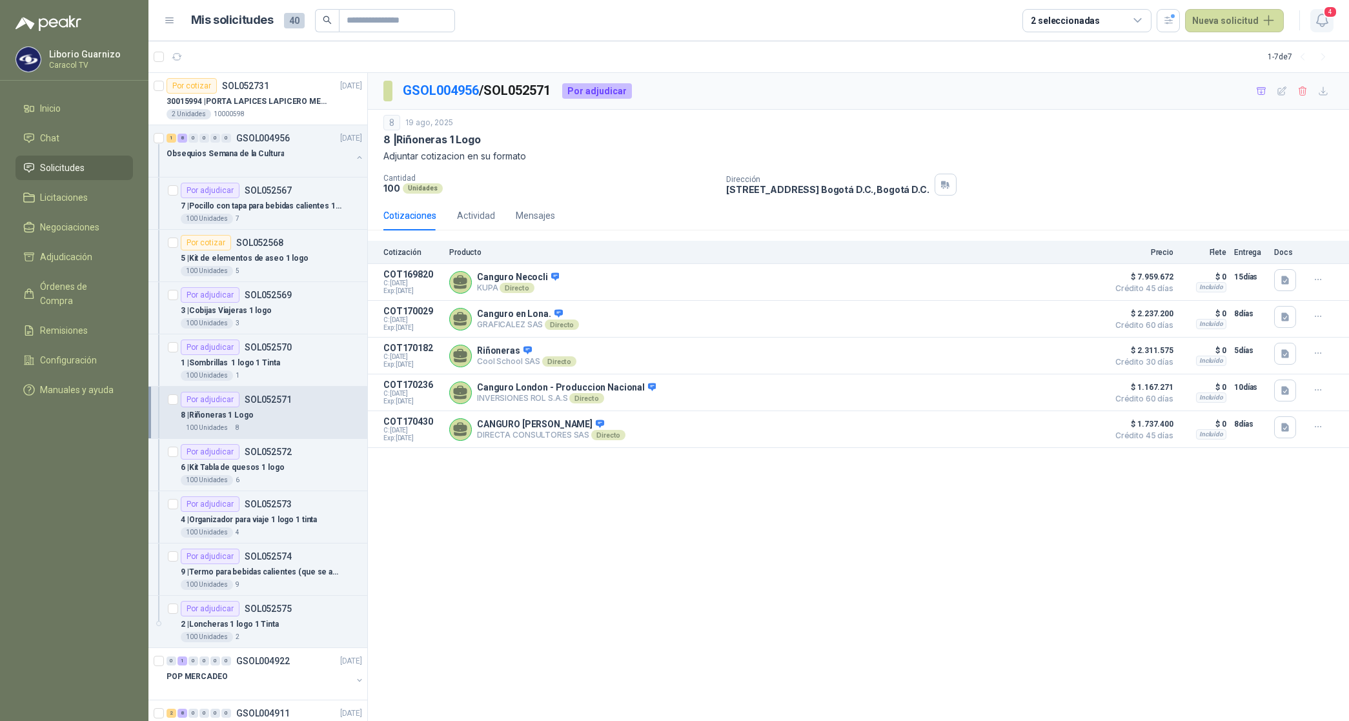
click at [1331, 18] on button "4" at bounding box center [1321, 20] width 23 height 23
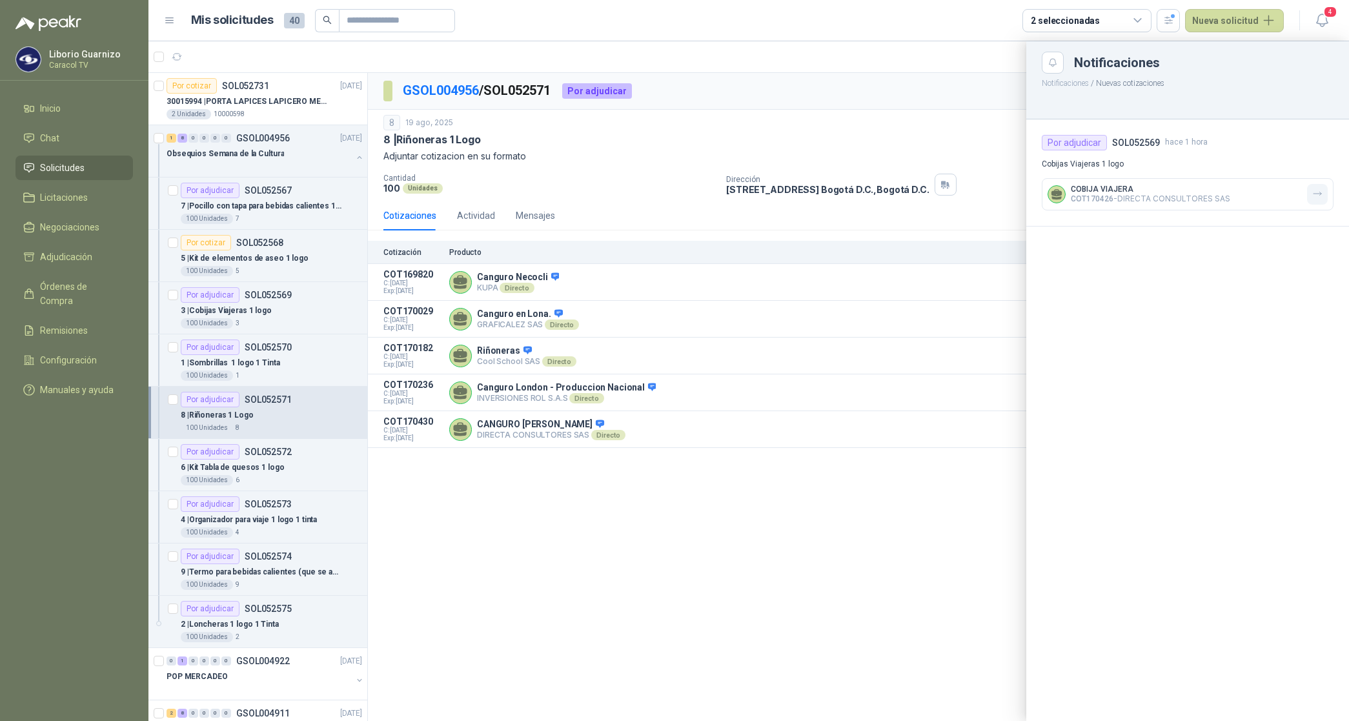
click at [1319, 189] on icon "button" at bounding box center [1317, 194] width 11 height 11
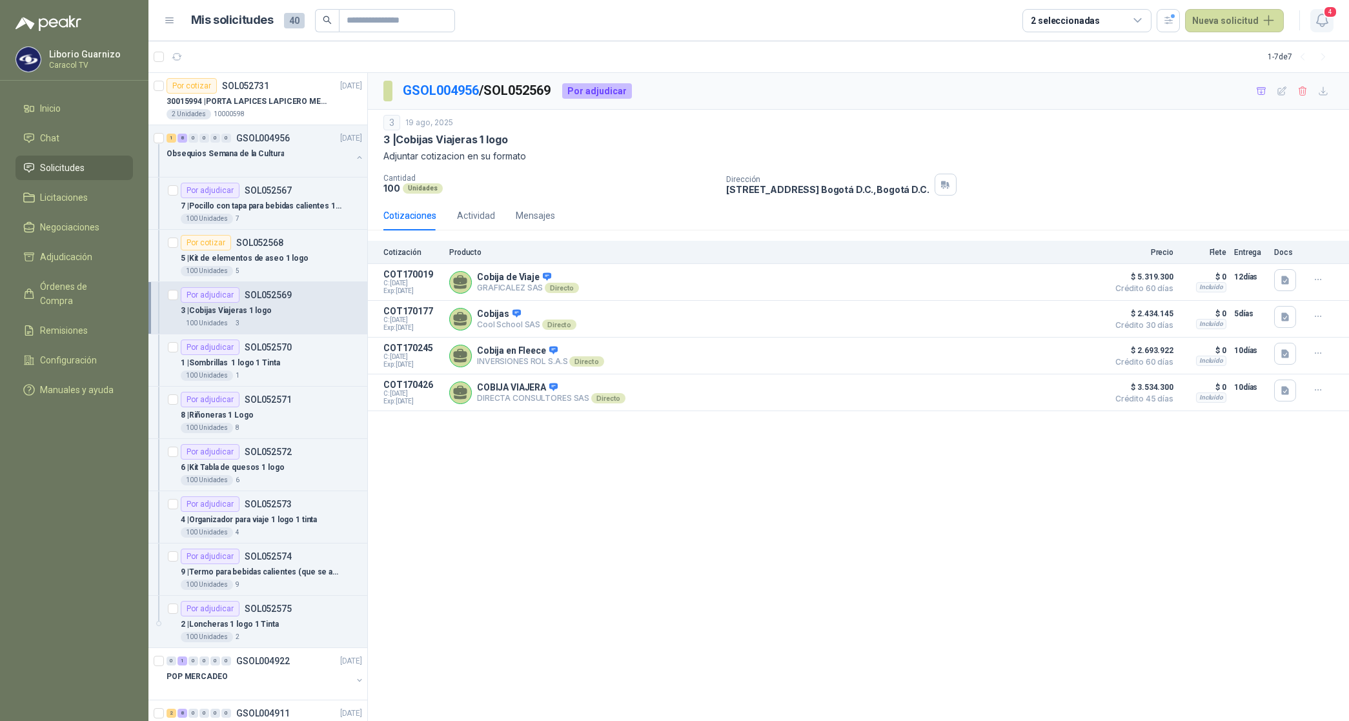
click at [1320, 14] on icon "button" at bounding box center [1322, 20] width 16 height 16
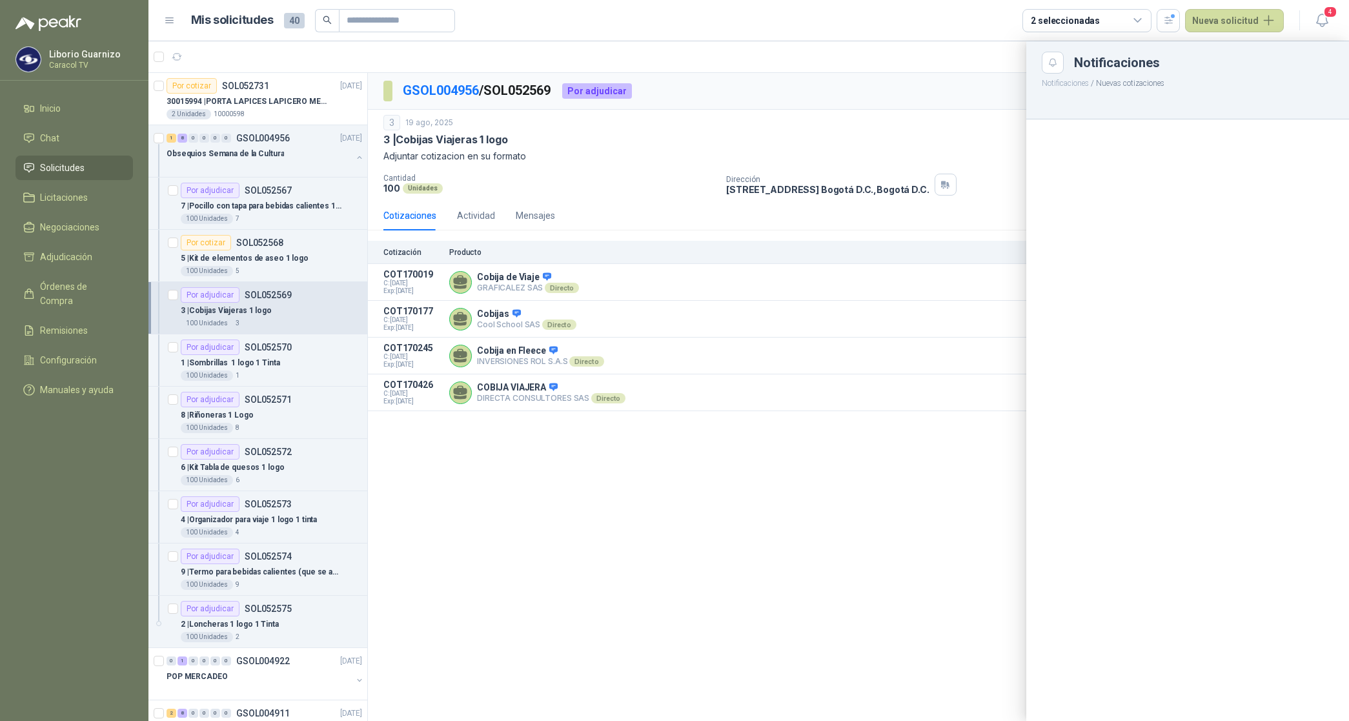
click at [240, 105] on div at bounding box center [748, 381] width 1201 height 680
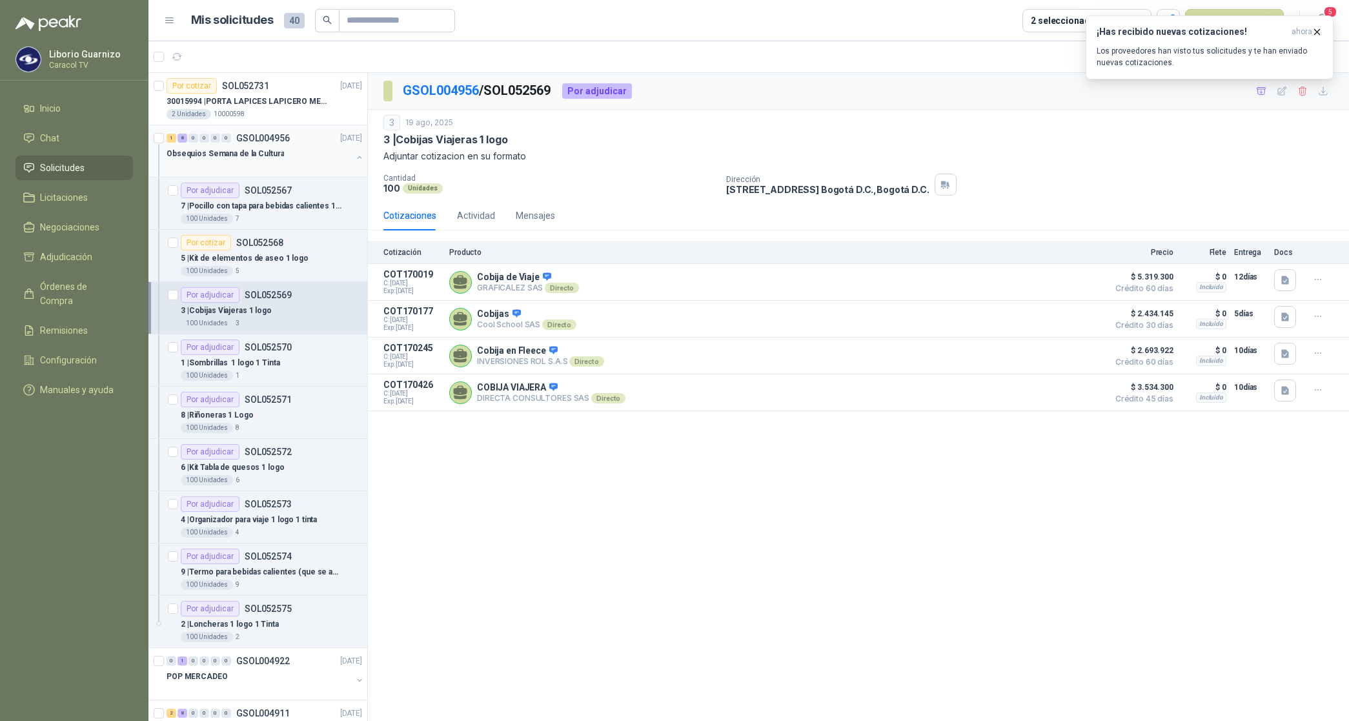
click at [239, 159] on p "Obsequios Semana de la Cultura" at bounding box center [225, 154] width 117 height 12
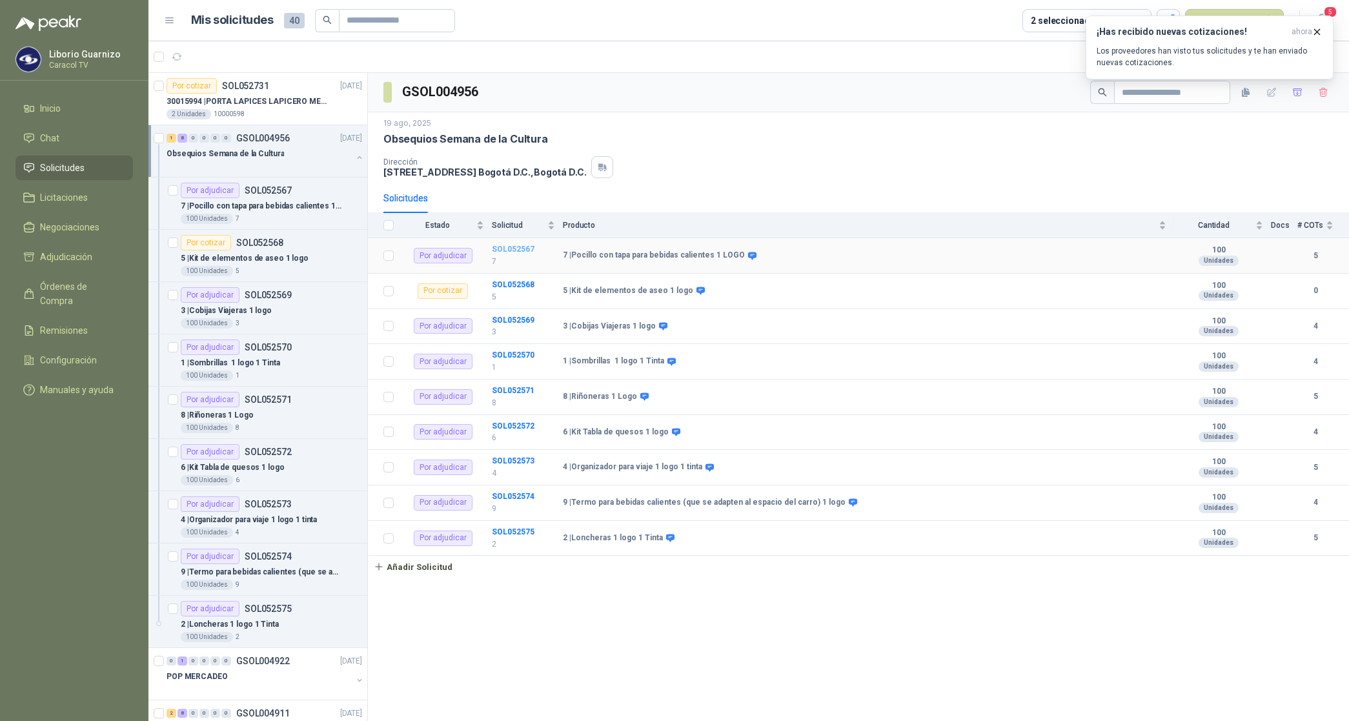
click at [515, 247] on b "SOL052567" at bounding box center [513, 249] width 43 height 9
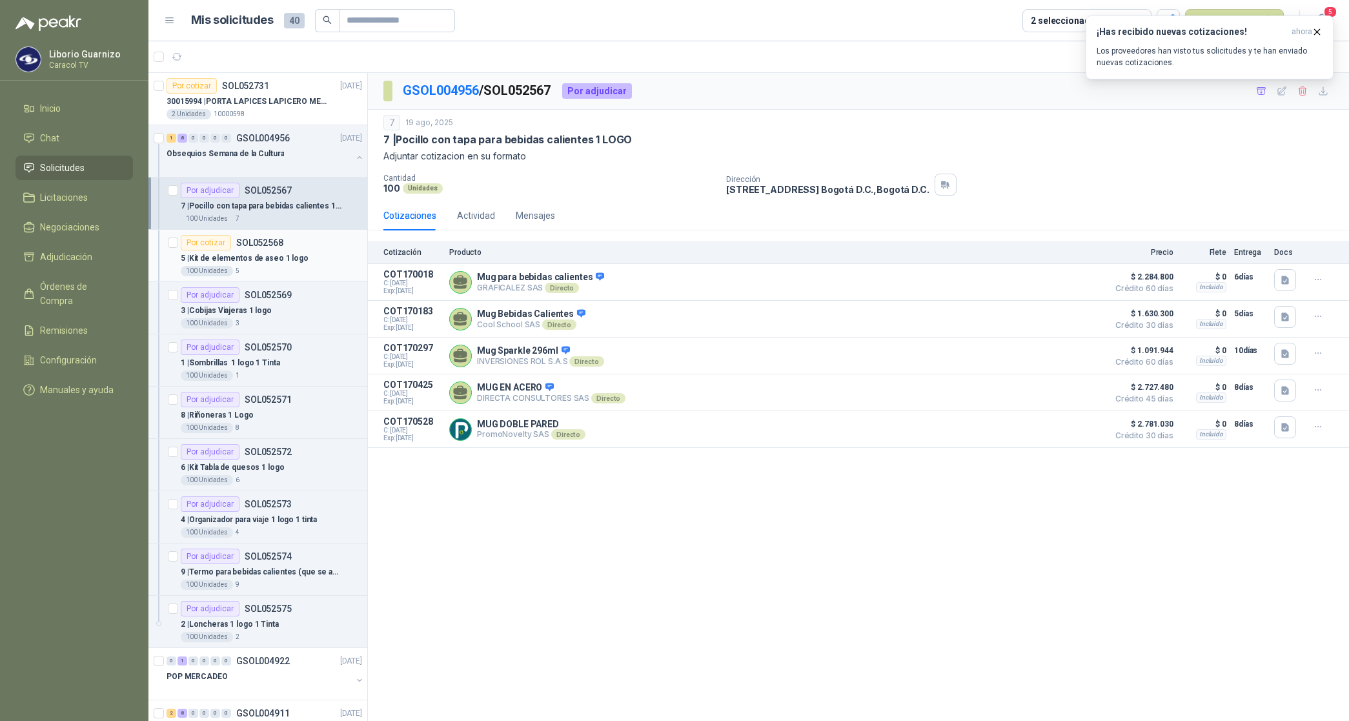
click at [261, 258] on p "5 | Kit de elementos de aseo 1 logo" at bounding box center [245, 258] width 128 height 12
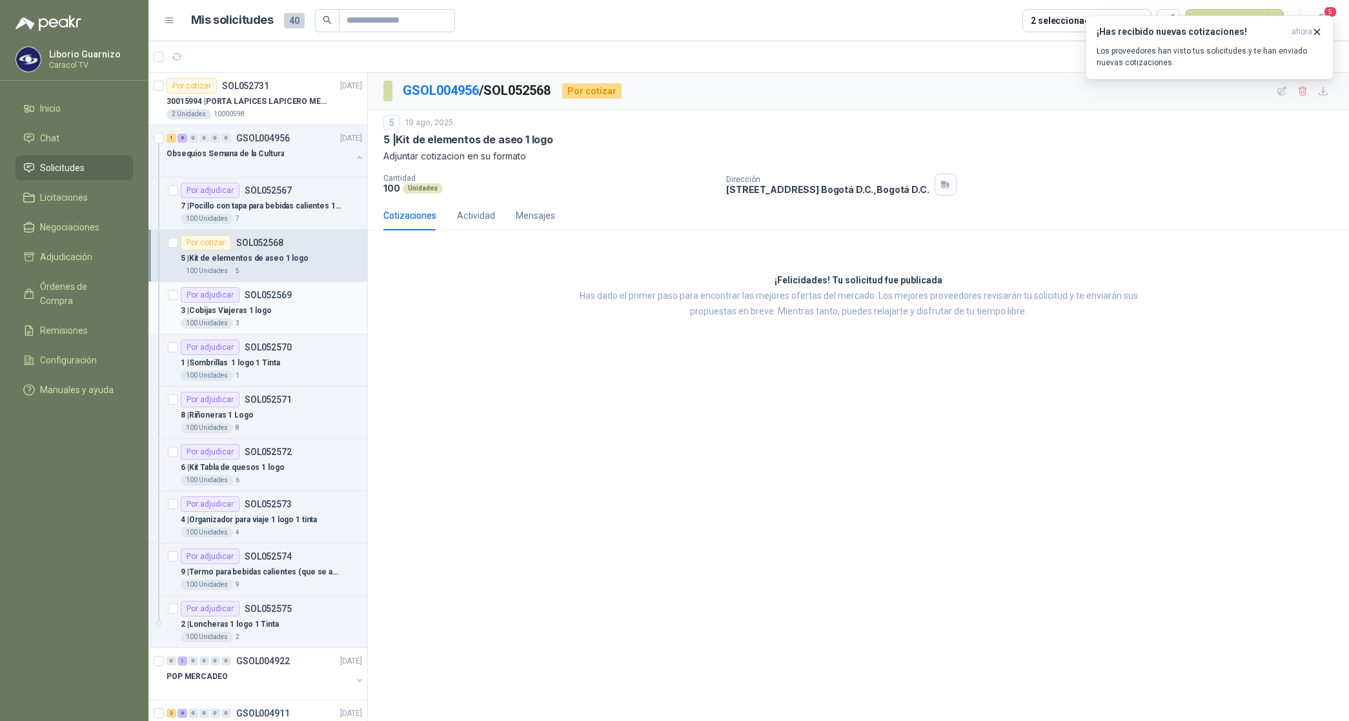
click at [250, 311] on p "3 | Cobijas Viajeras 1 logo" at bounding box center [226, 311] width 91 height 12
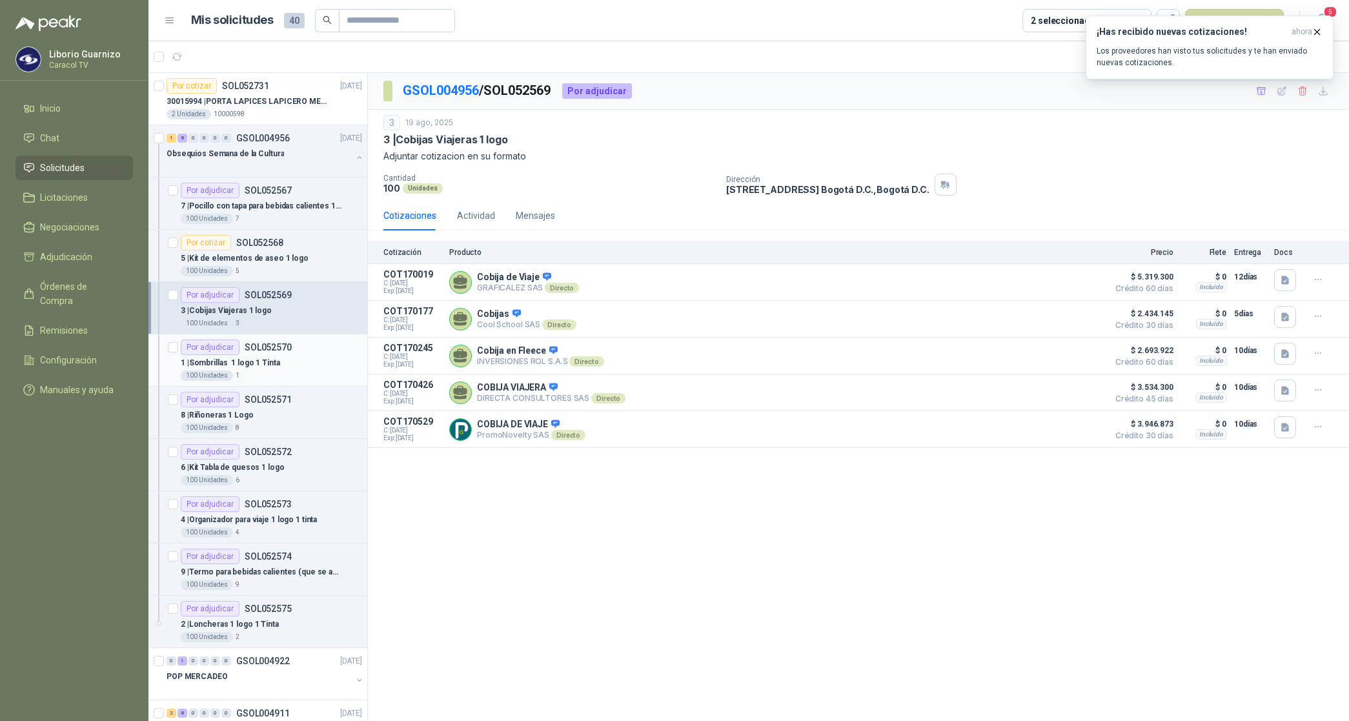
click at [267, 362] on p "1 | Sombrillas 1 logo 1 Tinta" at bounding box center [230, 363] width 99 height 12
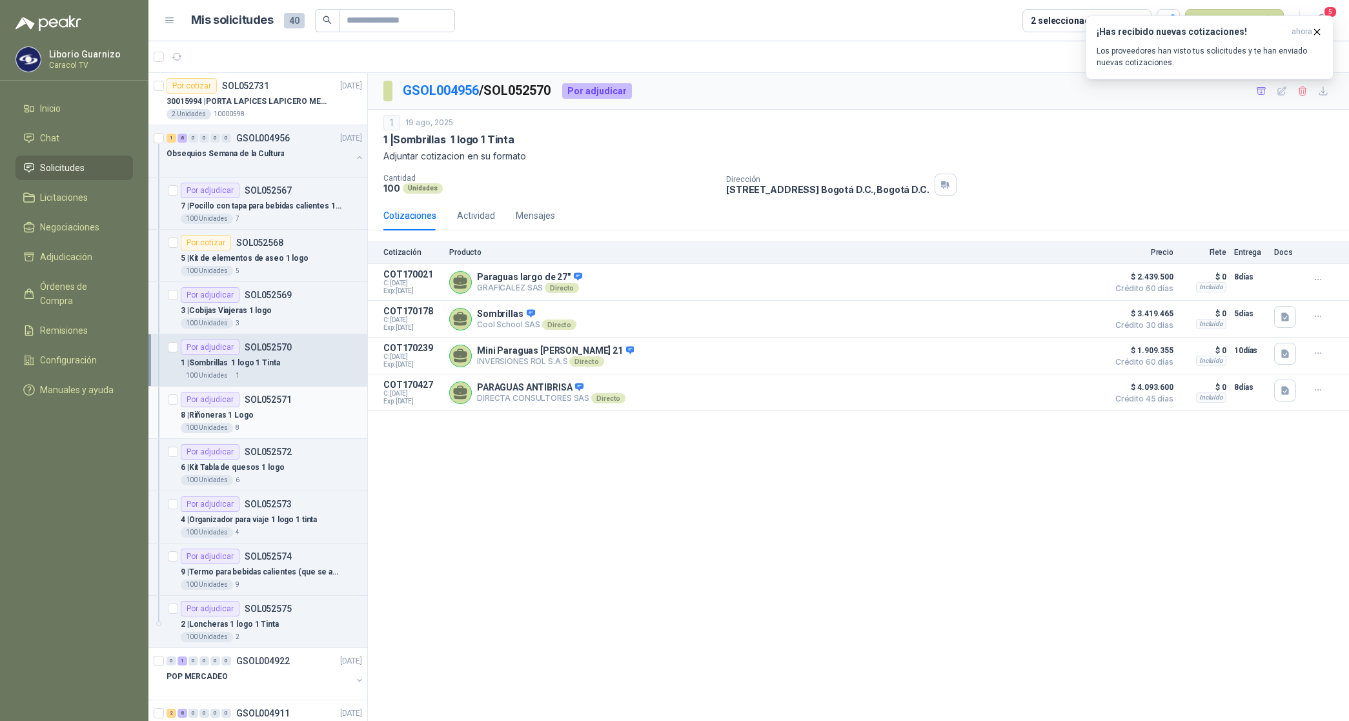
click at [247, 414] on p "8 | Riñoneras 1 Logo" at bounding box center [217, 415] width 73 height 12
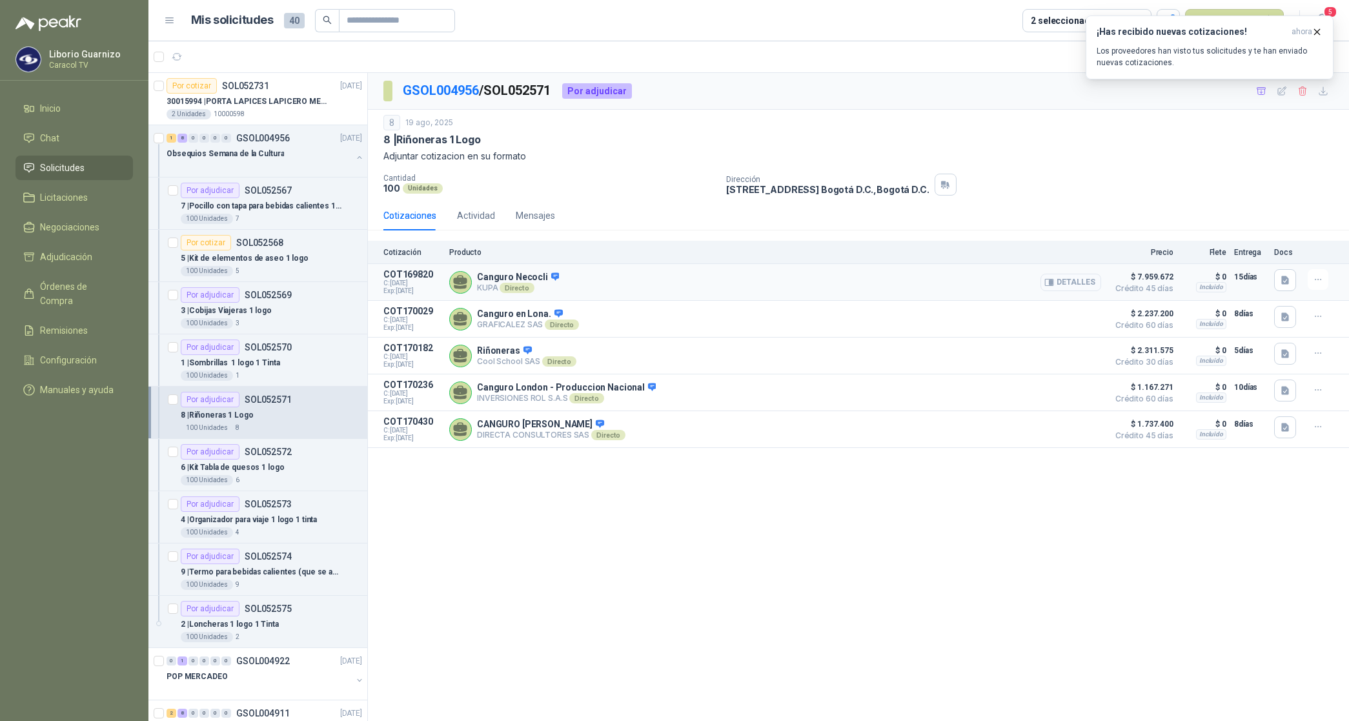
click at [1086, 285] on button "Detalles" at bounding box center [1071, 282] width 61 height 17
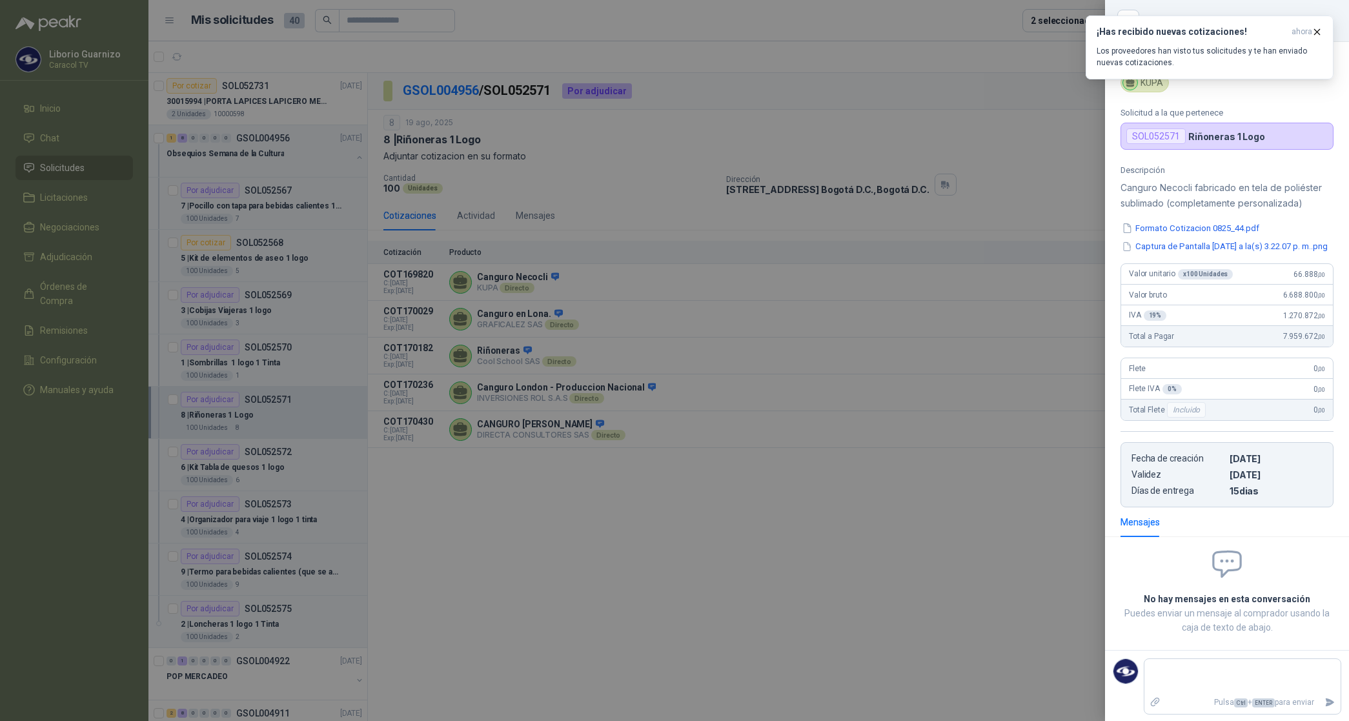
click at [1024, 218] on div at bounding box center [674, 360] width 1349 height 721
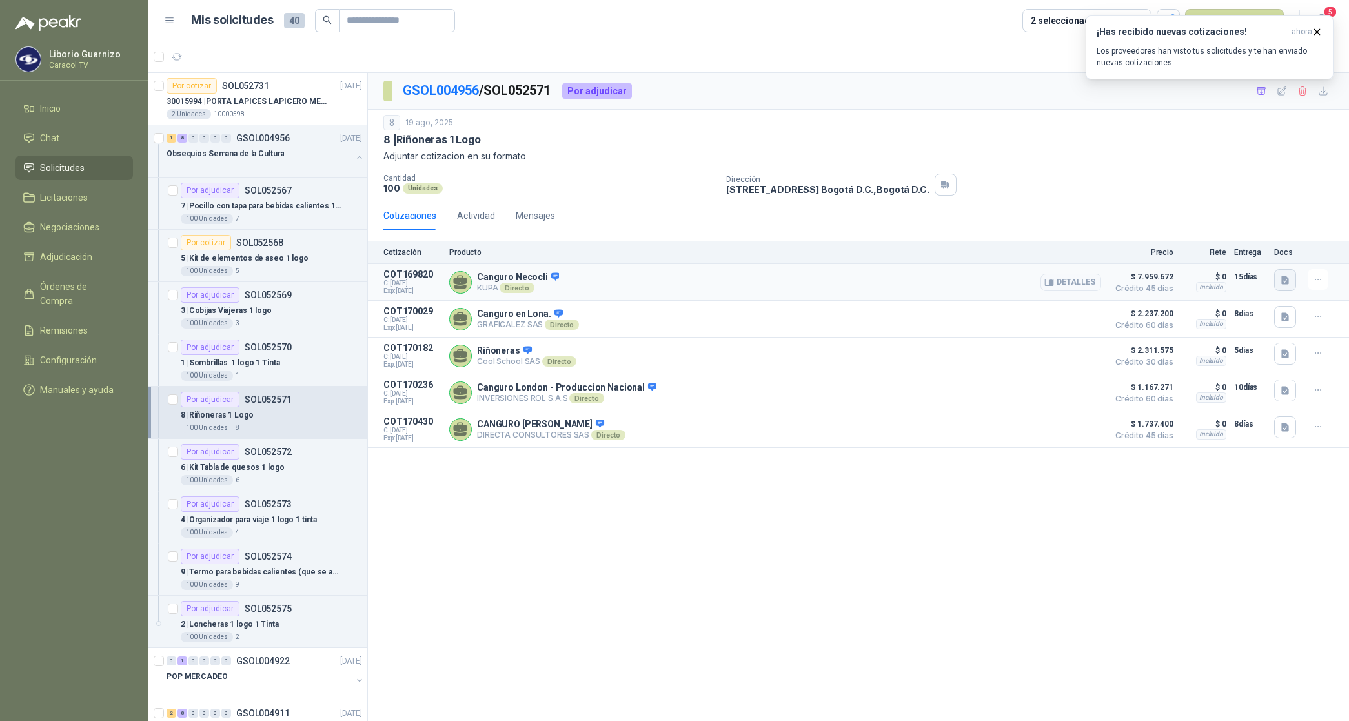
click at [1282, 281] on icon "button" at bounding box center [1285, 280] width 8 height 8
click at [1141, 249] on button "Captura de Pantalla [DATE] a la(s) 3.22.07 p. m..png" at bounding box center [1184, 252] width 209 height 14
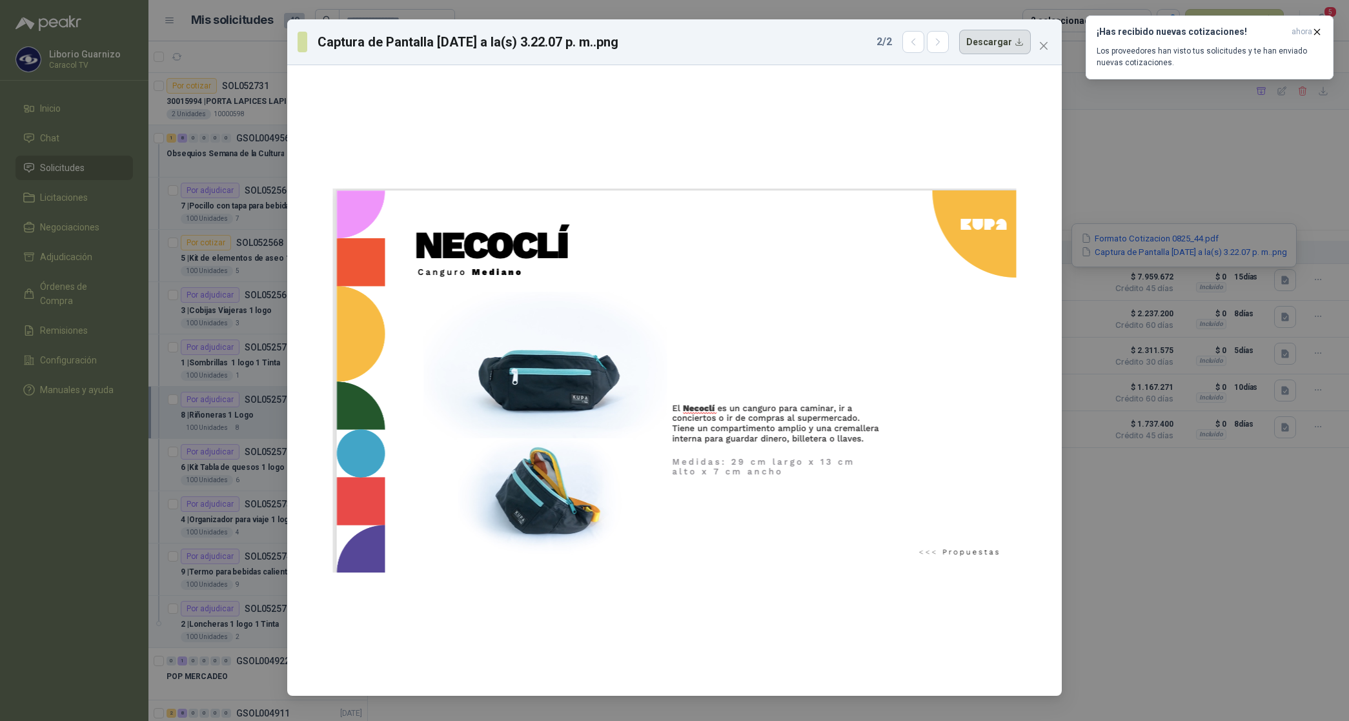
click at [1007, 39] on button "Descargar" at bounding box center [995, 42] width 72 height 25
click at [1046, 46] on icon "close" at bounding box center [1044, 46] width 10 height 10
